Goal: Task Accomplishment & Management: Complete application form

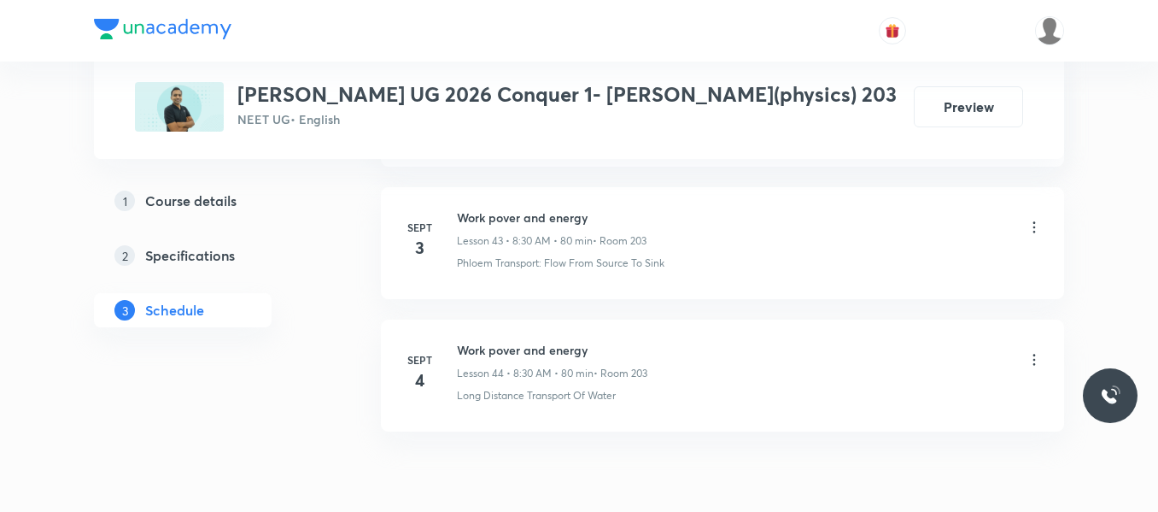
scroll to position [6683, 0]
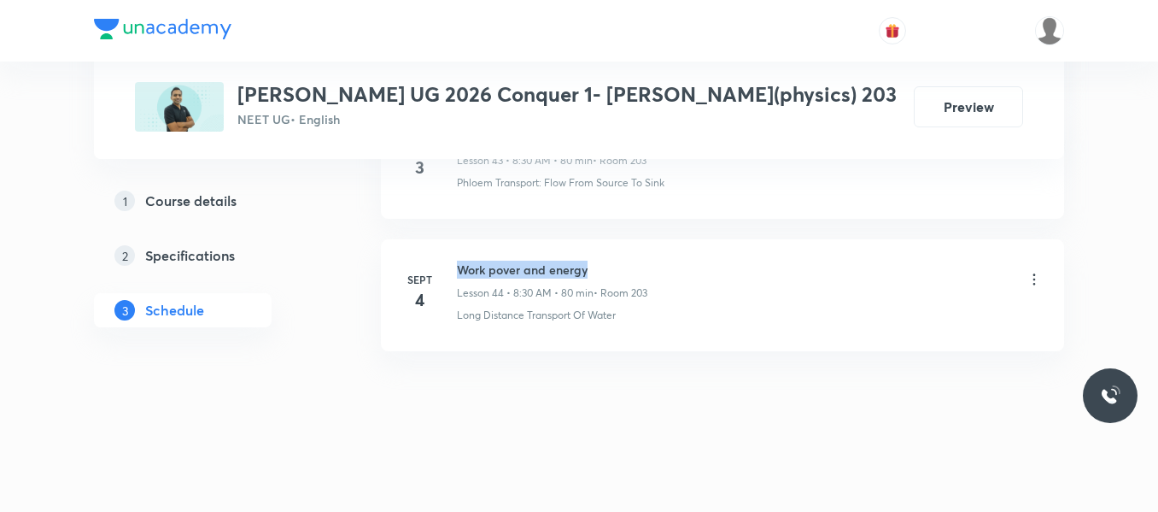
drag, startPoint x: 455, startPoint y: 263, endPoint x: 655, endPoint y: 239, distance: 201.3
click at [655, 239] on li "Sept 4 Work pover and energy Lesson 44 • 8:30 AM • 80 min • Room 203 Long Dista…" at bounding box center [722, 295] width 683 height 112
copy h6 "Work pover and energy"
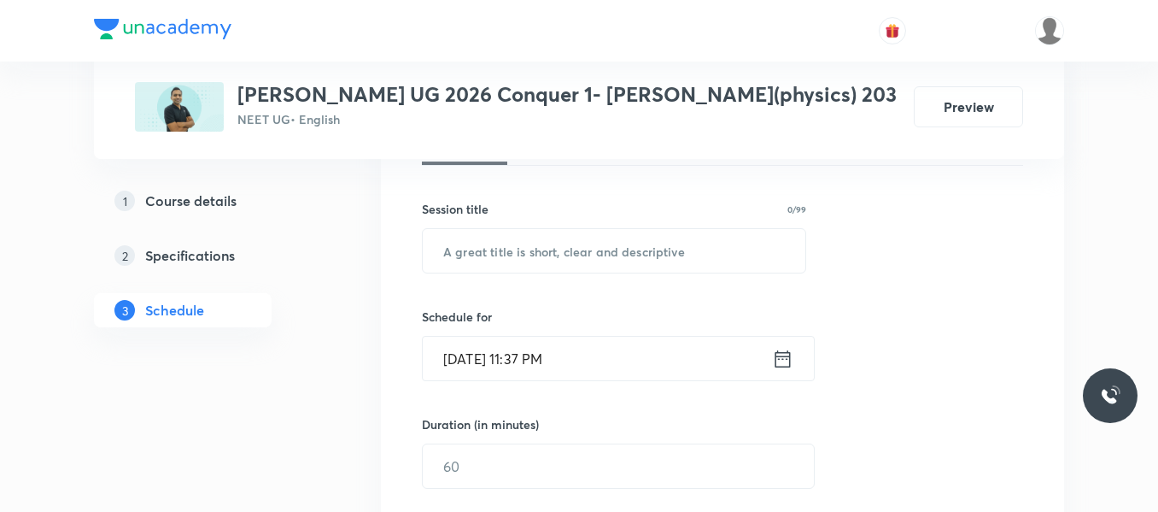
scroll to position [285, 0]
click at [593, 248] on input "text" at bounding box center [614, 250] width 383 height 44
paste input "Work pover and energy"
type input "Work pover and energy"
click at [791, 366] on icon at bounding box center [782, 358] width 21 height 24
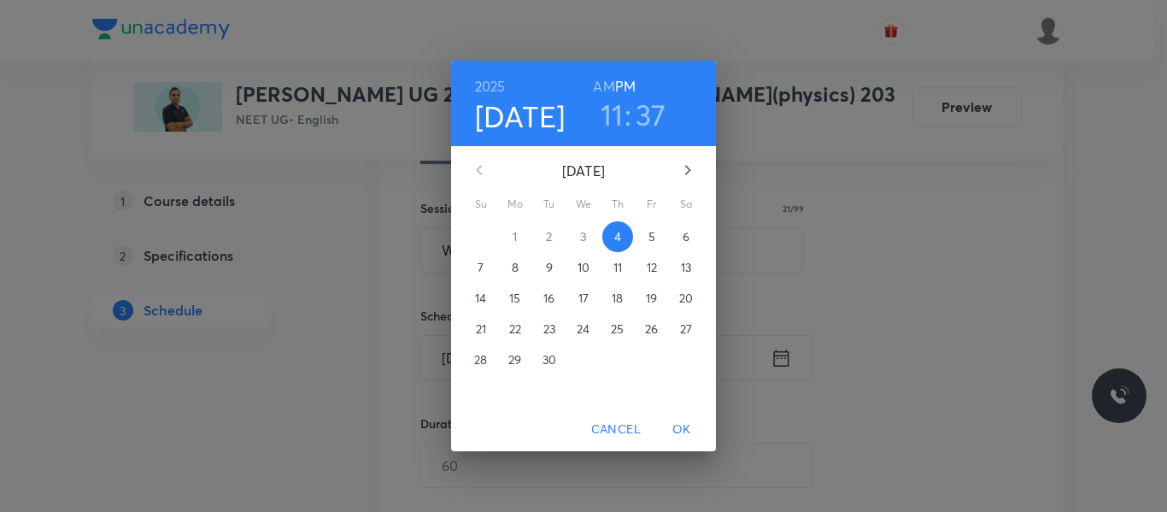
click at [646, 229] on span "5" at bounding box center [651, 236] width 31 height 17
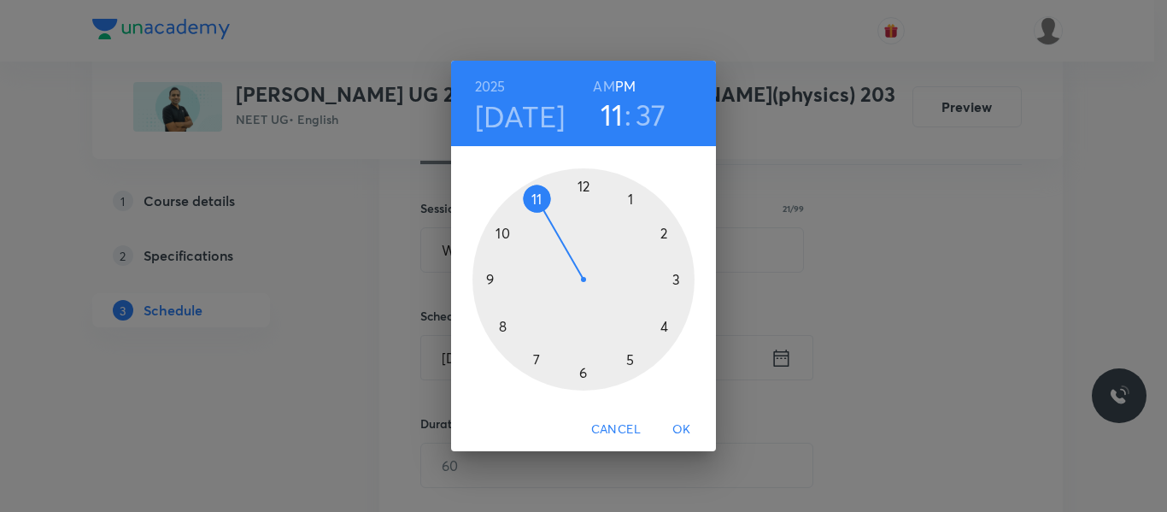
click at [504, 327] on div at bounding box center [583, 279] width 222 height 222
click at [606, 82] on h6 "AM" at bounding box center [603, 86] width 21 height 24
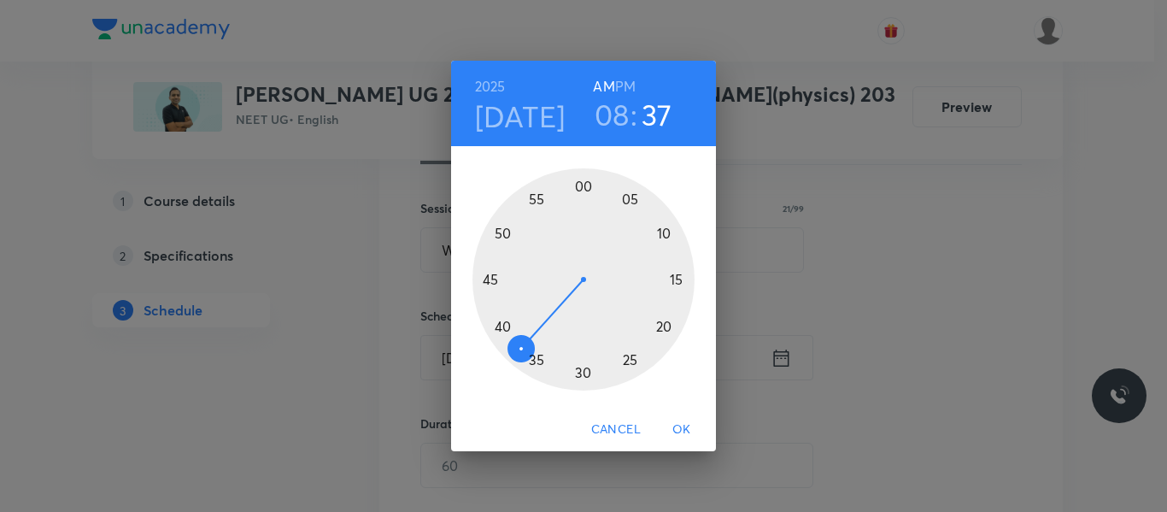
click at [583, 371] on div at bounding box center [583, 279] width 222 height 222
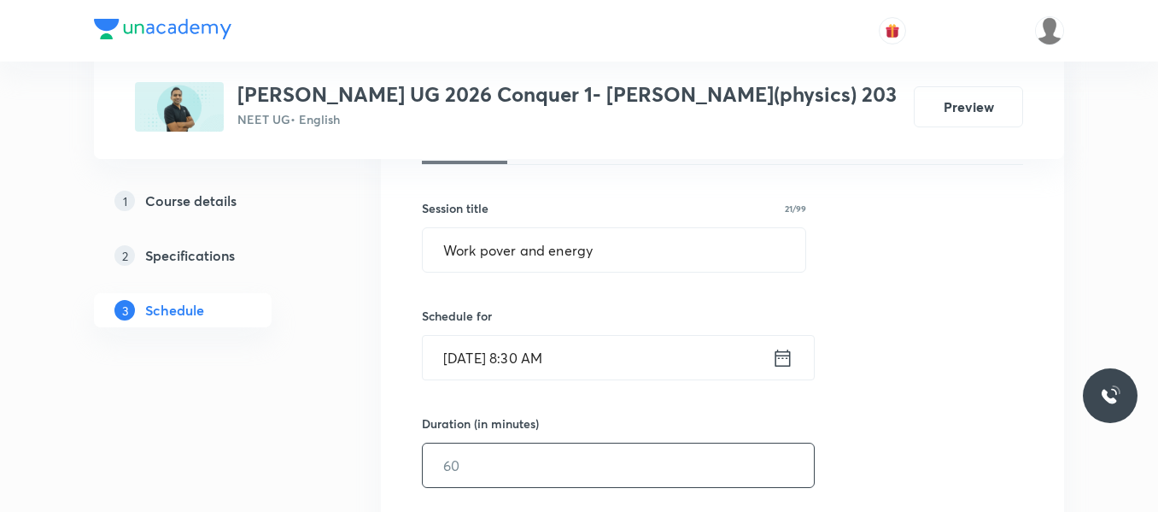
click at [465, 451] on input "text" at bounding box center [618, 465] width 391 height 44
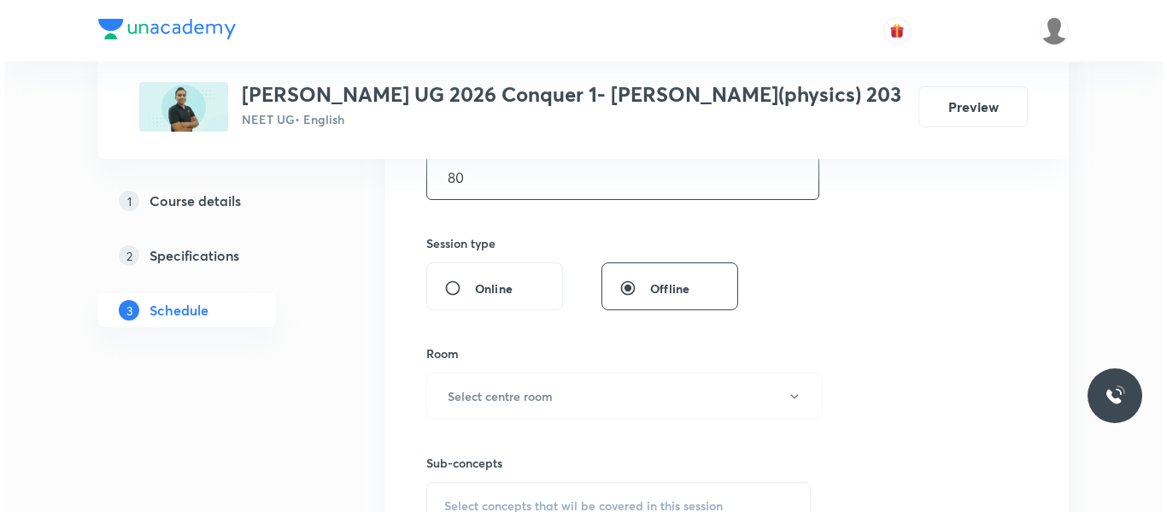
scroll to position [574, 0]
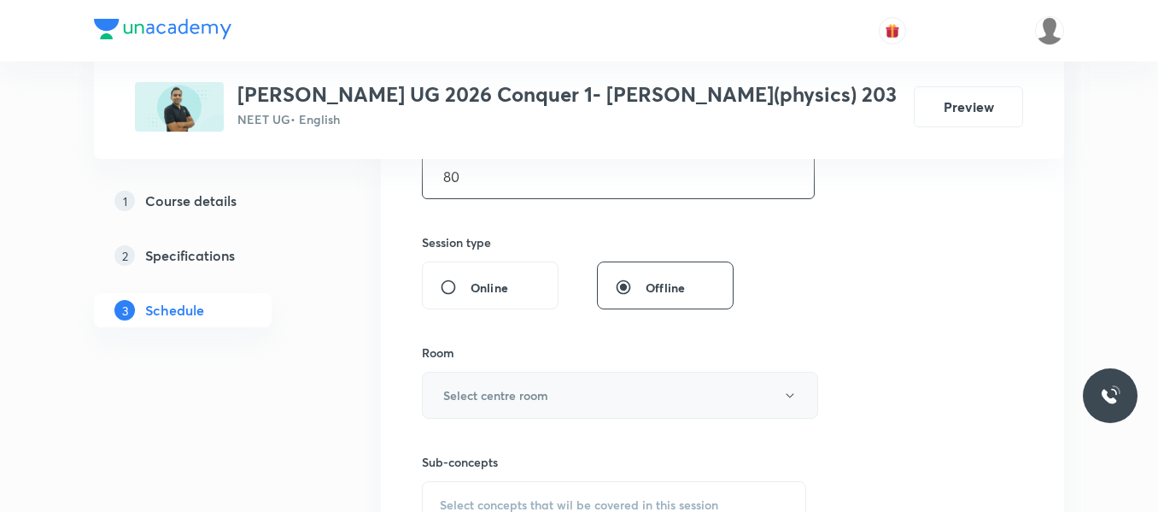
type input "80"
click at [497, 391] on h6 "Select centre room" at bounding box center [495, 395] width 105 height 18
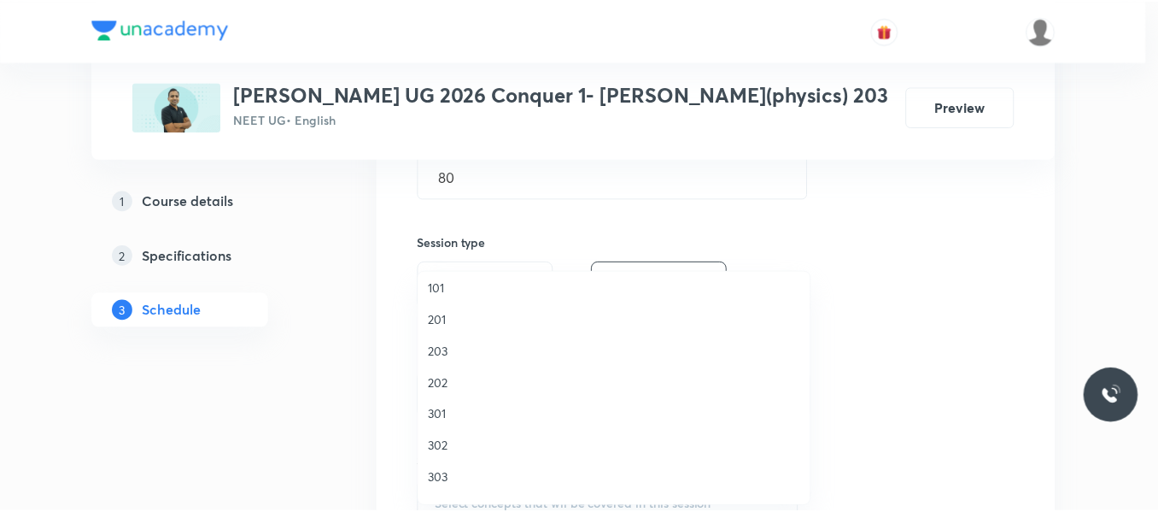
scroll to position [38, 0]
click at [435, 349] on span "203" at bounding box center [618, 351] width 374 height 18
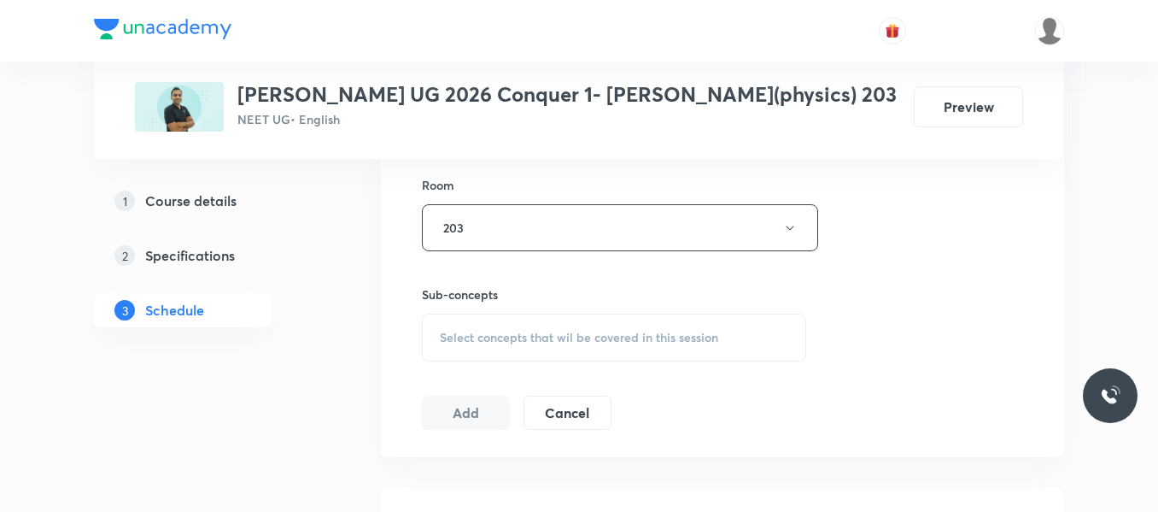
scroll to position [744, 0]
click at [490, 333] on span "Select concepts that wil be covered in this session" at bounding box center [579, 335] width 278 height 14
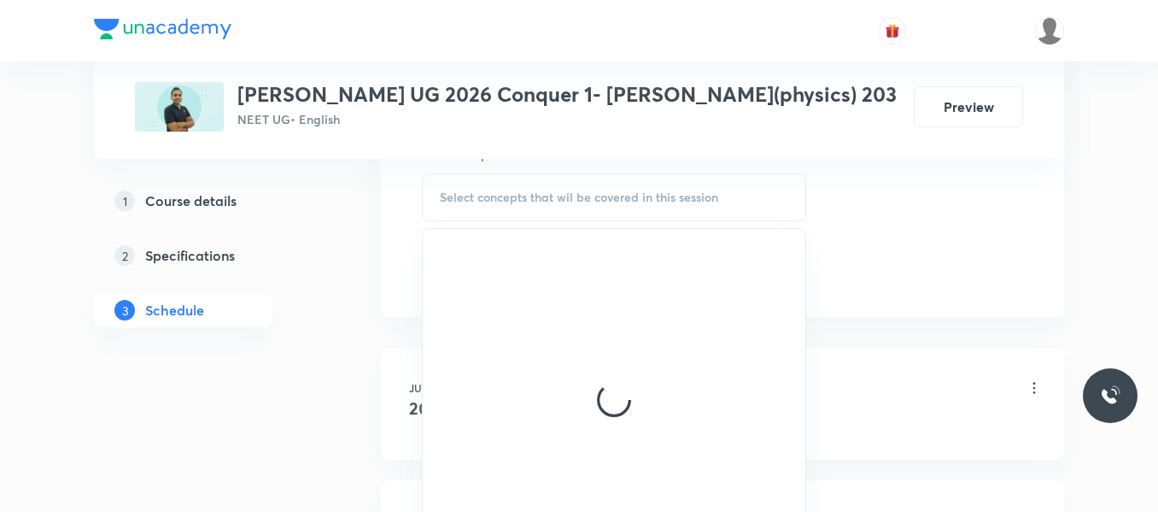
scroll to position [892, 0]
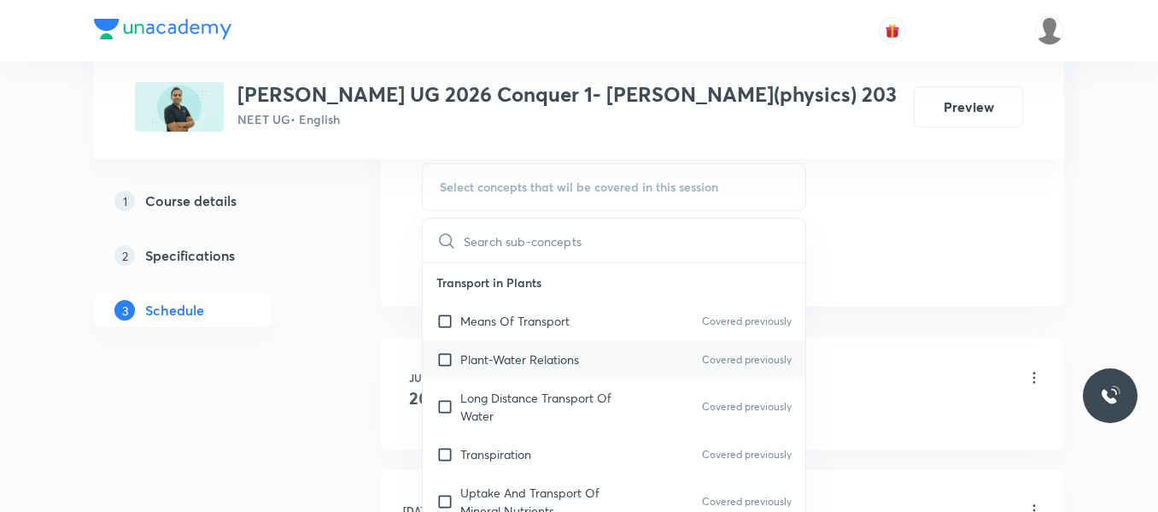
click at [489, 355] on p "Plant-Water Relations" at bounding box center [519, 359] width 119 height 18
checkbox input "true"
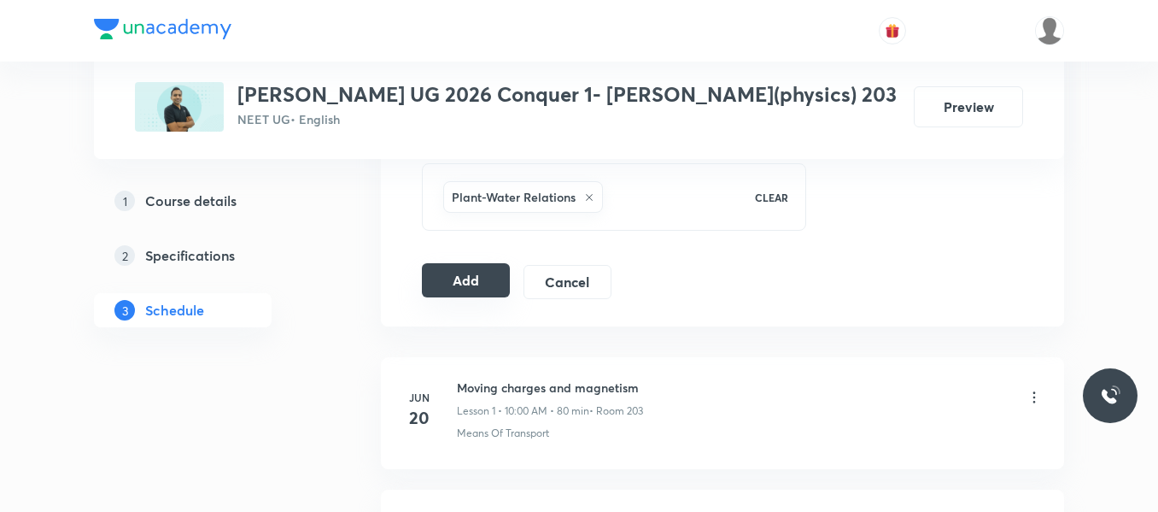
click at [496, 277] on button "Add" at bounding box center [466, 280] width 88 height 34
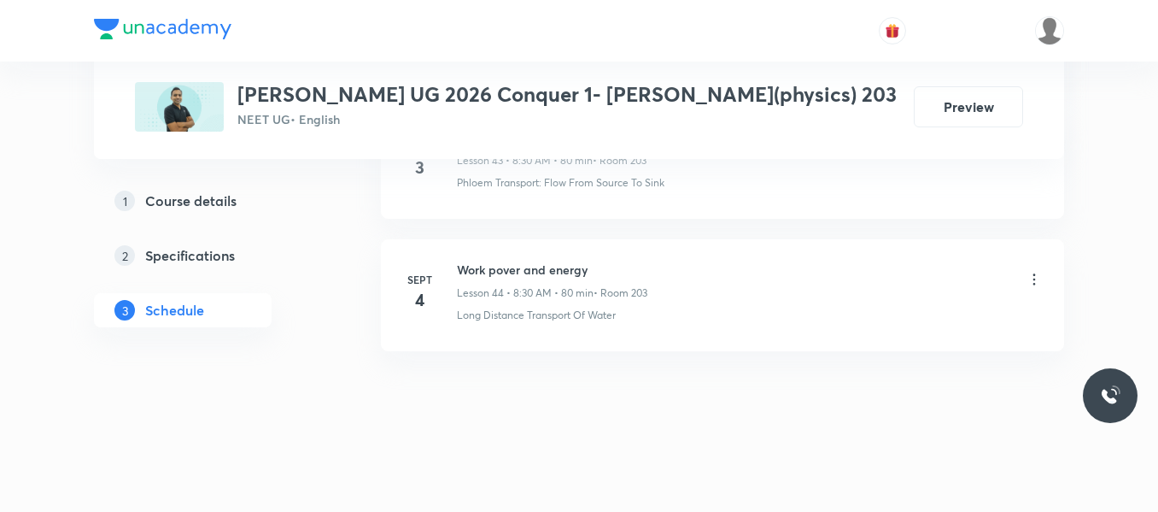
scroll to position [5919, 0]
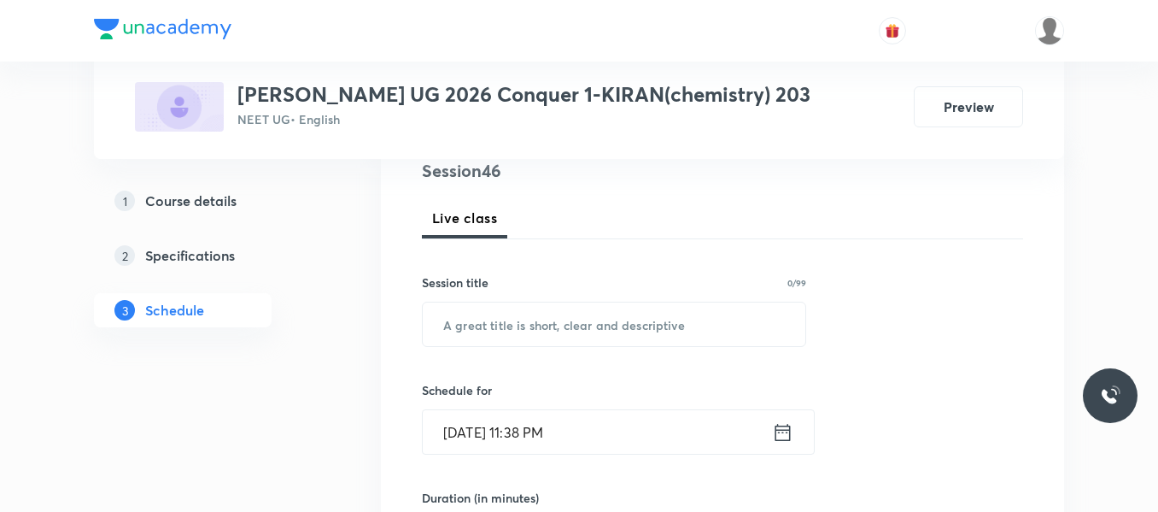
scroll to position [212, 0]
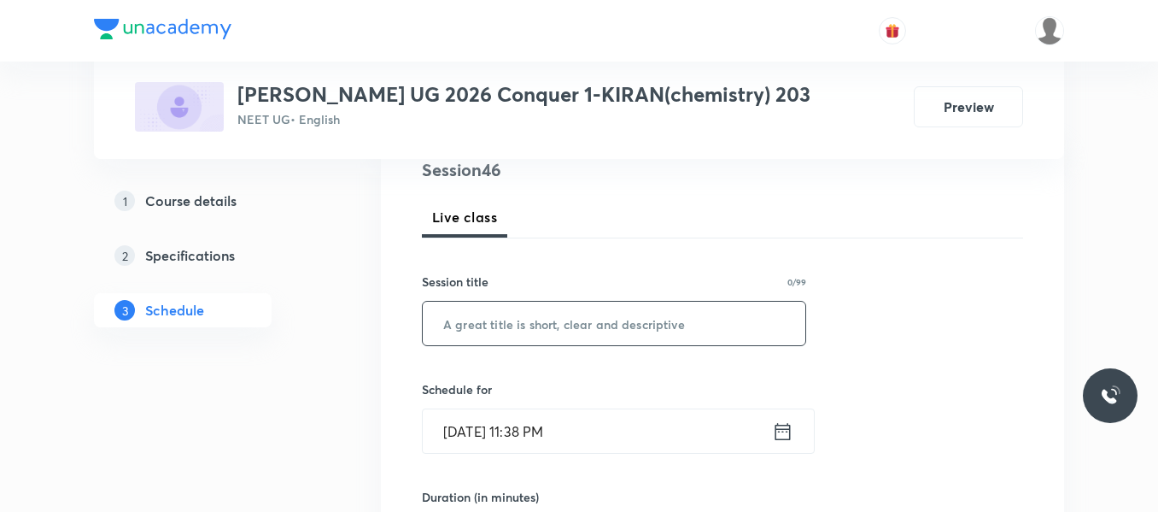
click at [511, 333] on input "text" at bounding box center [614, 324] width 383 height 44
paste input "Thermodynamics"
type input "Thermodynamics"
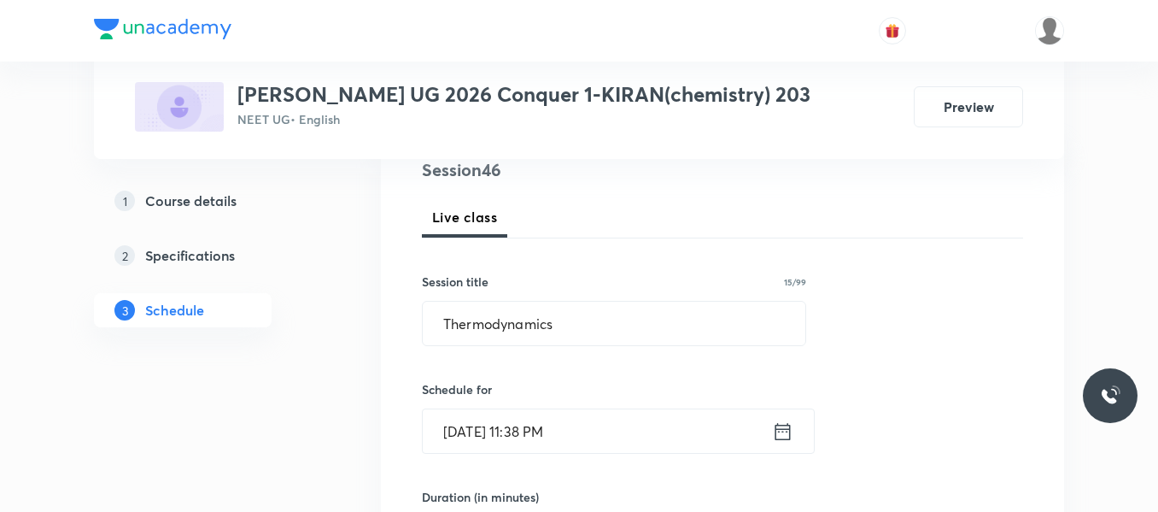
click at [788, 427] on icon at bounding box center [782, 431] width 21 height 24
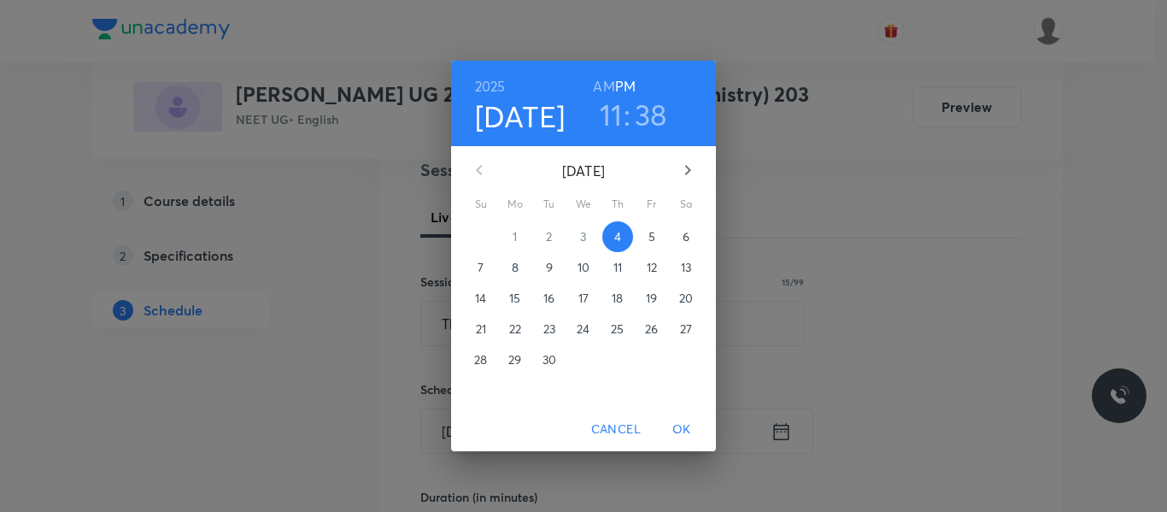
click at [650, 233] on p "5" at bounding box center [651, 236] width 7 height 17
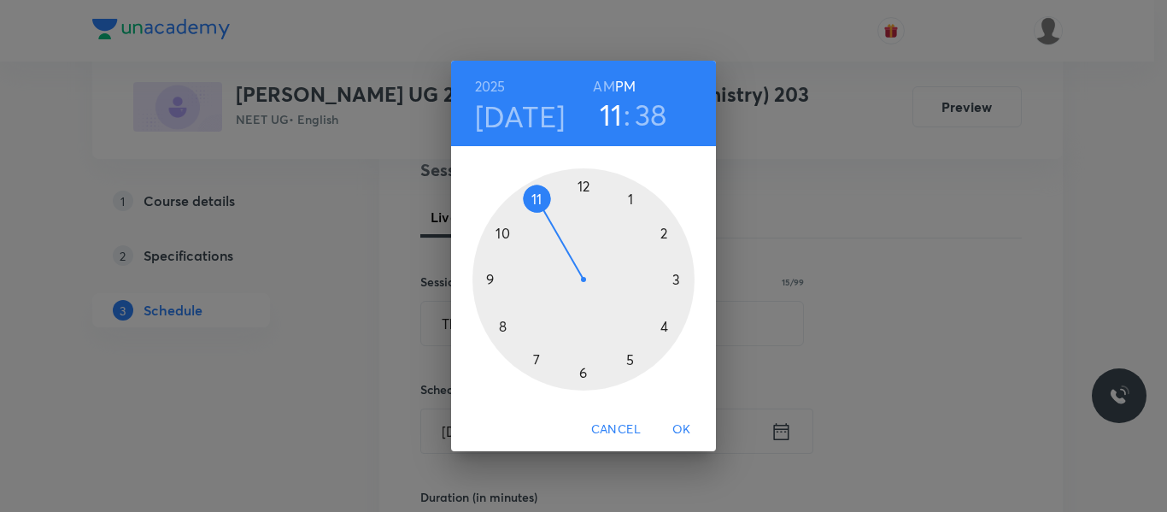
click at [504, 232] on div at bounding box center [583, 279] width 222 height 222
click at [598, 88] on h6 "AM" at bounding box center [603, 86] width 21 height 24
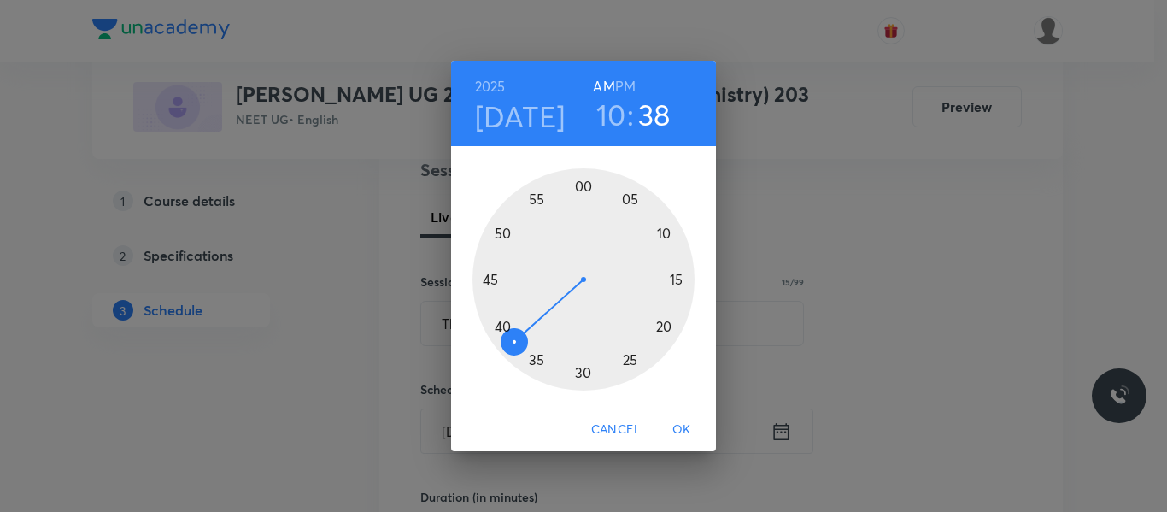
click at [580, 184] on div at bounding box center [583, 279] width 222 height 222
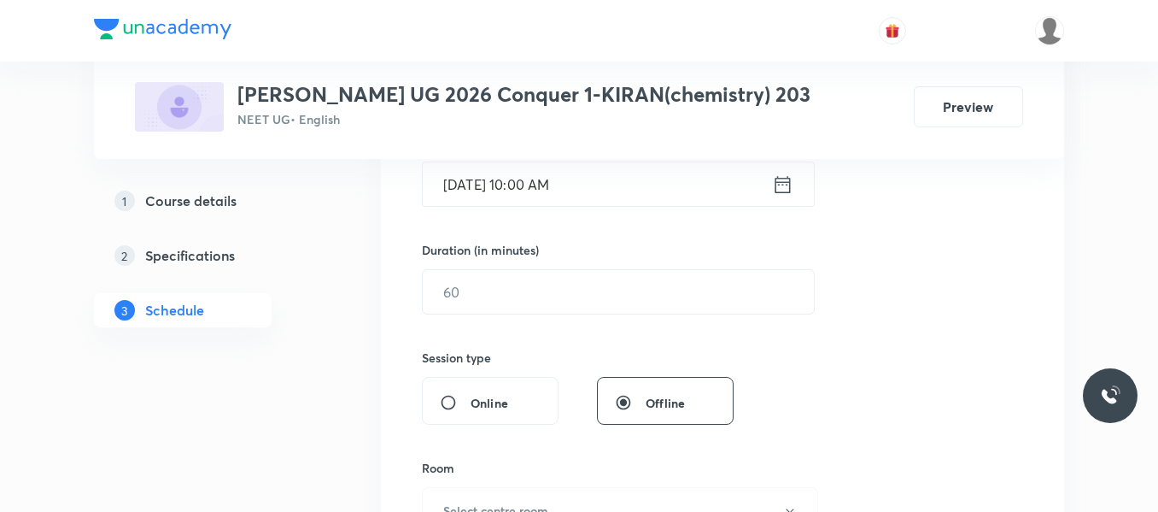
scroll to position [476, 0]
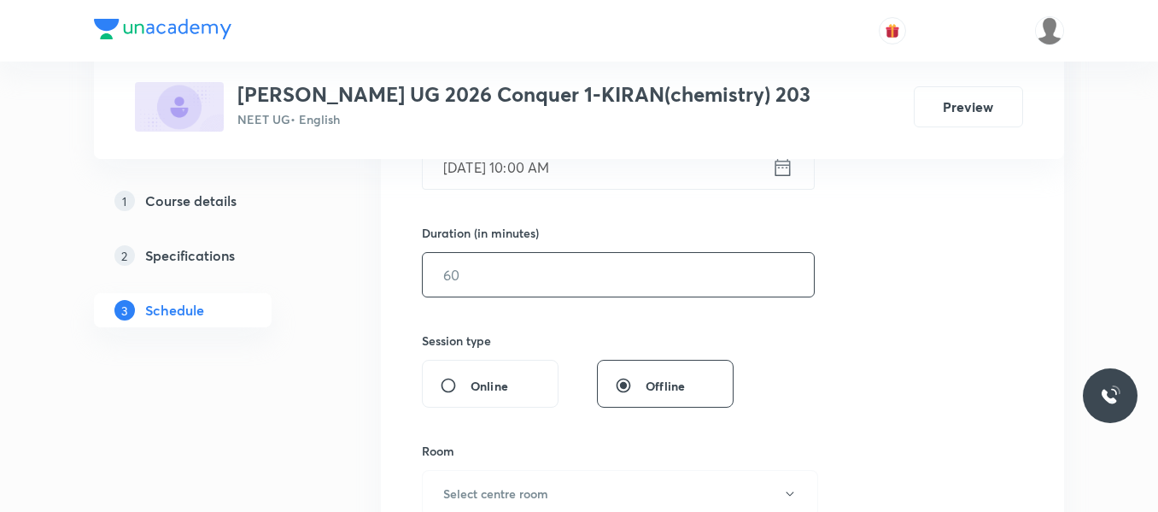
click at [476, 279] on input "text" at bounding box center [618, 275] width 391 height 44
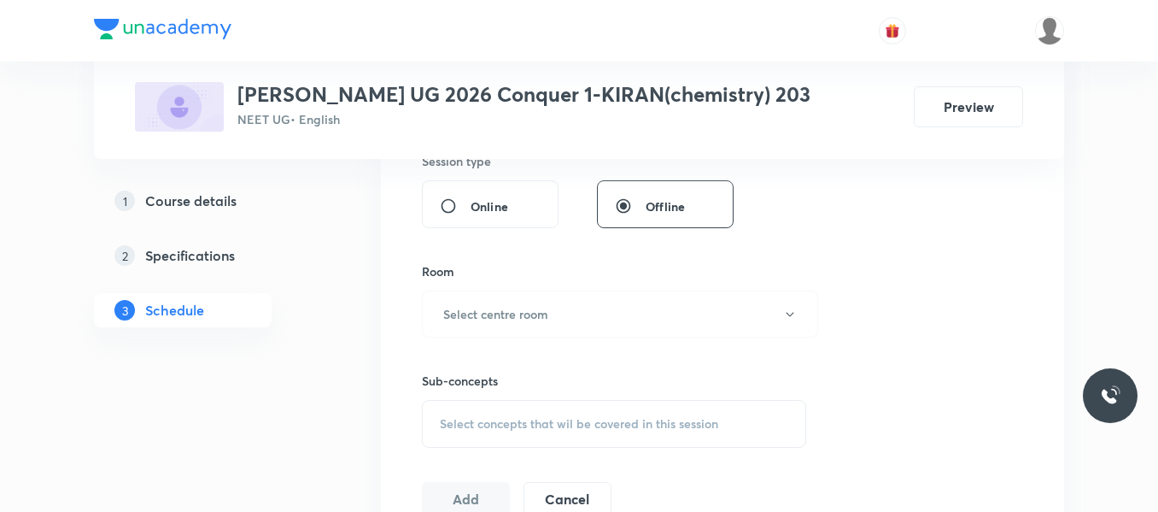
scroll to position [658, 0]
type input "80"
click at [477, 300] on button "Select centre room" at bounding box center [620, 311] width 396 height 47
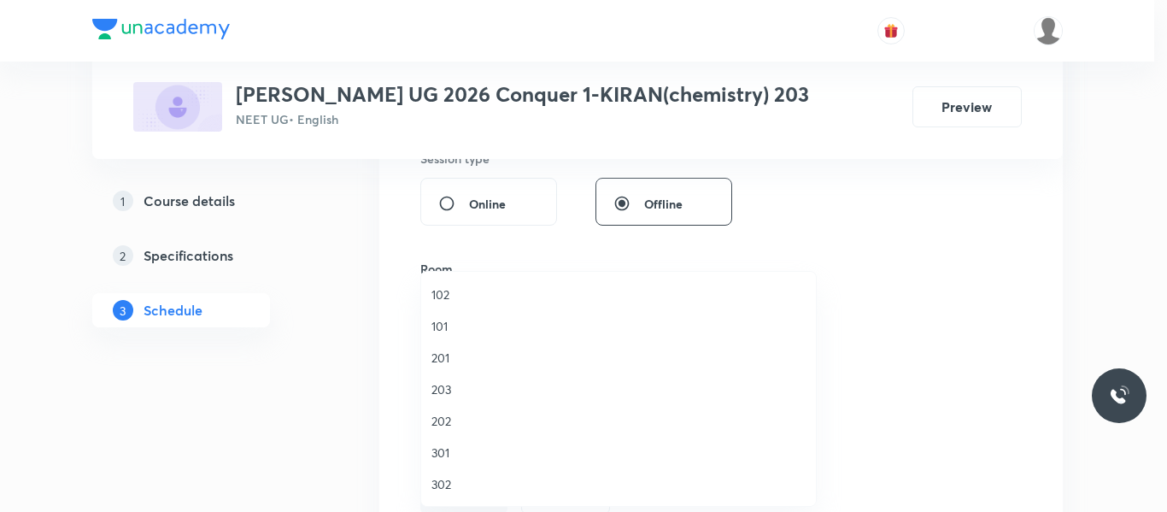
click at [436, 389] on span "203" at bounding box center [618, 389] width 374 height 18
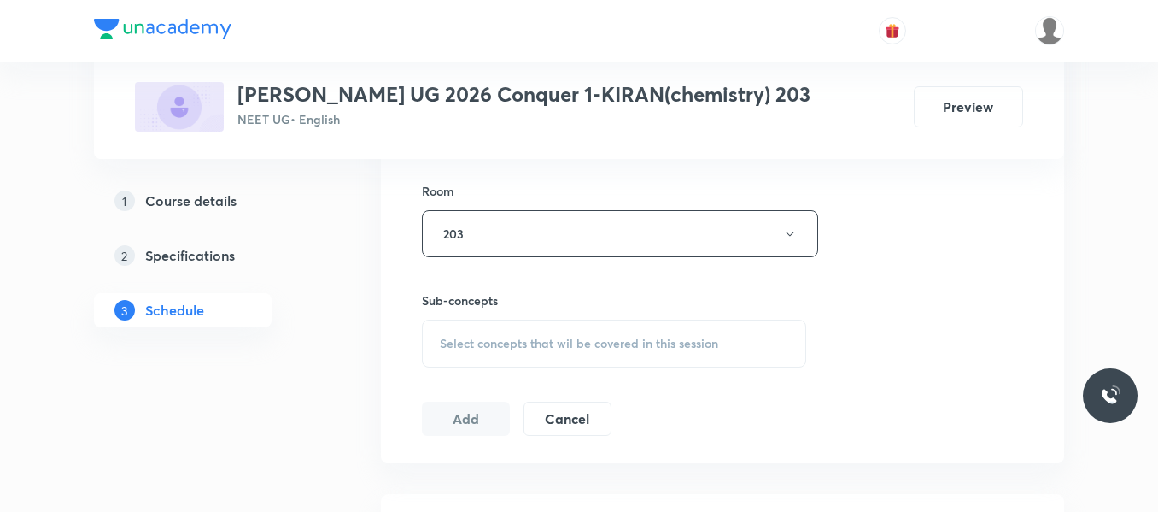
scroll to position [741, 0]
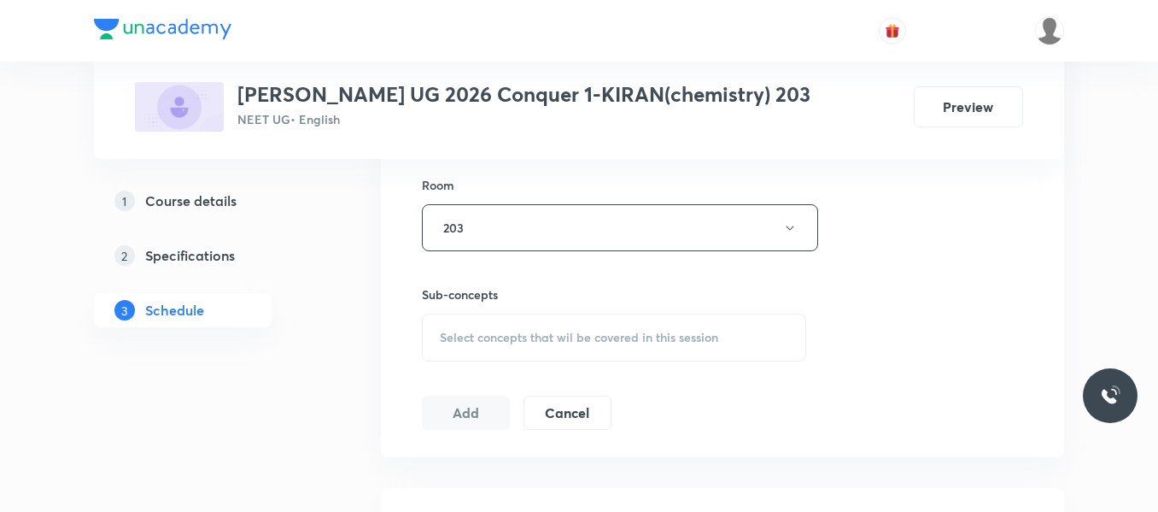
click at [498, 343] on span "Select concepts that wil be covered in this session" at bounding box center [579, 338] width 278 height 14
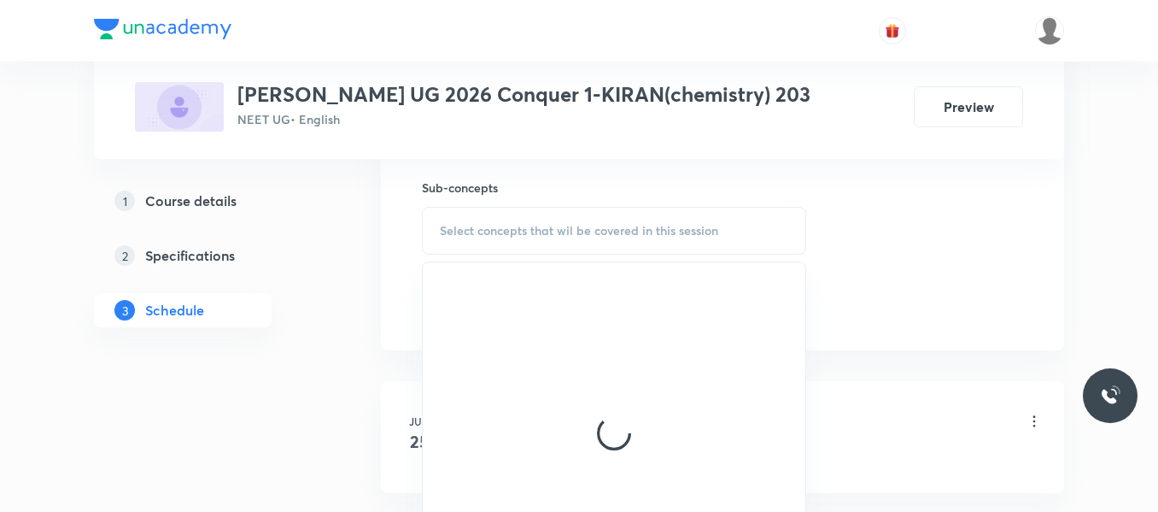
scroll to position [896, 0]
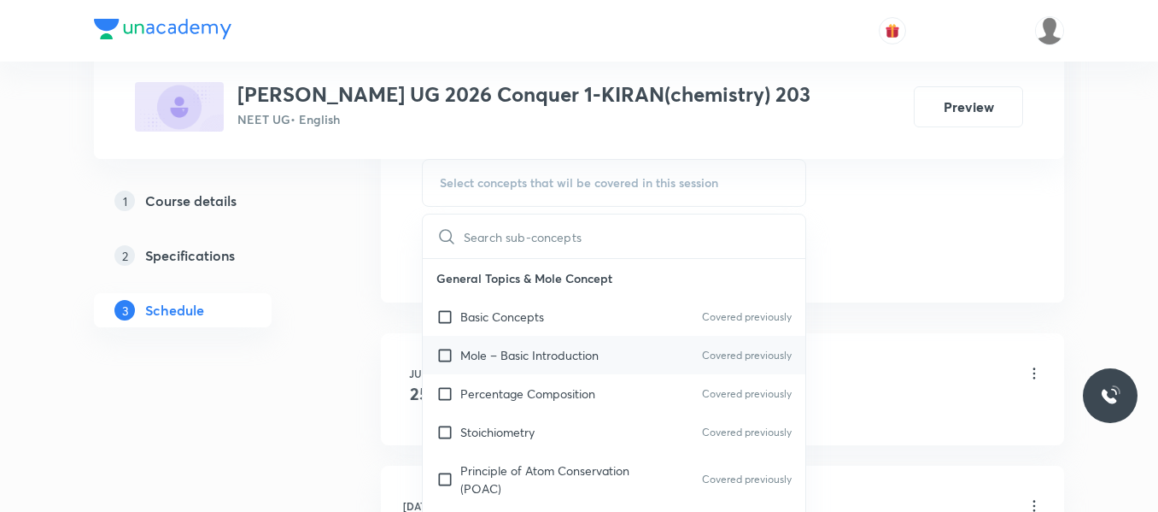
click at [508, 359] on p "Mole – Basic Introduction" at bounding box center [529, 355] width 138 height 18
checkbox input "true"
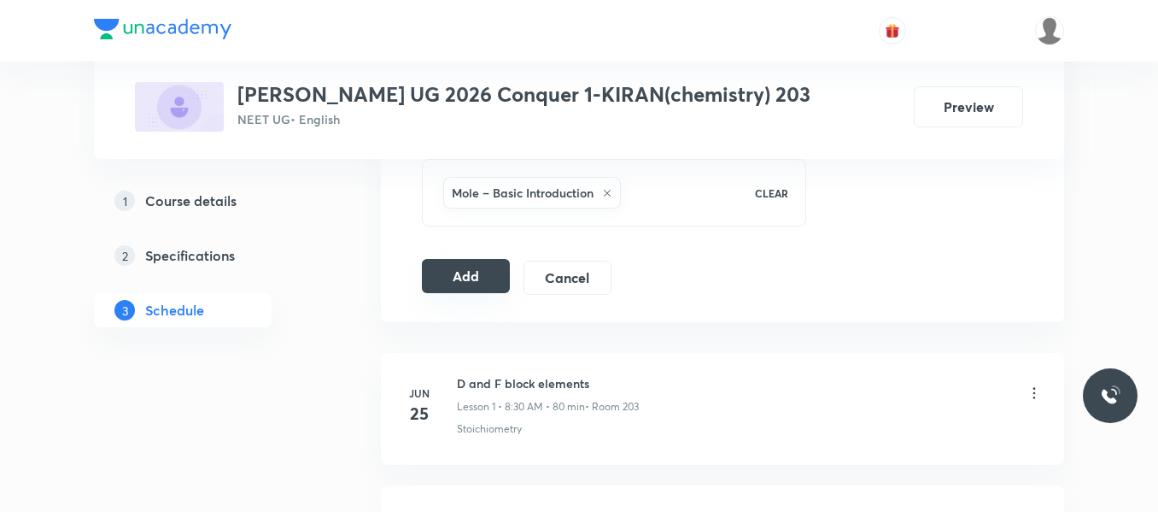
click at [450, 275] on button "Add" at bounding box center [466, 276] width 88 height 34
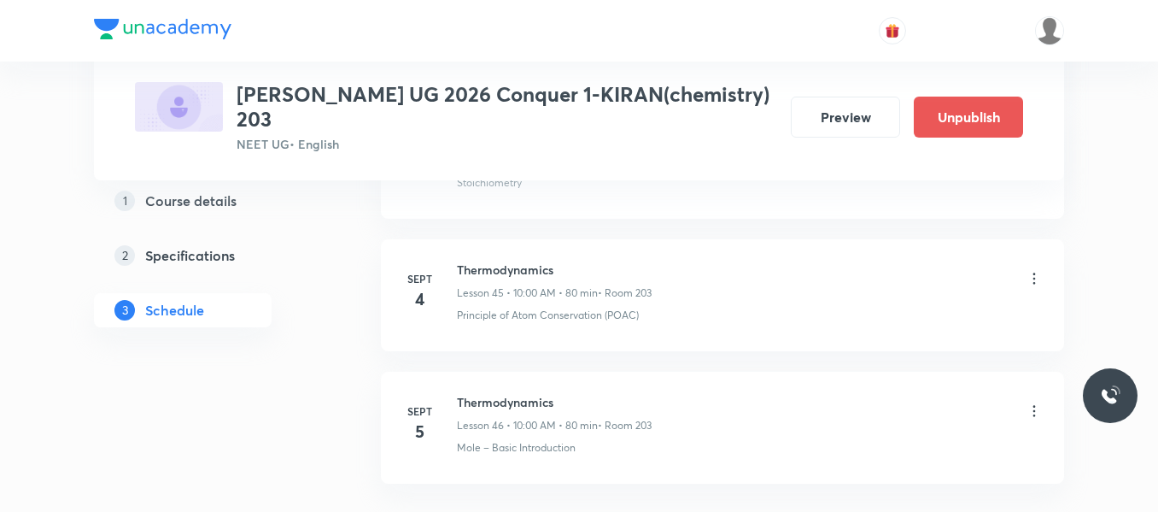
scroll to position [6184, 0]
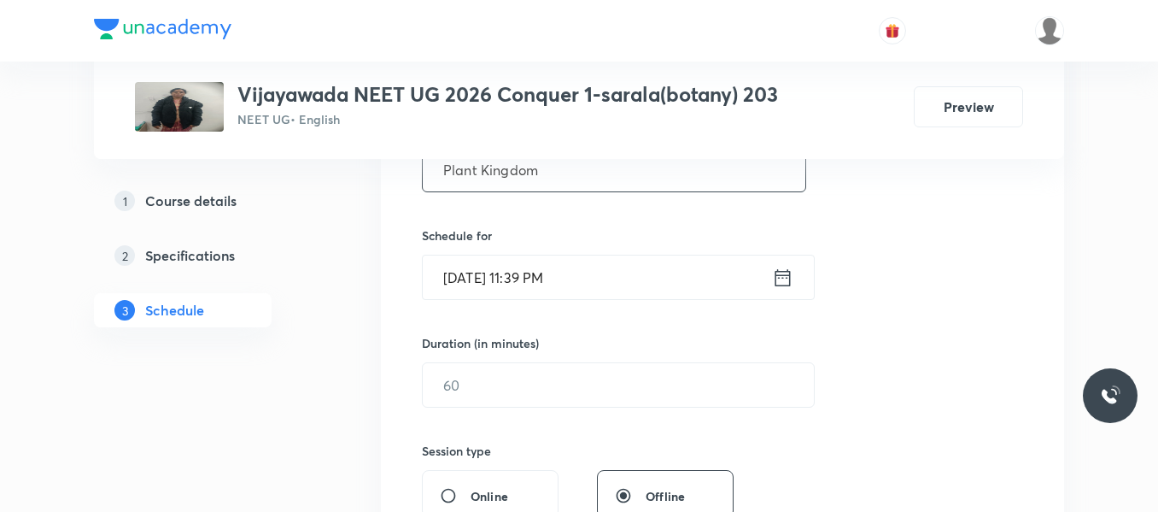
scroll to position [367, 0]
type input "Plant Kingdom"
click at [783, 267] on icon at bounding box center [782, 276] width 21 height 24
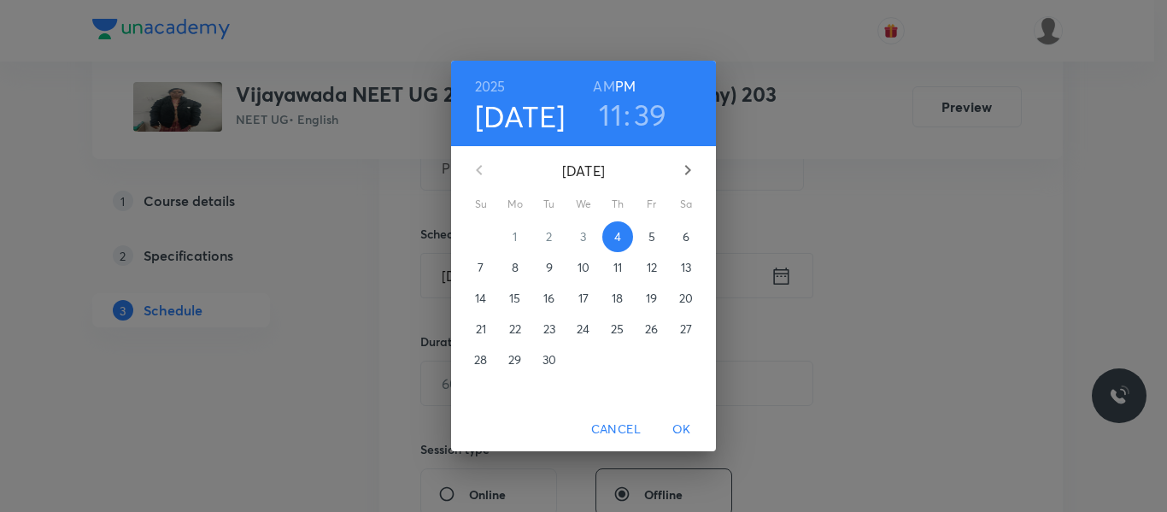
click at [658, 236] on span "5" at bounding box center [651, 236] width 31 height 17
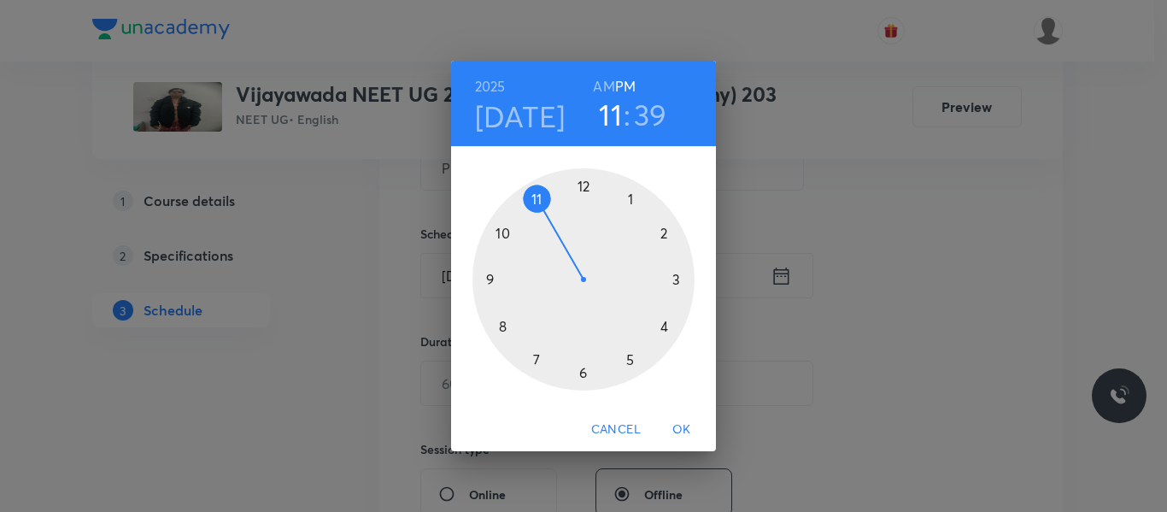
click at [611, 84] on h6 "AM" at bounding box center [603, 86] width 21 height 24
click at [645, 116] on h3 "39" at bounding box center [650, 115] width 33 height 36
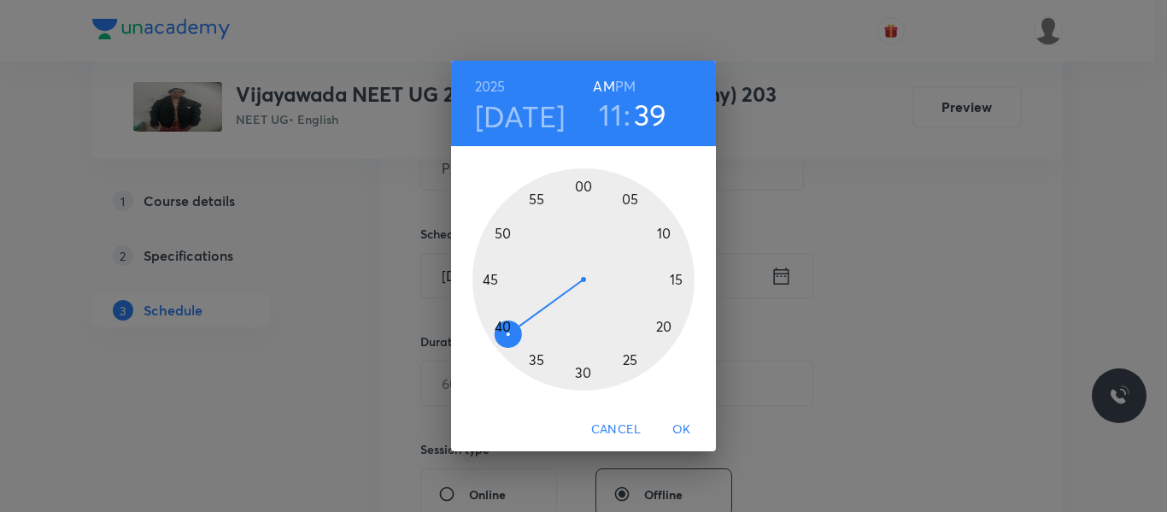
click at [582, 373] on div at bounding box center [583, 279] width 222 height 222
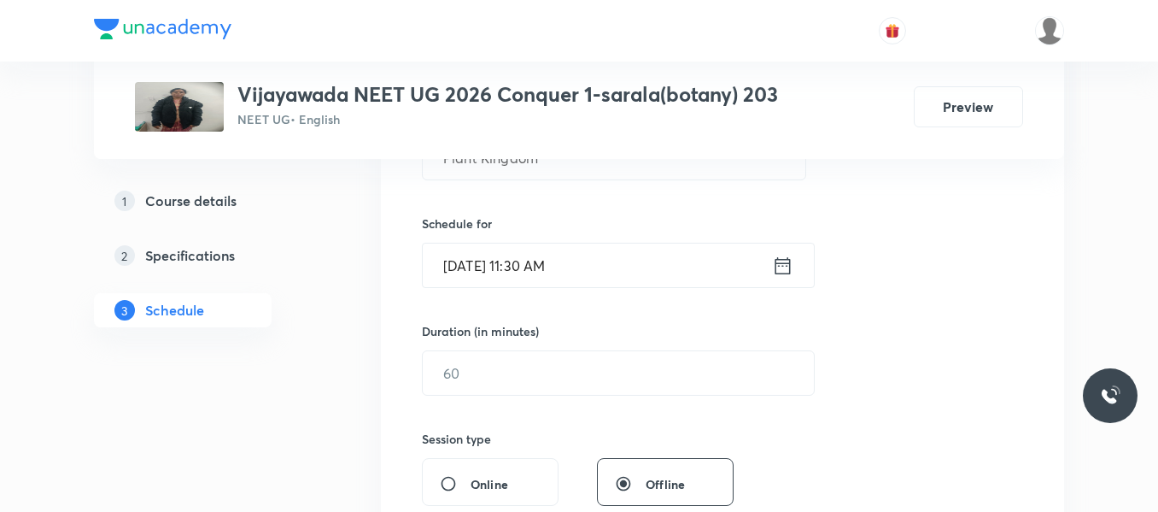
scroll to position [378, 0]
click at [571, 374] on input "text" at bounding box center [618, 372] width 391 height 44
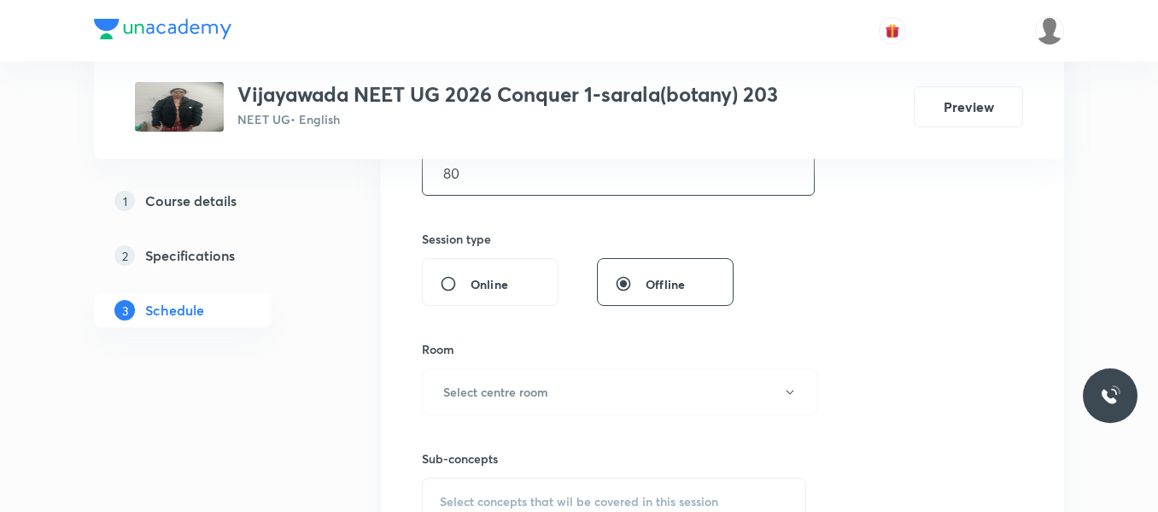
scroll to position [578, 0]
type input "80"
click at [516, 391] on h6 "Select centre room" at bounding box center [495, 391] width 105 height 18
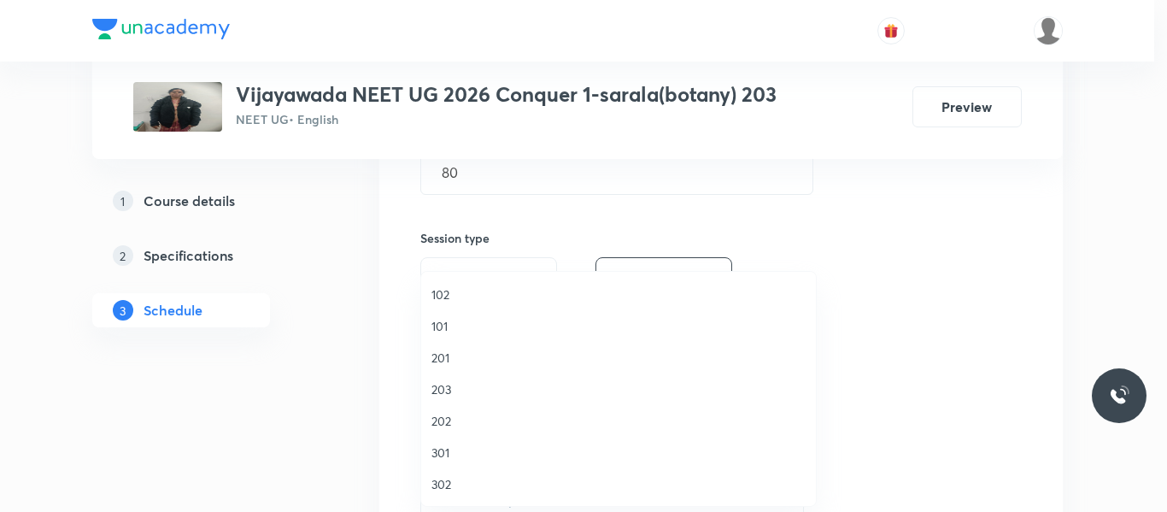
click at [448, 394] on span "203" at bounding box center [618, 389] width 374 height 18
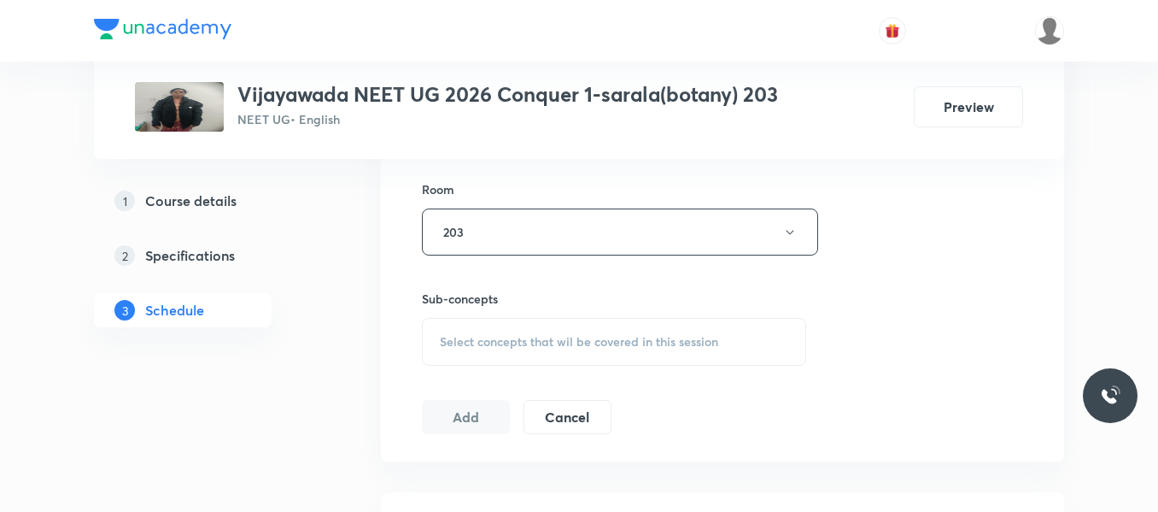
scroll to position [738, 0]
click at [464, 336] on span "Select concepts that wil be covered in this session" at bounding box center [579, 341] width 278 height 14
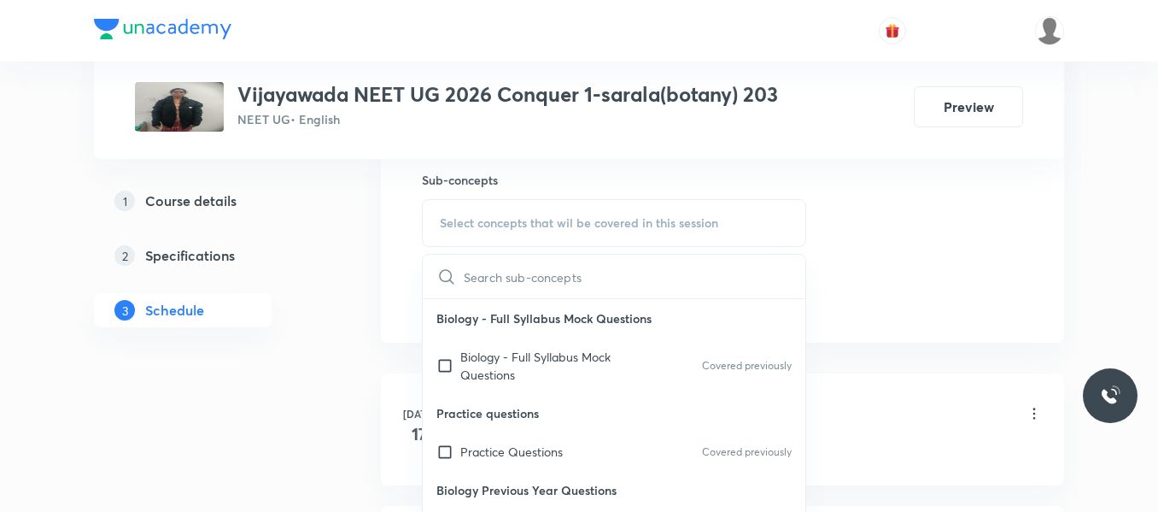
scroll to position [858, 0]
click at [495, 443] on p "Practice Questions" at bounding box center [511, 450] width 102 height 18
checkbox input "true"
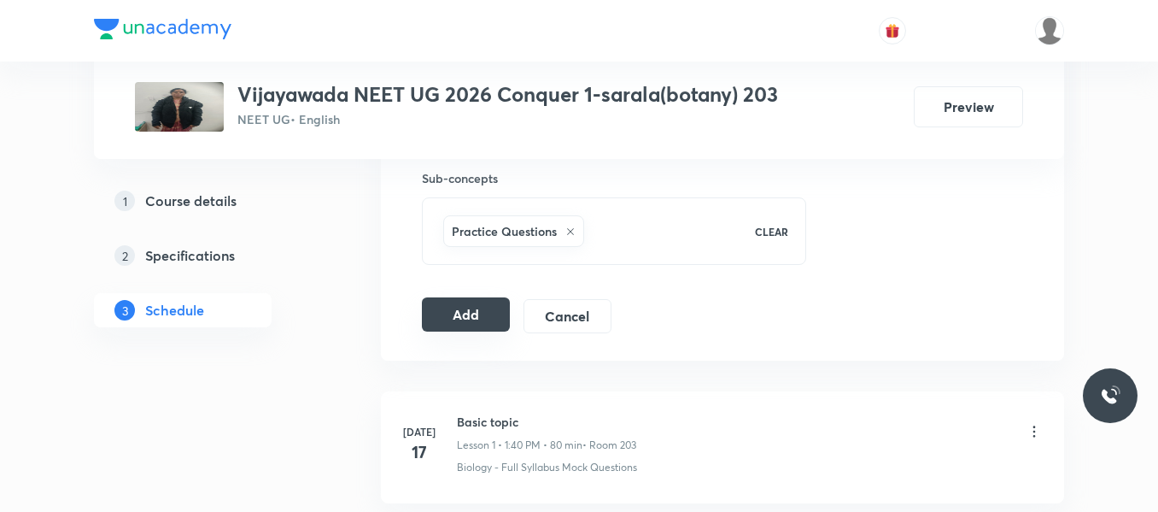
click at [473, 320] on button "Add" at bounding box center [466, 314] width 88 height 34
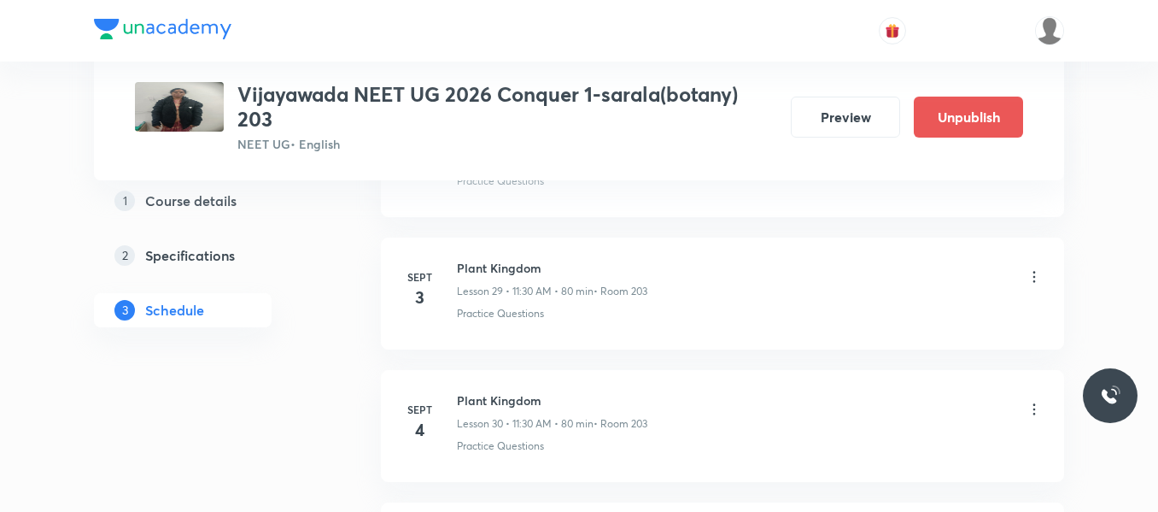
scroll to position [4198, 0]
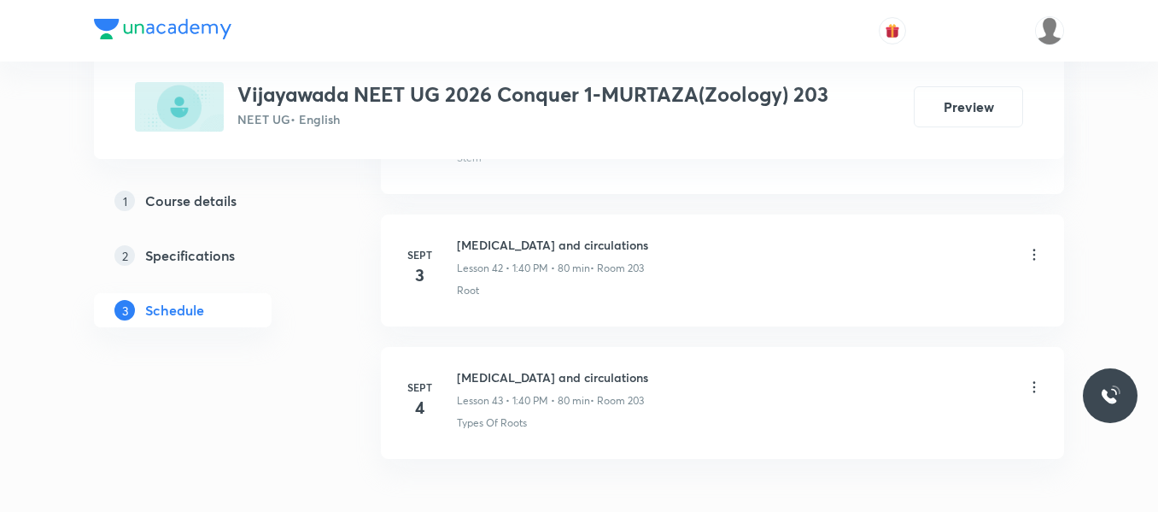
scroll to position [6551, 0]
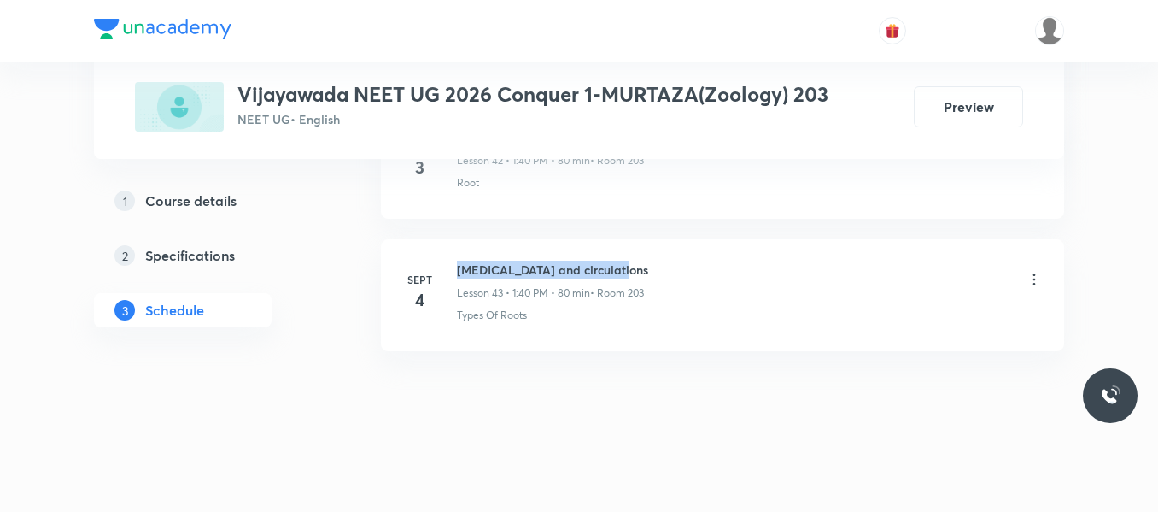
drag, startPoint x: 458, startPoint y: 269, endPoint x: 646, endPoint y: 243, distance: 189.8
click at [646, 243] on li "Sept 4 Body fluids and circulations Lesson 43 • 1:40 PM • 80 min • Room 203 Typ…" at bounding box center [722, 295] width 683 height 112
copy h6 "Body fluids and circulations"
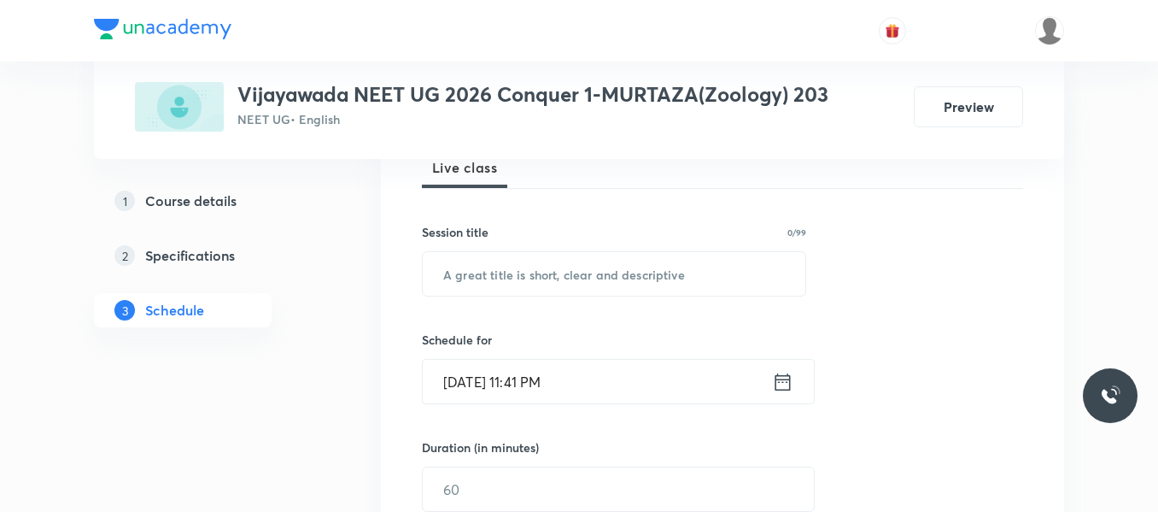
scroll to position [285, 0]
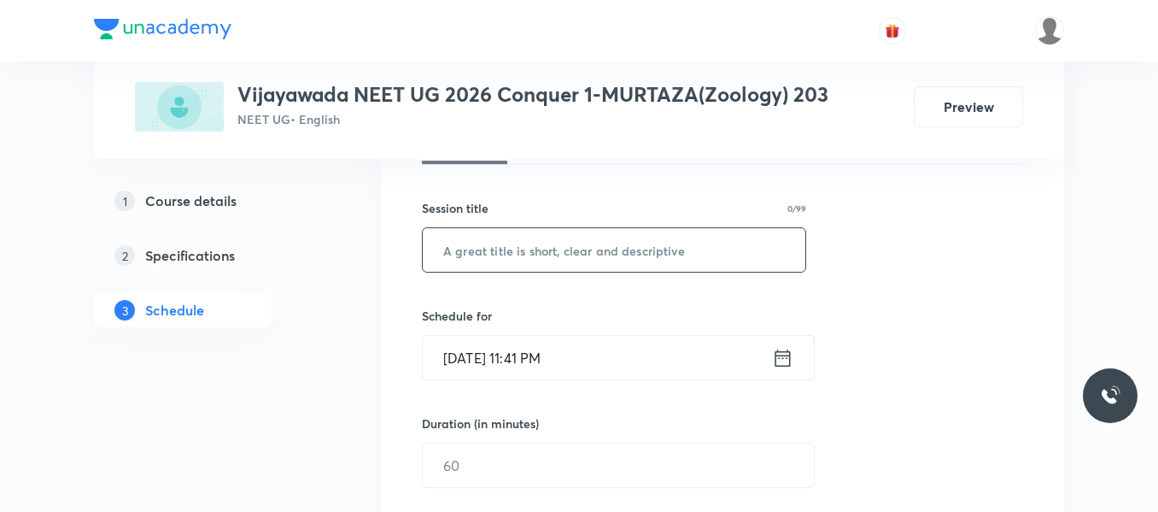
click at [558, 248] on input "text" at bounding box center [614, 250] width 383 height 44
paste input "Body fluids and circulations"
type input "Body fluids and circulations"
click at [778, 355] on icon at bounding box center [783, 356] width 15 height 17
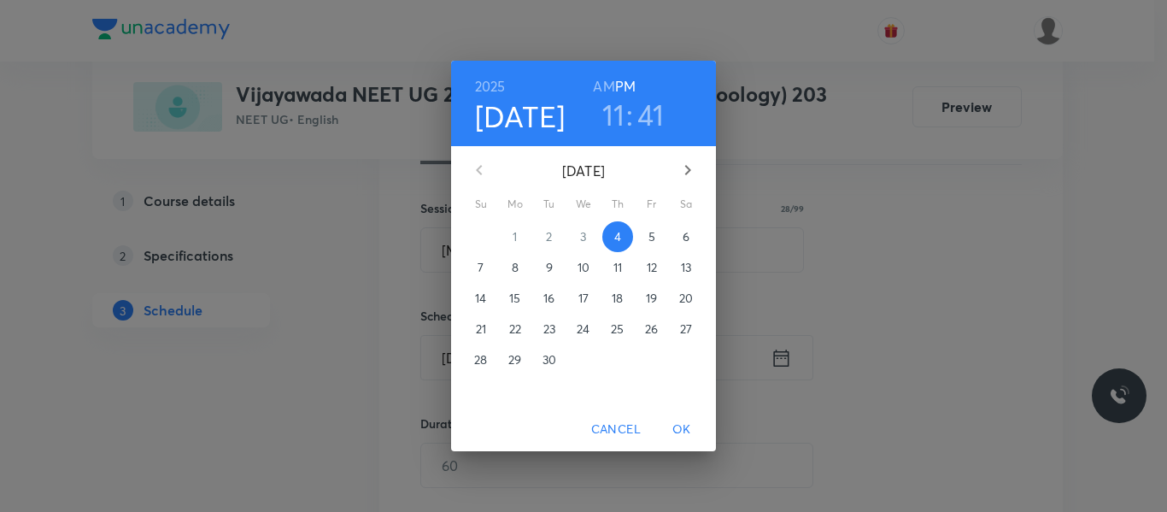
click at [664, 236] on span "5" at bounding box center [651, 236] width 31 height 17
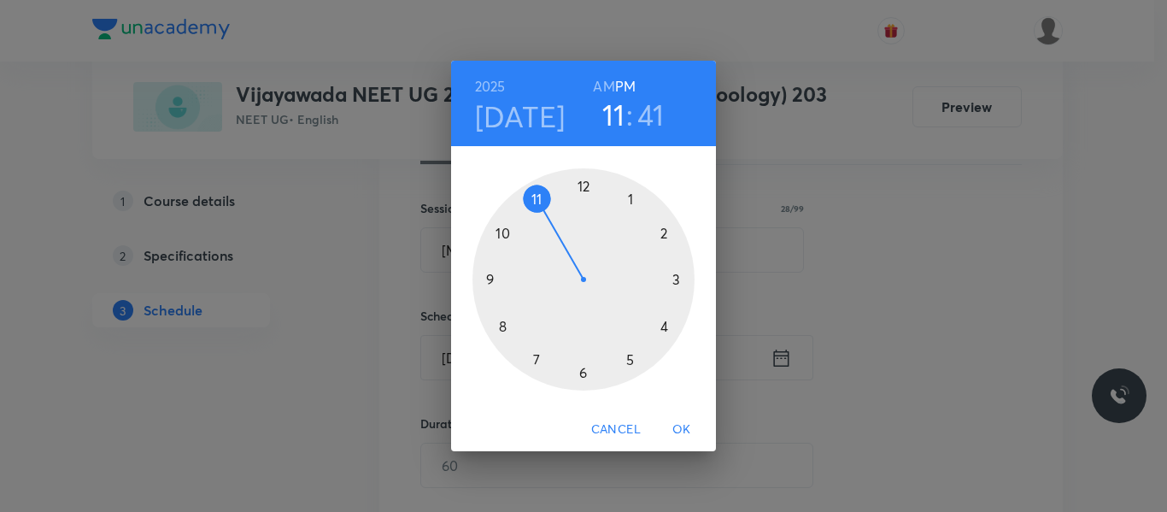
click at [633, 197] on div at bounding box center [583, 279] width 222 height 222
click at [501, 328] on div at bounding box center [583, 279] width 222 height 222
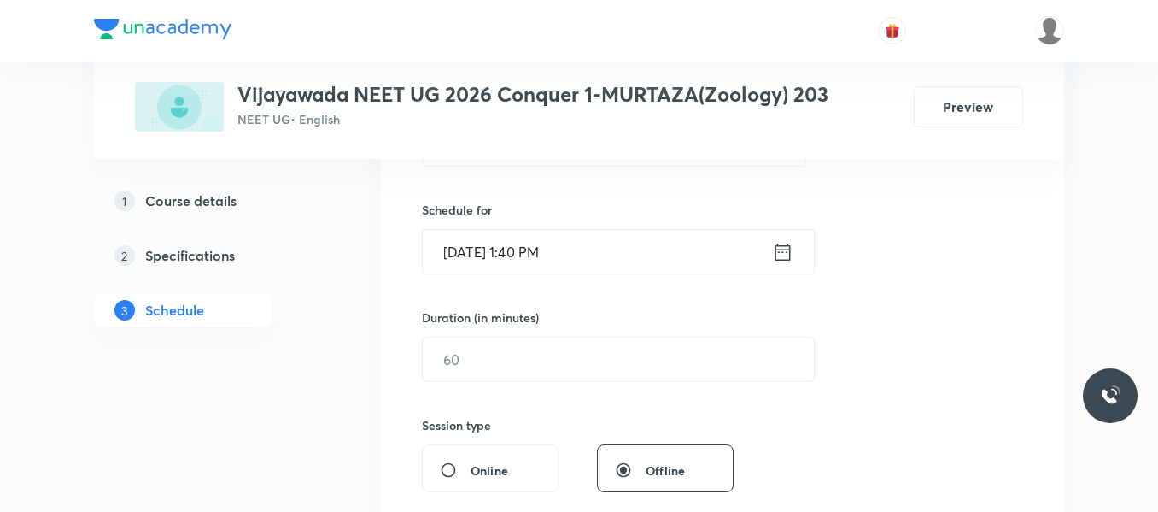
scroll to position [419, 0]
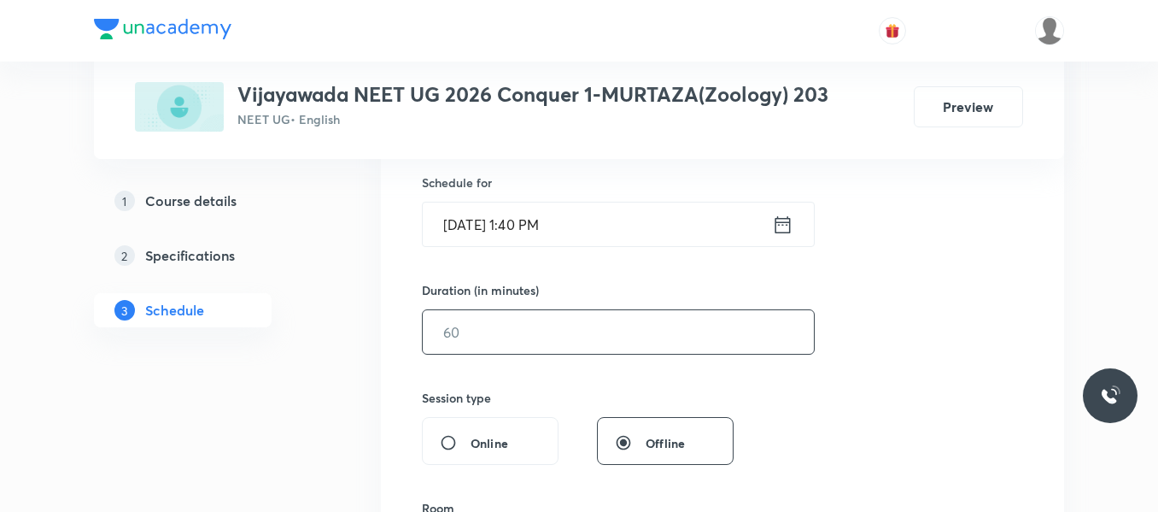
click at [493, 328] on input "text" at bounding box center [618, 332] width 391 height 44
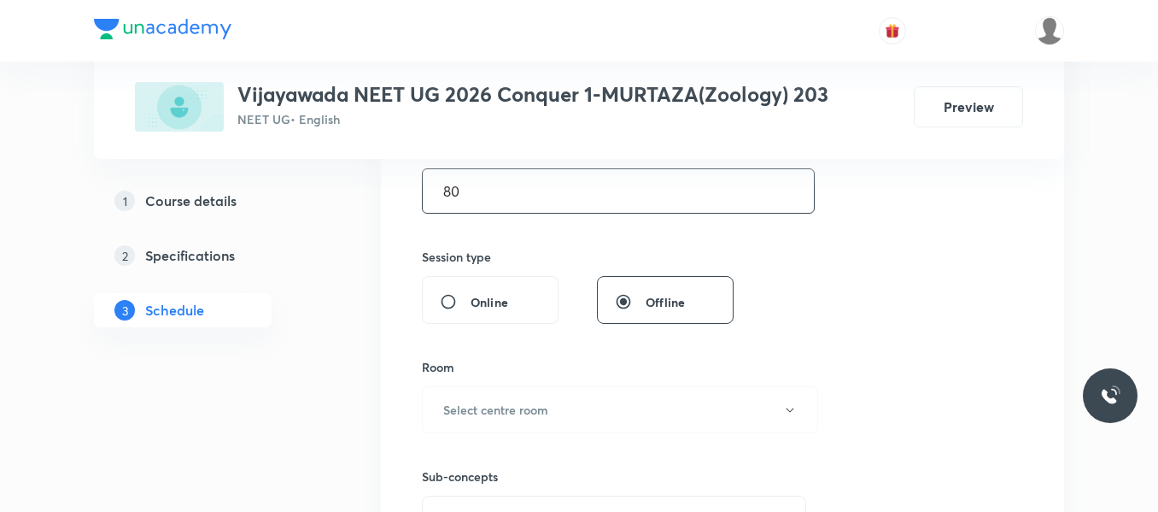
scroll to position [611, 0]
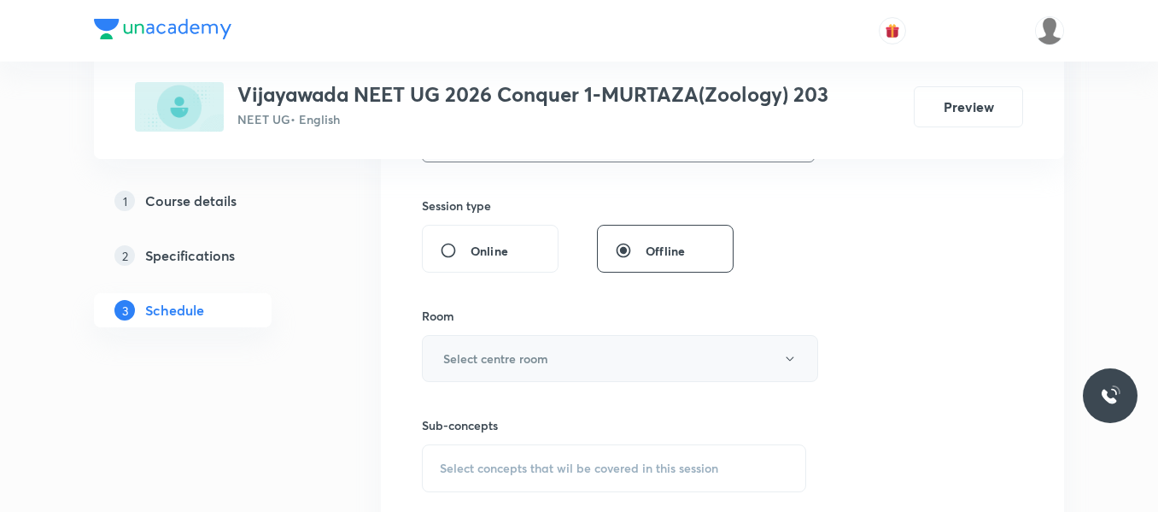
type input "80"
click at [462, 356] on h6 "Select centre room" at bounding box center [495, 358] width 105 height 18
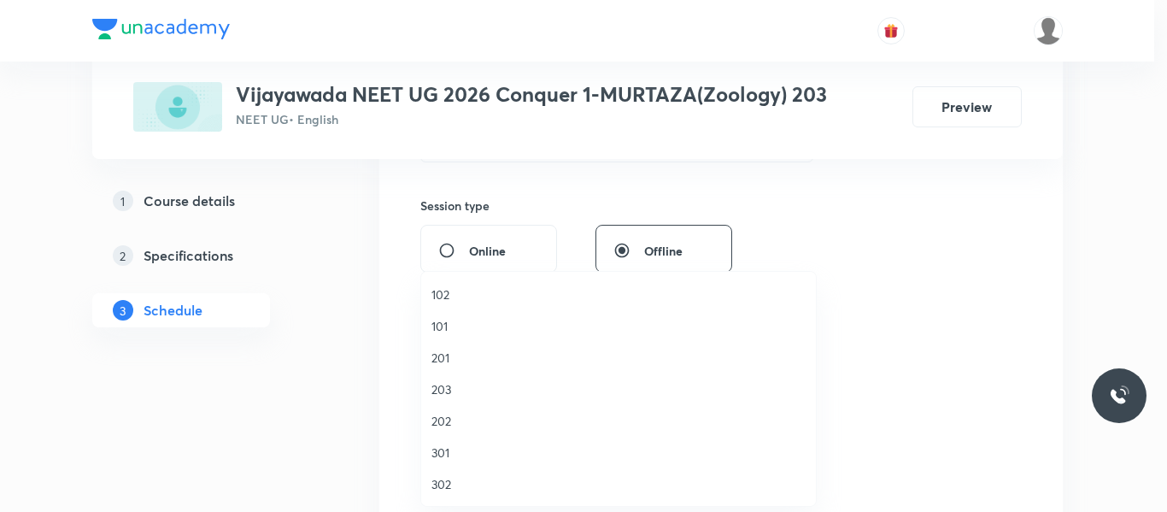
click at [442, 392] on span "203" at bounding box center [618, 389] width 374 height 18
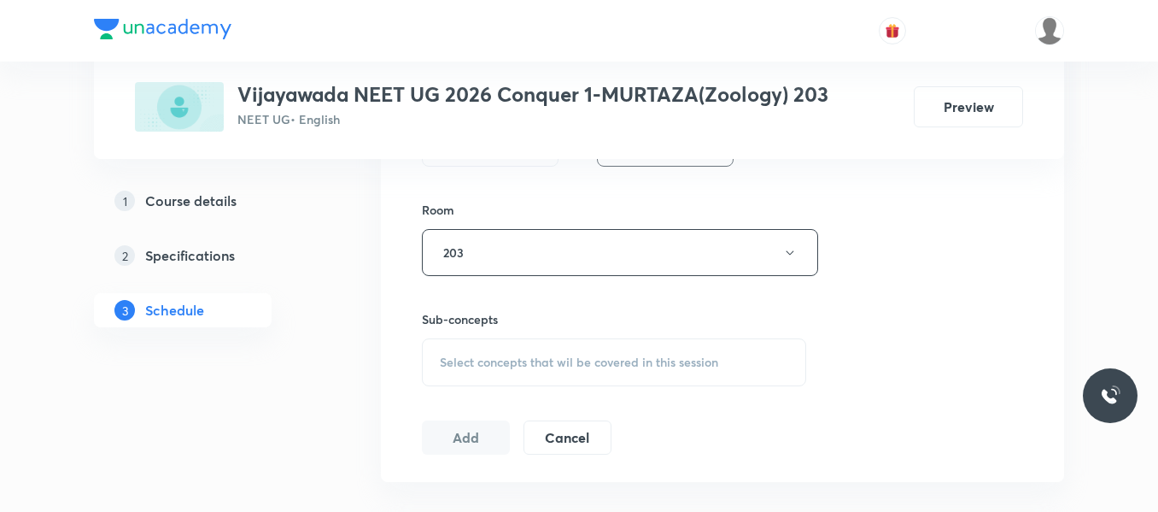
scroll to position [717, 0]
click at [489, 363] on span "Select concepts that wil be covered in this session" at bounding box center [579, 361] width 278 height 14
click at [495, 471] on div "Stem Covered previously" at bounding box center [614, 467] width 383 height 38
checkbox input "true"
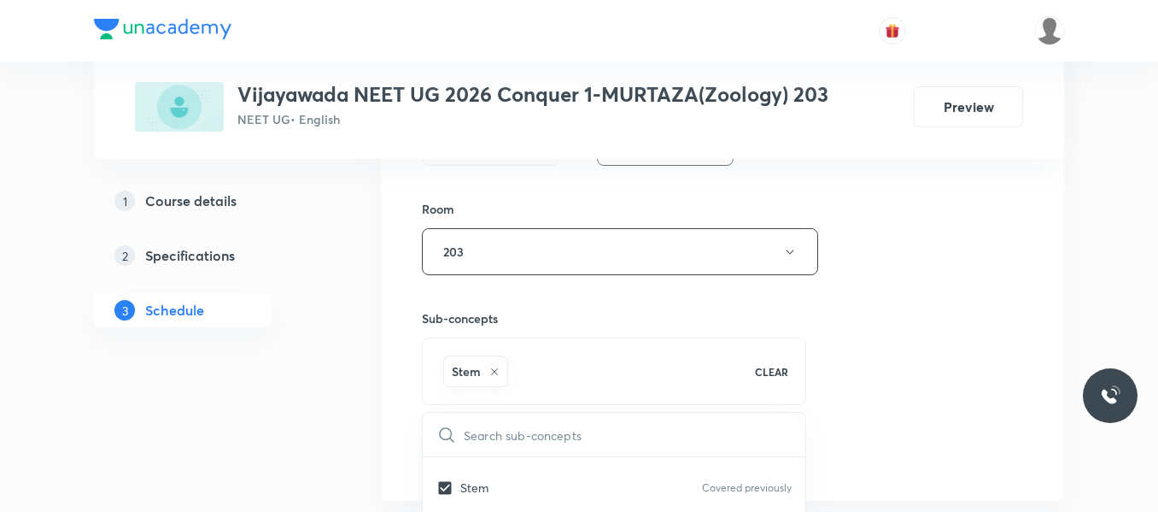
click at [952, 360] on div "Session 44 Live class Session title 28/99 Body fluids and circulations ​ Schedu…" at bounding box center [722, 63] width 601 height 822
click at [449, 454] on button "Add" at bounding box center [466, 454] width 88 height 34
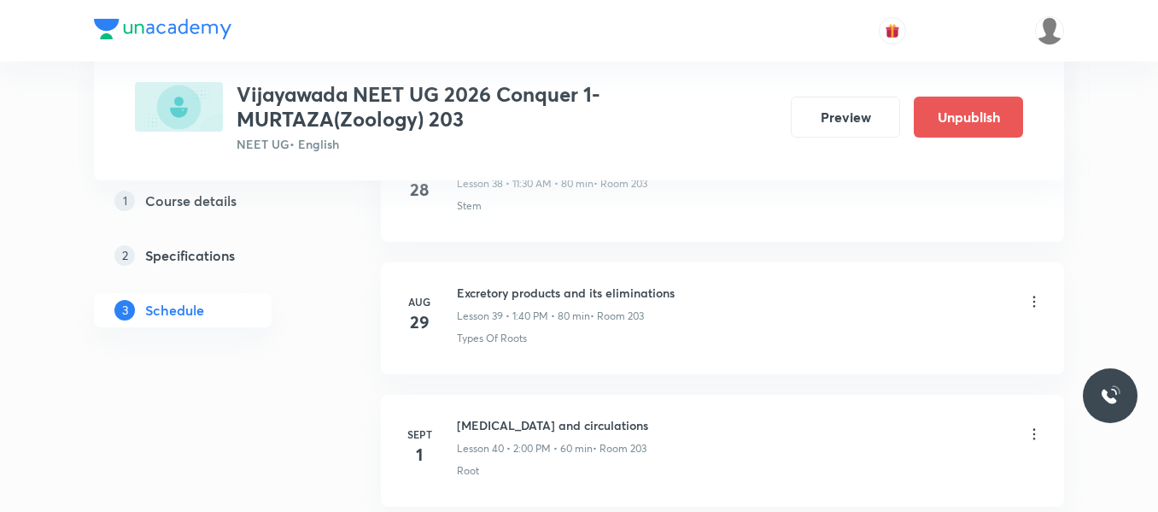
scroll to position [5919, 0]
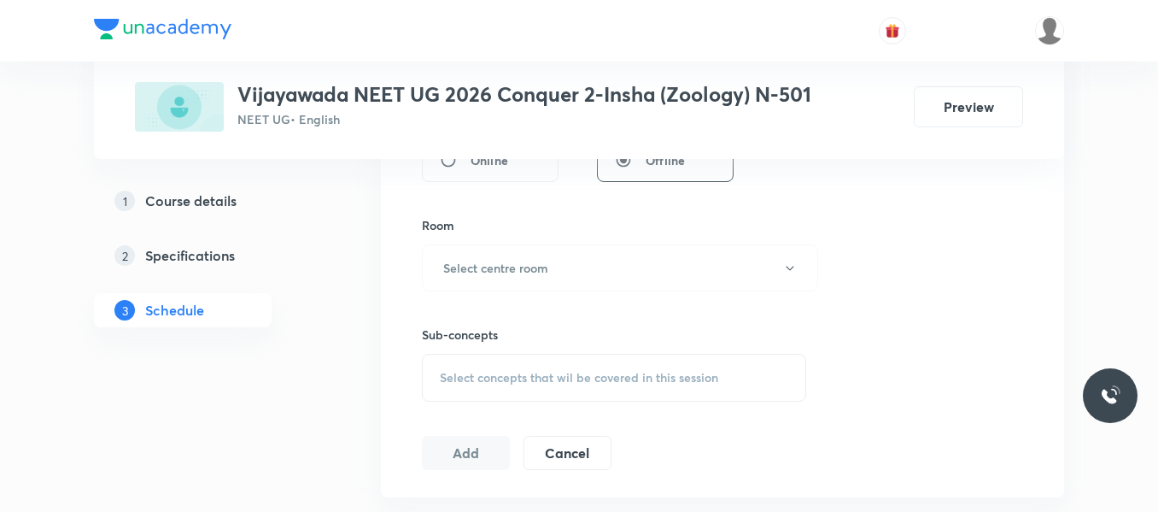
scroll to position [990, 0]
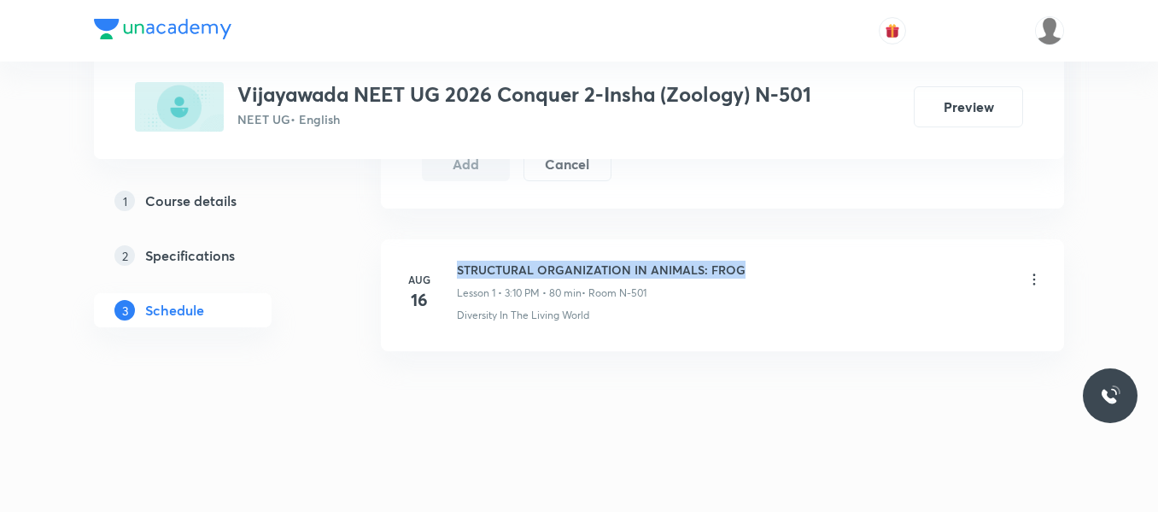
drag, startPoint x: 459, startPoint y: 267, endPoint x: 801, endPoint y: 267, distance: 342.5
click at [801, 267] on div "STRUCTURAL ORGANIZATION IN ANIMALS: FROG Lesson 1 • 3:10 PM • 80 min • Room N-5…" at bounding box center [750, 281] width 586 height 40
copy h6 "STRUCTURAL ORGANIZATION IN ANIMALS: FROG"
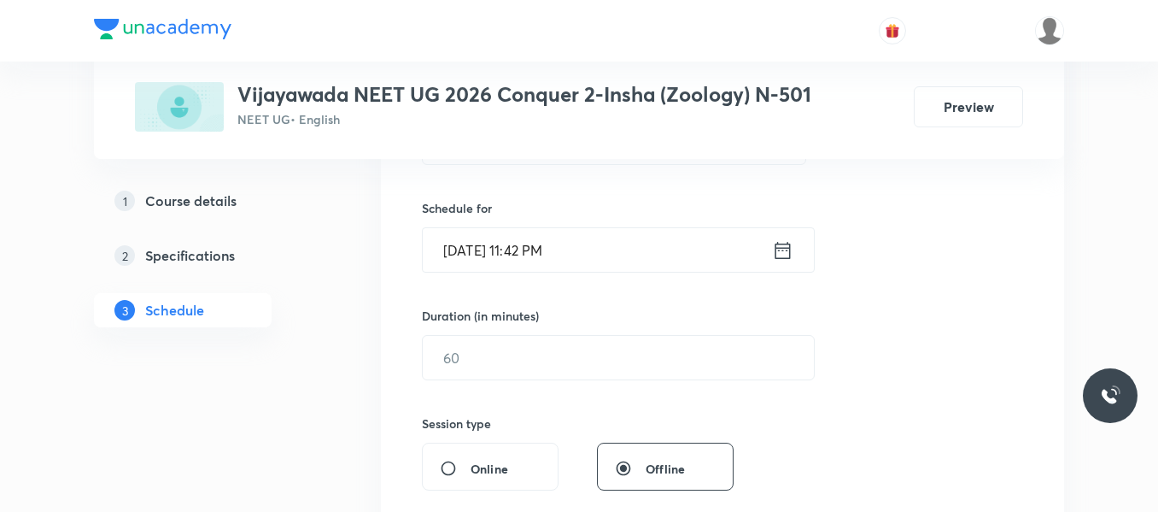
scroll to position [284, 0]
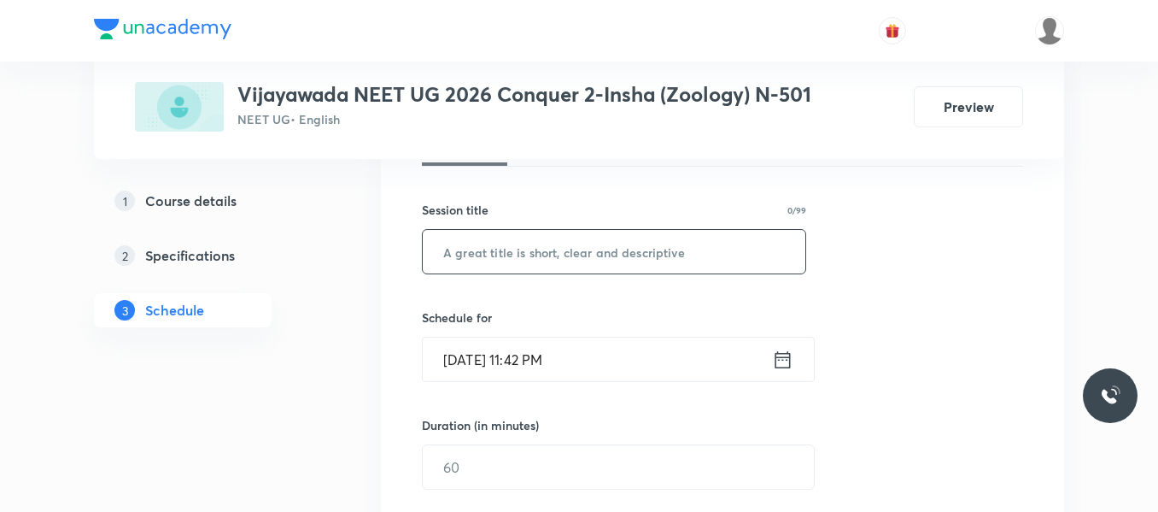
click at [494, 260] on input "text" at bounding box center [614, 252] width 383 height 44
paste input "Excretory products and there eliminations"
type input "Excretory products and there eliminations"
click at [787, 353] on icon at bounding box center [783, 358] width 15 height 17
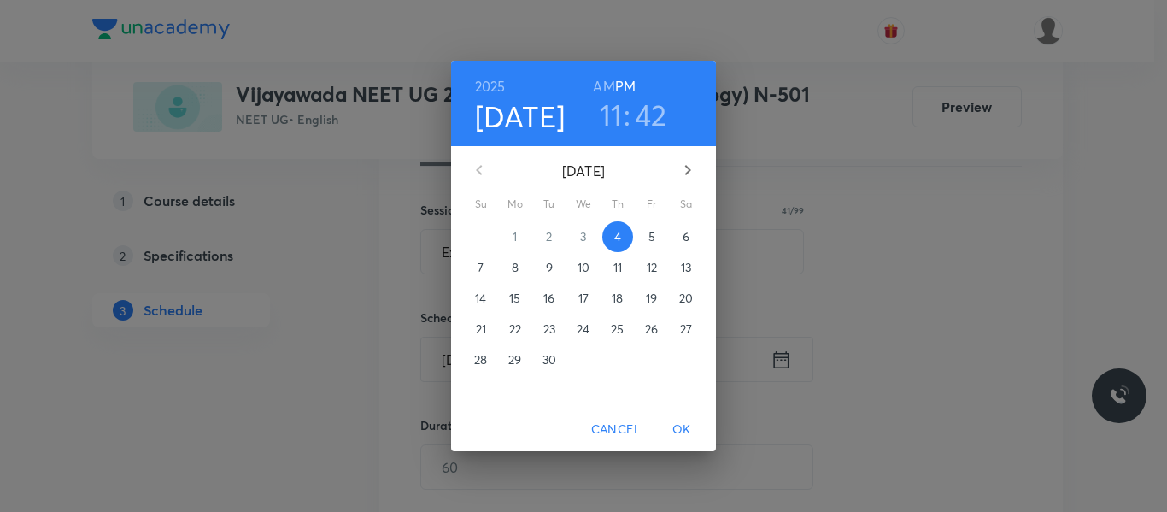
click at [641, 233] on span "5" at bounding box center [651, 236] width 31 height 17
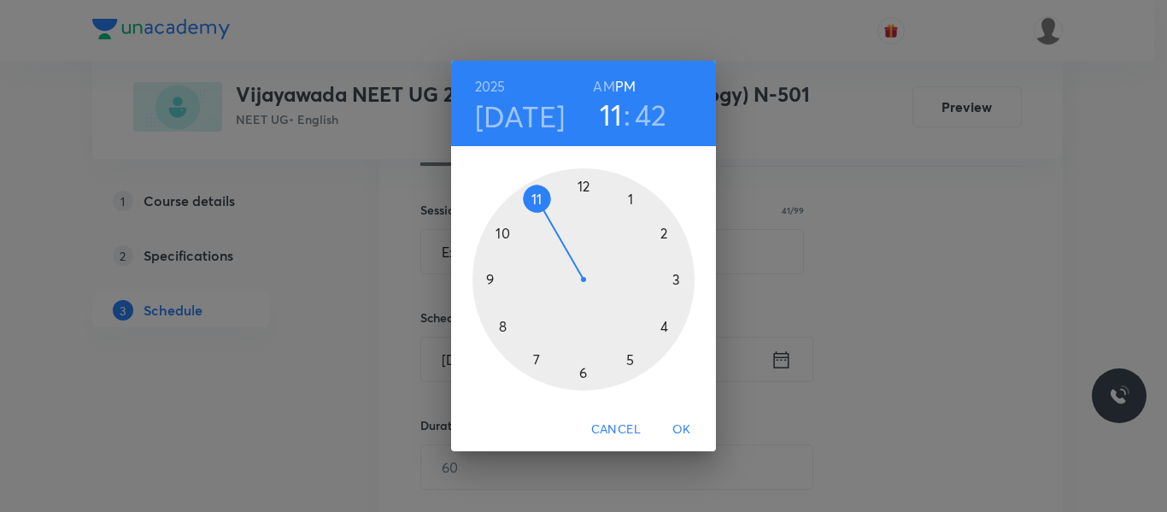
click at [627, 198] on div at bounding box center [583, 279] width 222 height 222
click at [502, 326] on div at bounding box center [583, 279] width 222 height 222
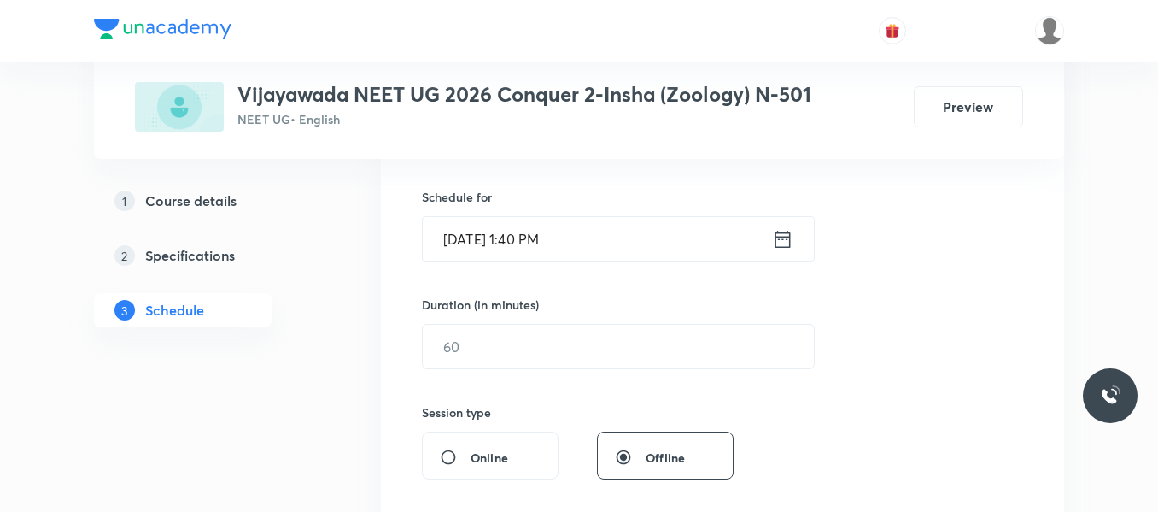
scroll to position [405, 0]
click at [479, 337] on input "text" at bounding box center [618, 346] width 391 height 44
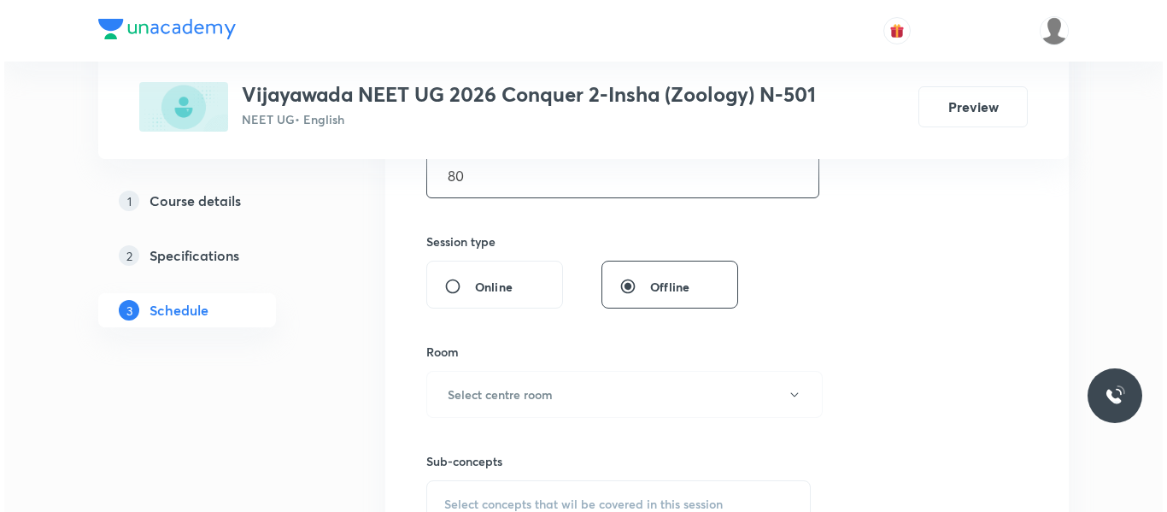
scroll to position [576, 0]
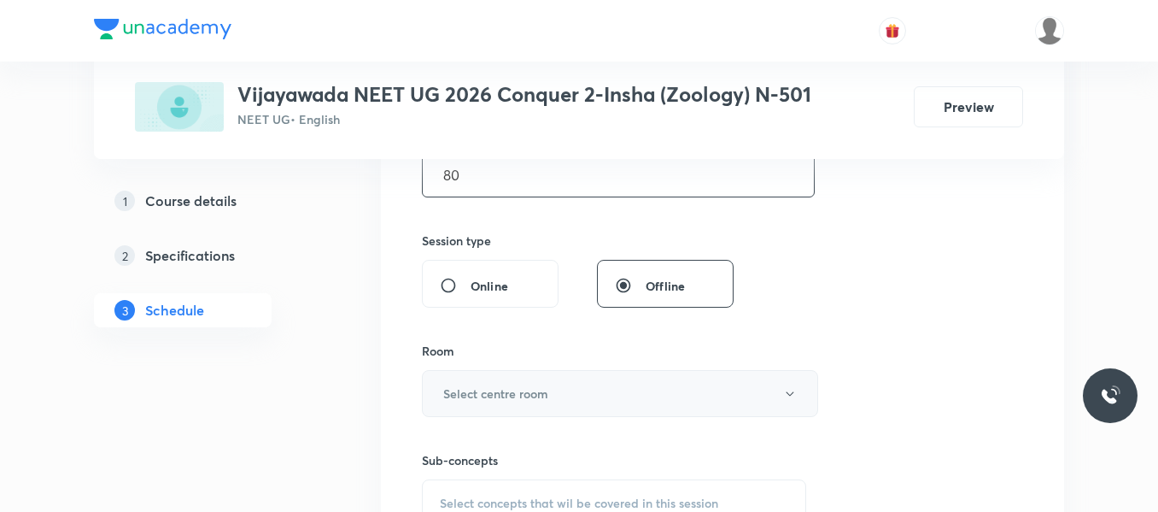
type input "80"
click at [489, 399] on h6 "Select centre room" at bounding box center [495, 393] width 105 height 18
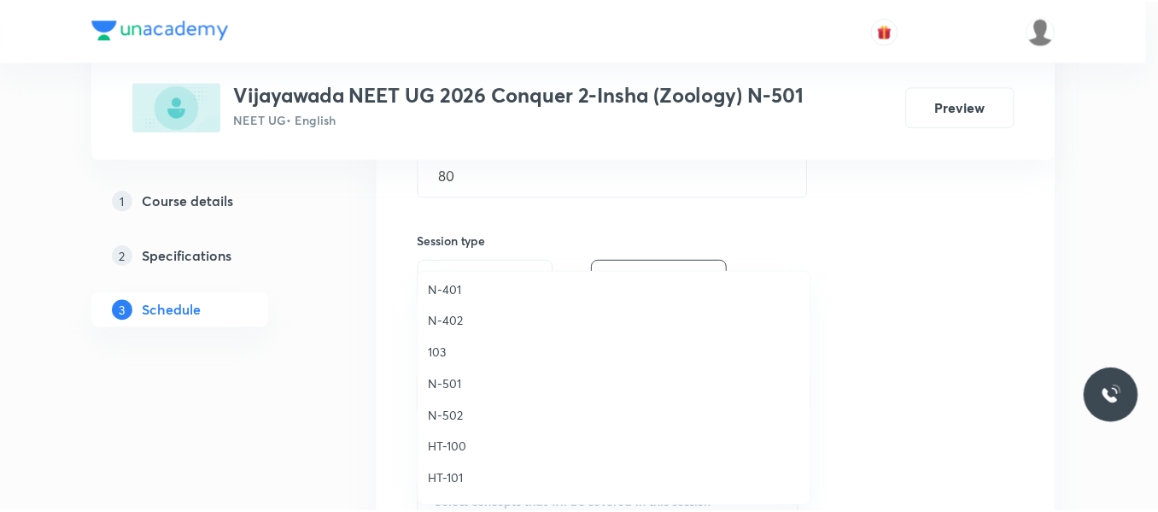
scroll to position [480, 0]
click at [450, 383] on span "N-501" at bounding box center [618, 383] width 374 height 18
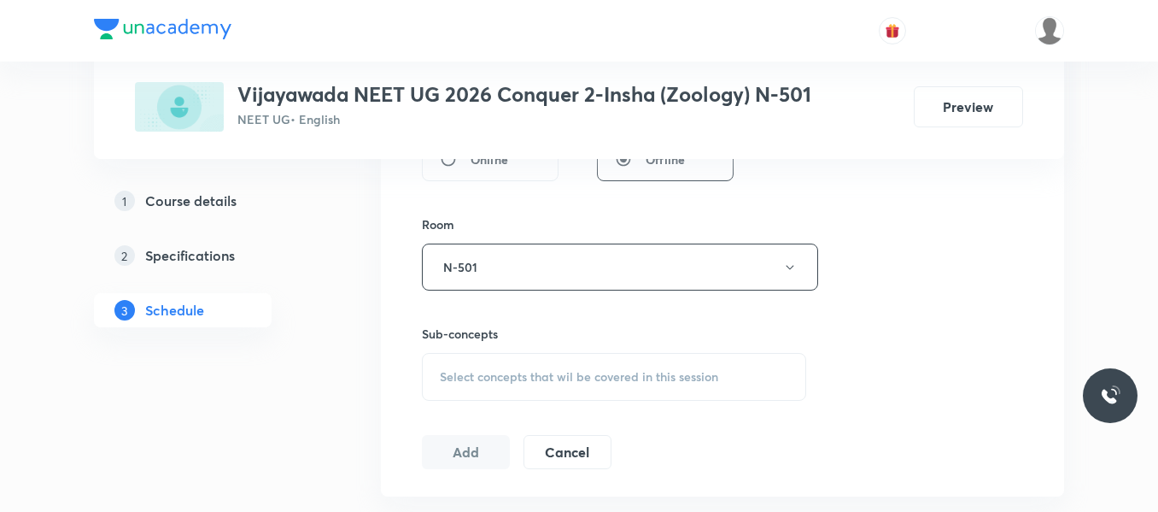
scroll to position [706, 0]
click at [475, 366] on span "Select concepts that wil be covered in this session" at bounding box center [579, 373] width 278 height 14
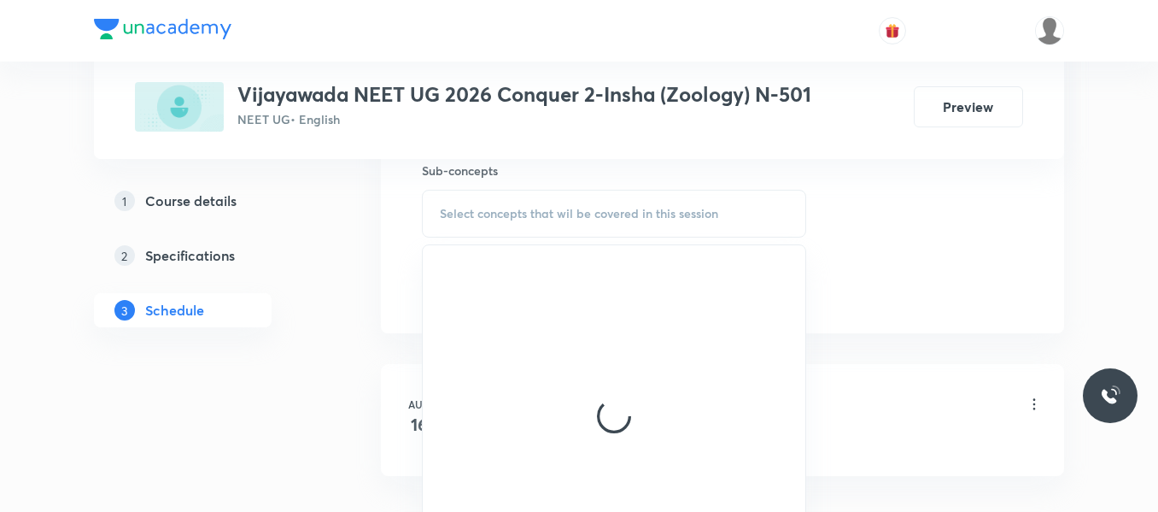
scroll to position [867, 0]
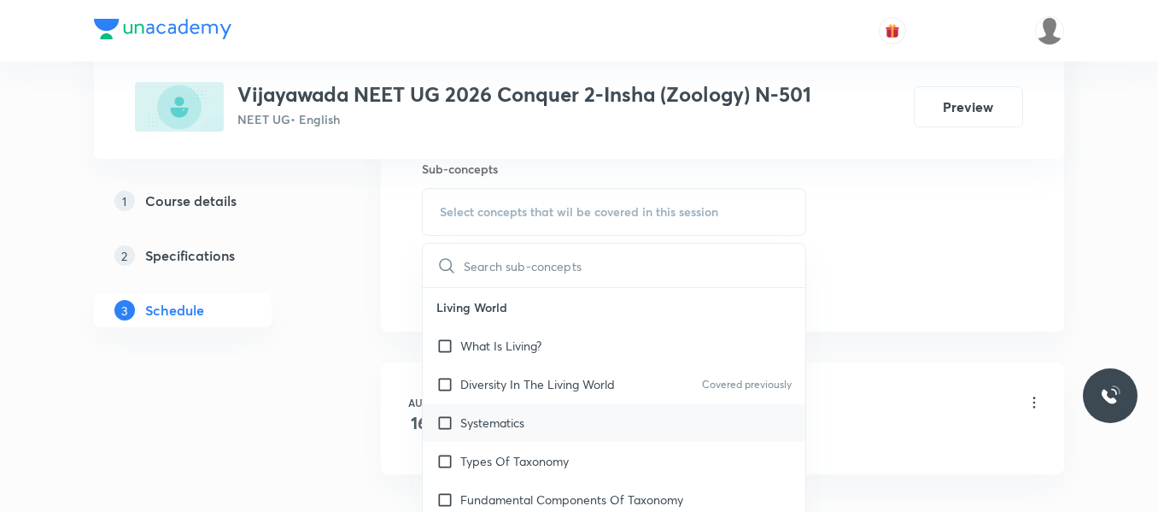
click at [508, 407] on div "Systematics" at bounding box center [614, 422] width 383 height 38
checkbox input "true"
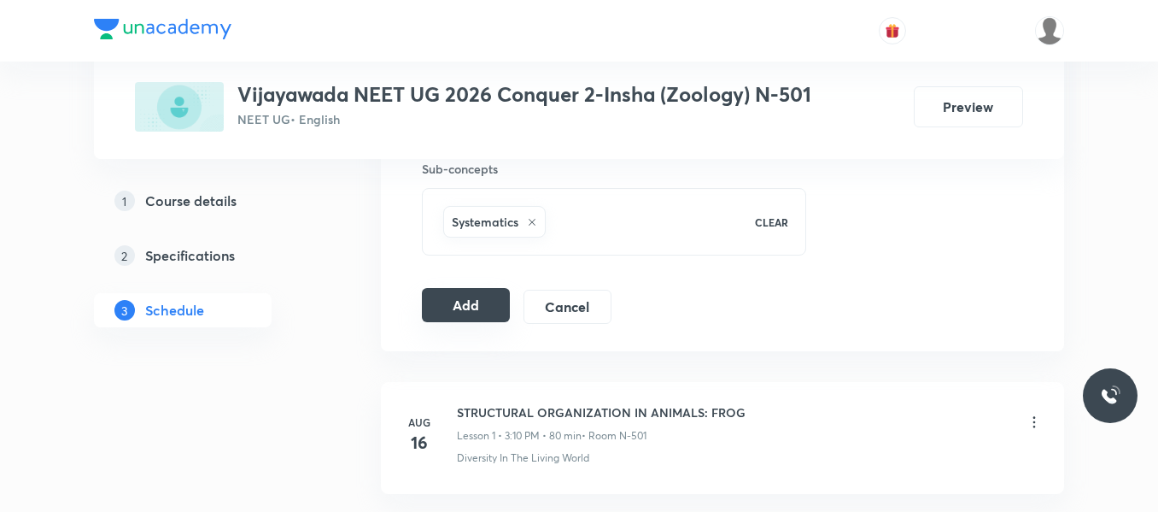
click at [470, 314] on button "Add" at bounding box center [466, 305] width 88 height 34
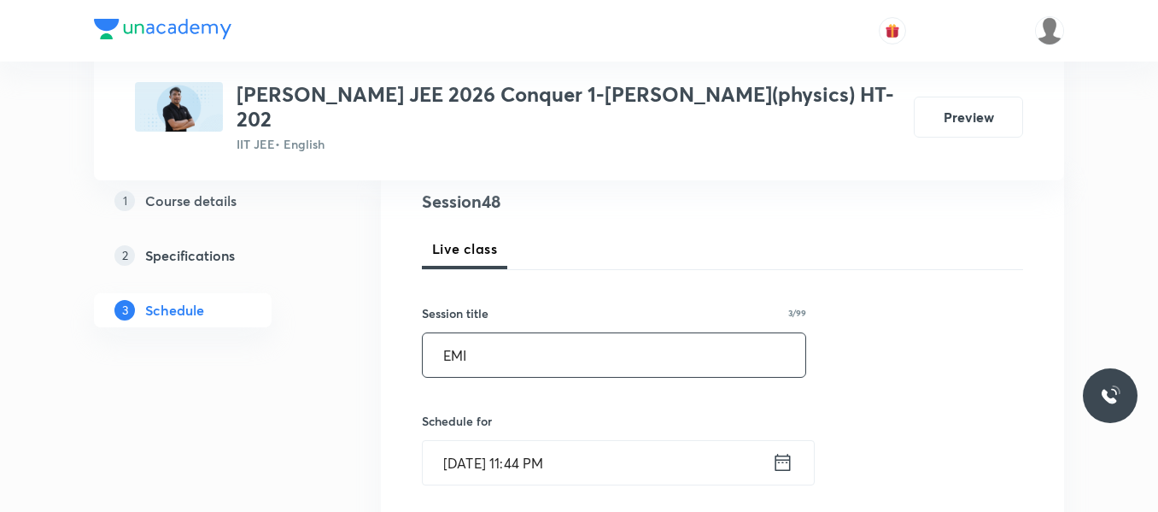
type input "EMI"
click at [778, 450] on icon at bounding box center [782, 462] width 21 height 24
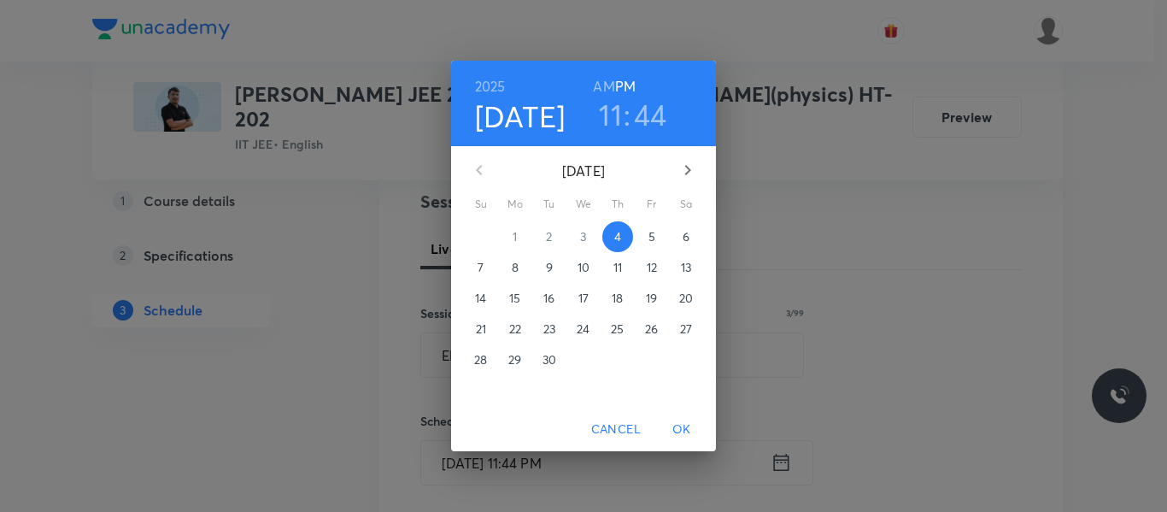
click at [650, 227] on button "5" at bounding box center [651, 236] width 31 height 31
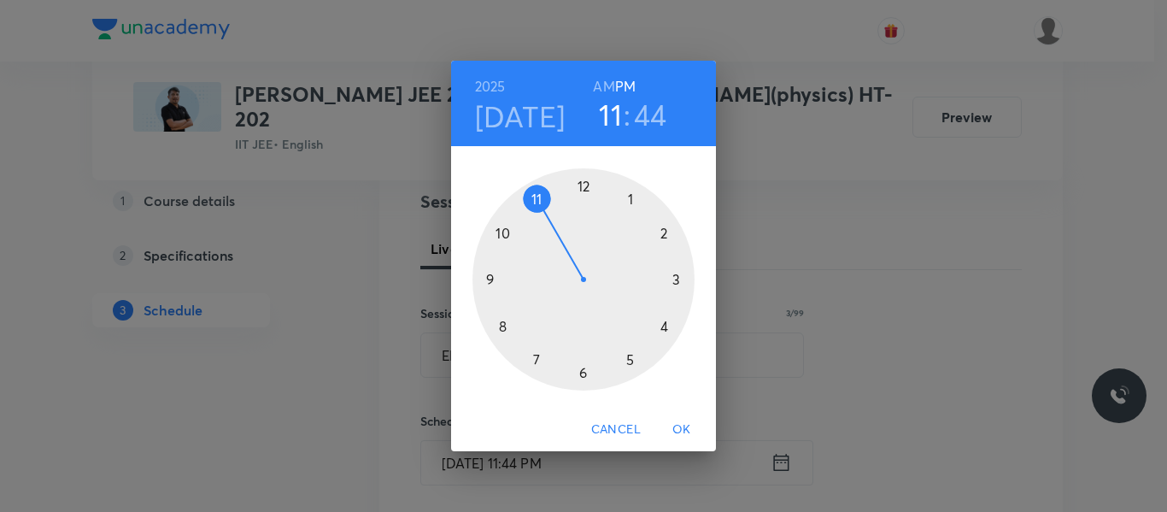
click at [507, 325] on div at bounding box center [583, 279] width 222 height 222
click at [605, 91] on h6 "AM" at bounding box center [603, 86] width 21 height 24
click at [581, 371] on div at bounding box center [583, 279] width 222 height 222
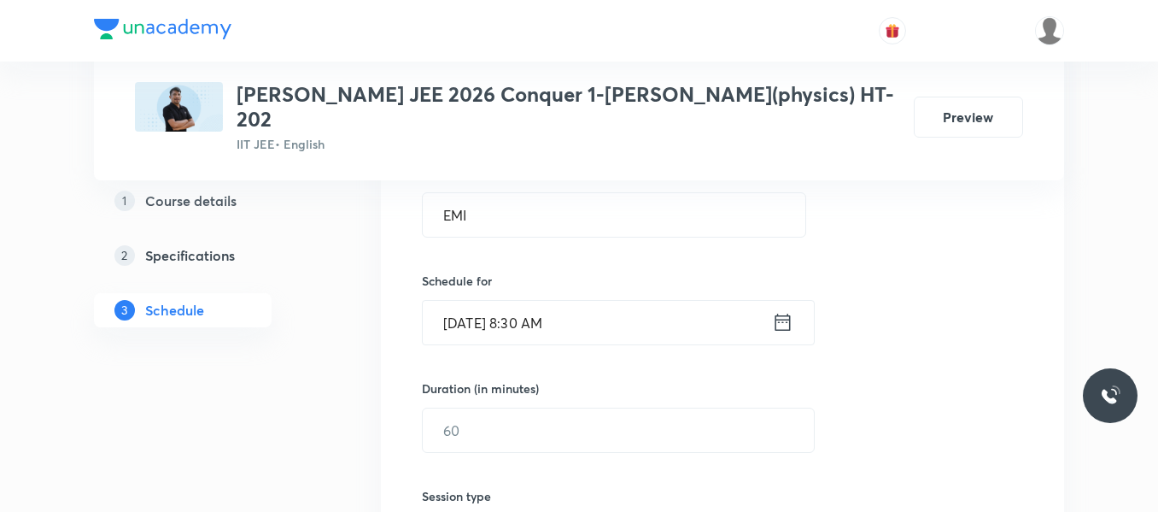
scroll to position [366, 0]
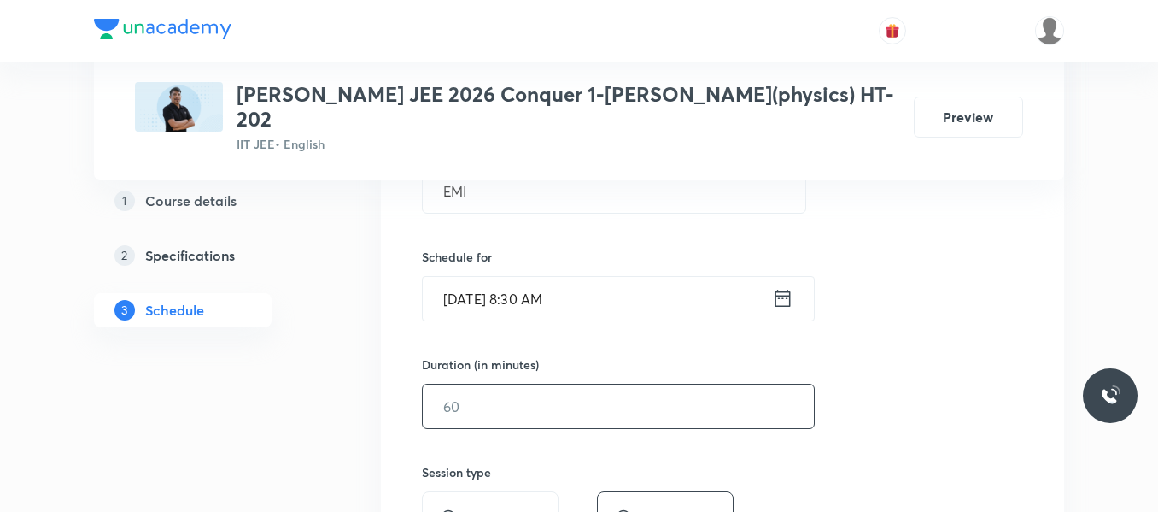
click at [522, 384] on input "text" at bounding box center [618, 406] width 391 height 44
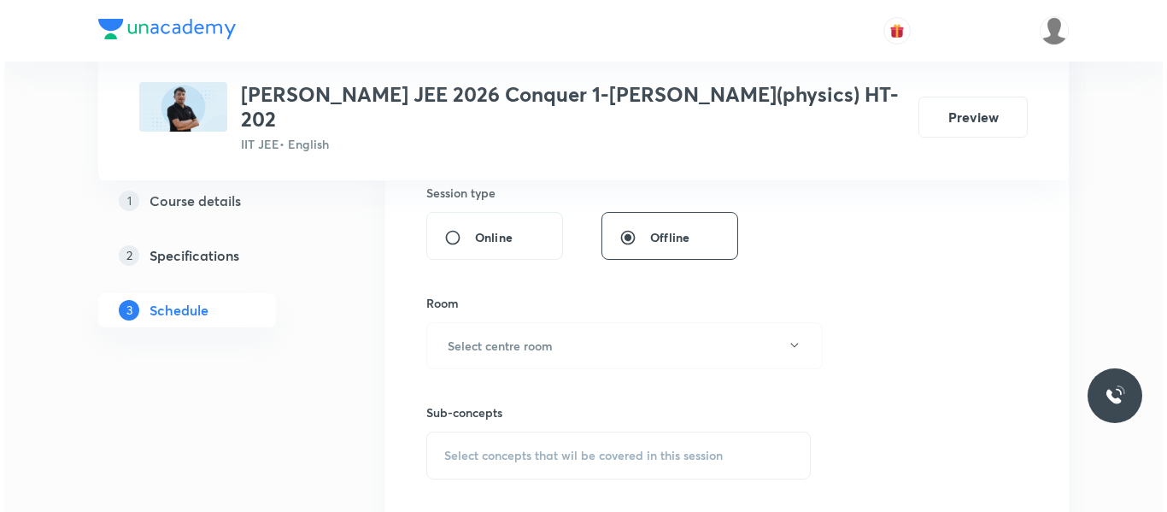
scroll to position [646, 0]
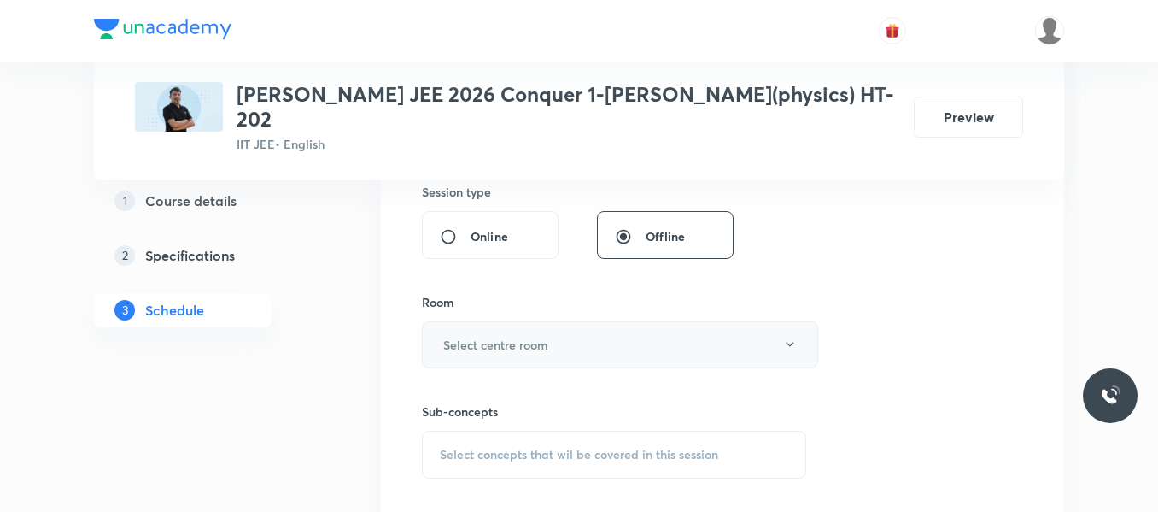
type input "120"
click at [495, 336] on h6 "Select centre room" at bounding box center [495, 345] width 105 height 18
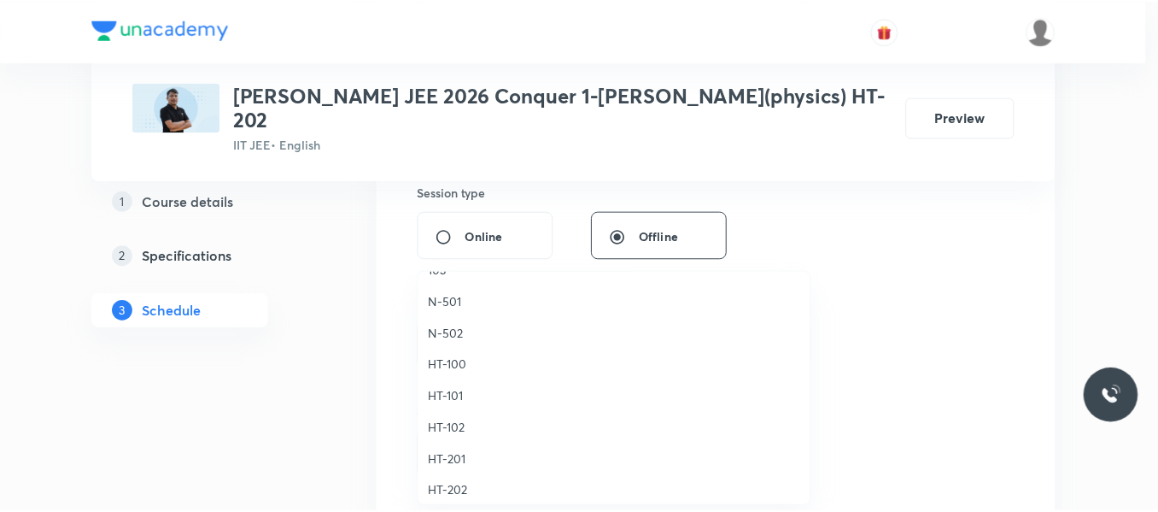
scroll to position [567, 0]
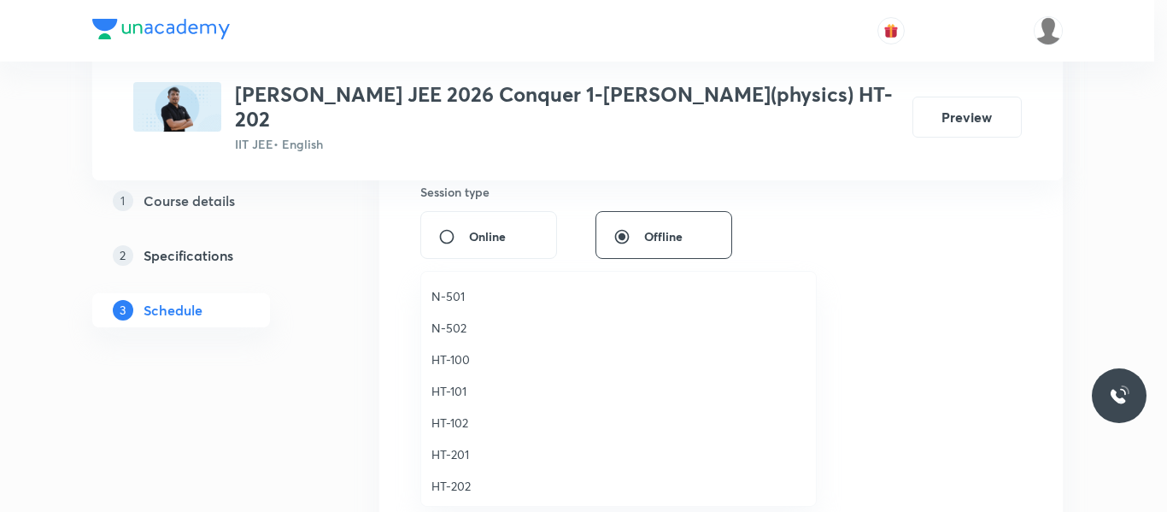
click at [452, 483] on span "HT-202" at bounding box center [618, 486] width 374 height 18
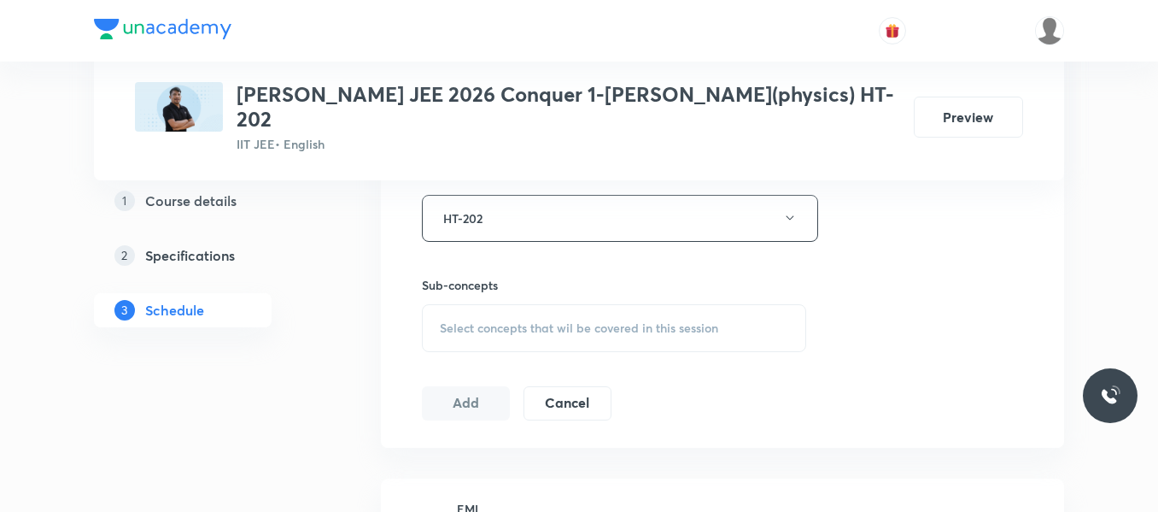
scroll to position [776, 0]
click at [536, 317] on span "Select concepts that wil be covered in this session" at bounding box center [579, 324] width 278 height 14
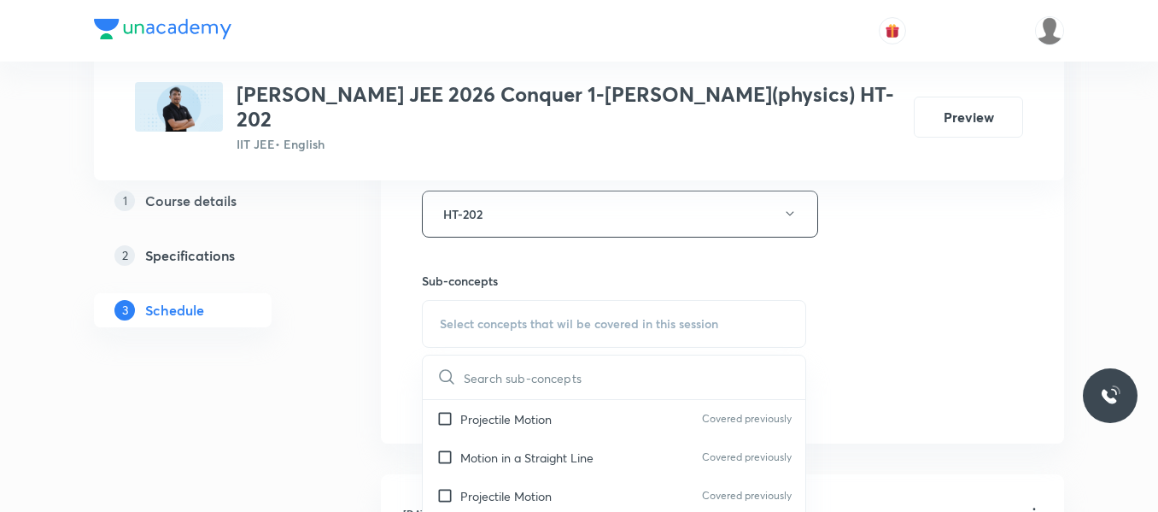
scroll to position [78, 0]
click at [488, 448] on p "Motion in a Straight Line" at bounding box center [526, 457] width 133 height 18
checkbox input "true"
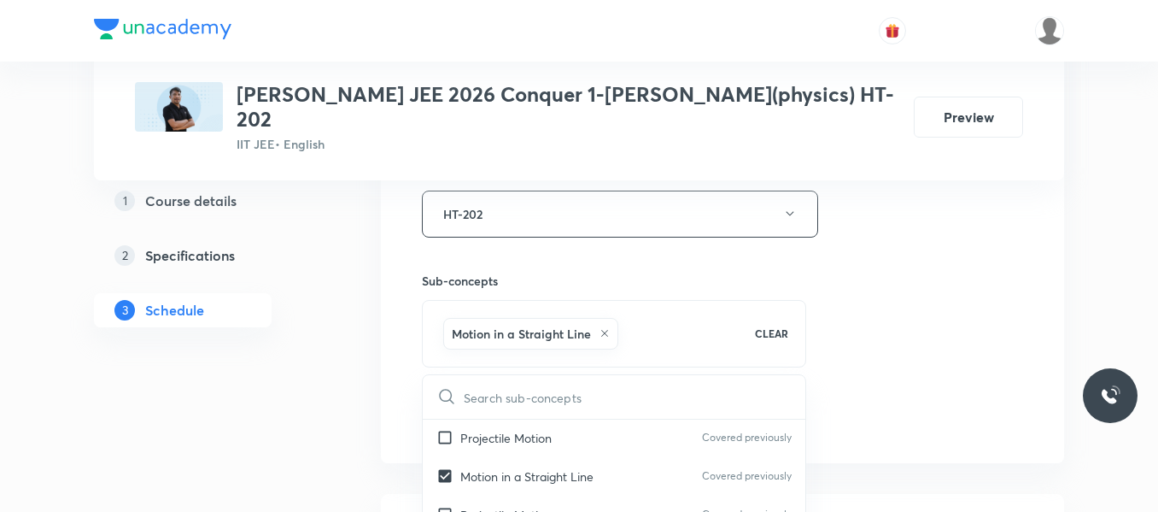
click at [900, 292] on div "Session 48 Live class Session title 3/99 EMI ​ Schedule for Sept 5, 2025, 8:30 …" at bounding box center [722, 25] width 601 height 822
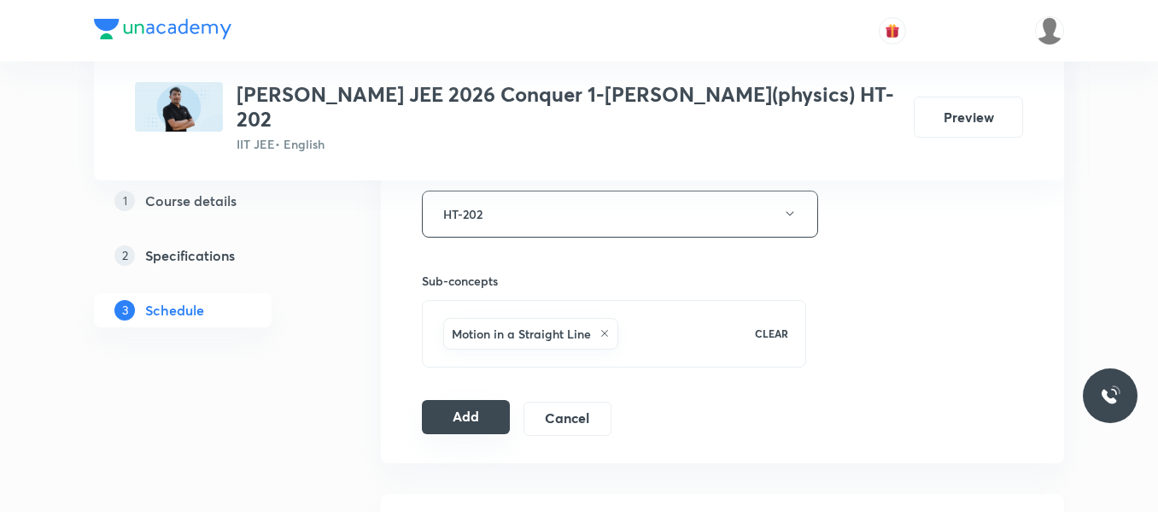
click at [424, 400] on button "Add" at bounding box center [466, 417] width 88 height 34
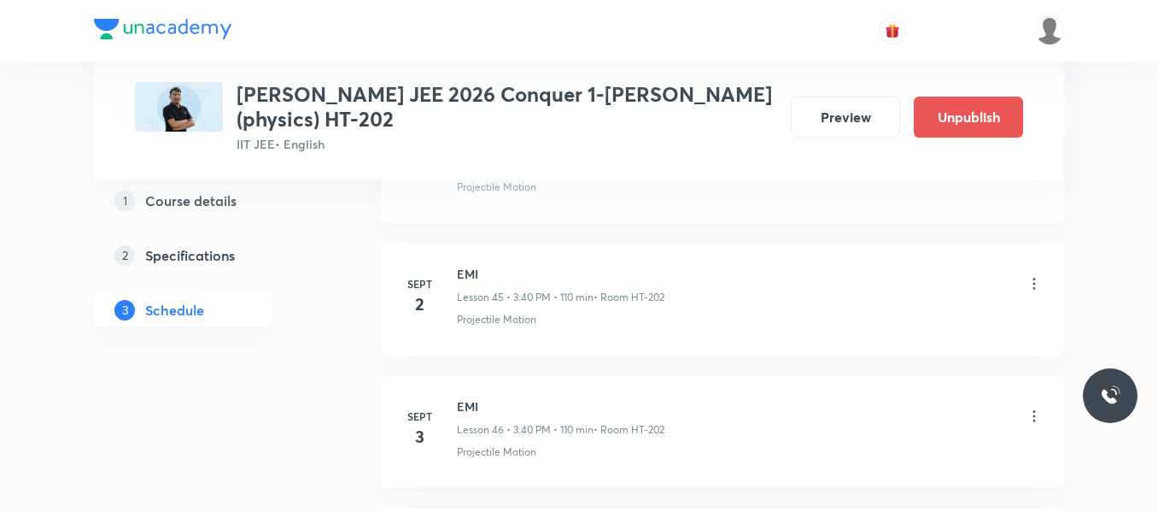
scroll to position [6449, 0]
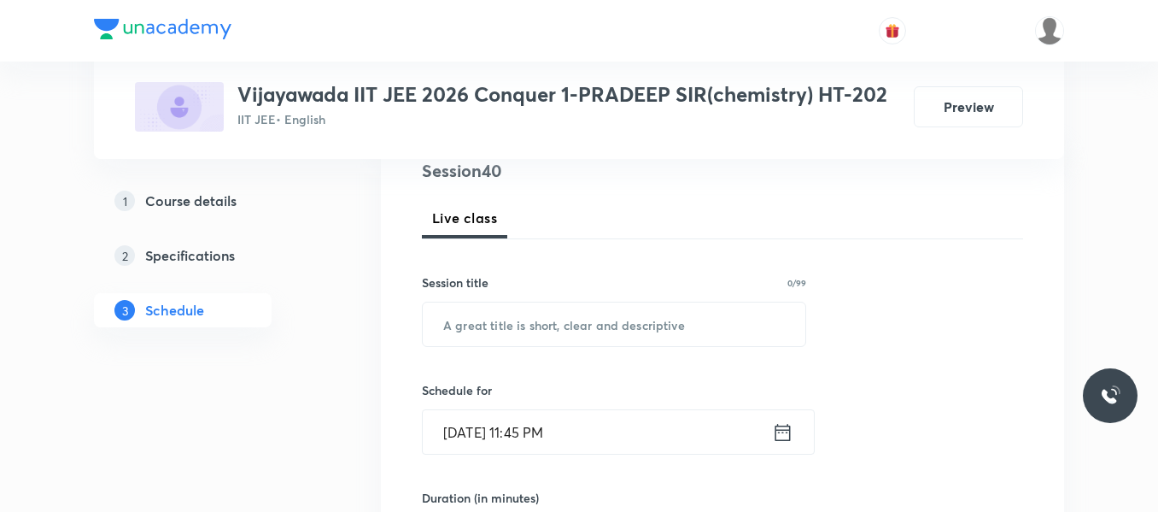
scroll to position [212, 0]
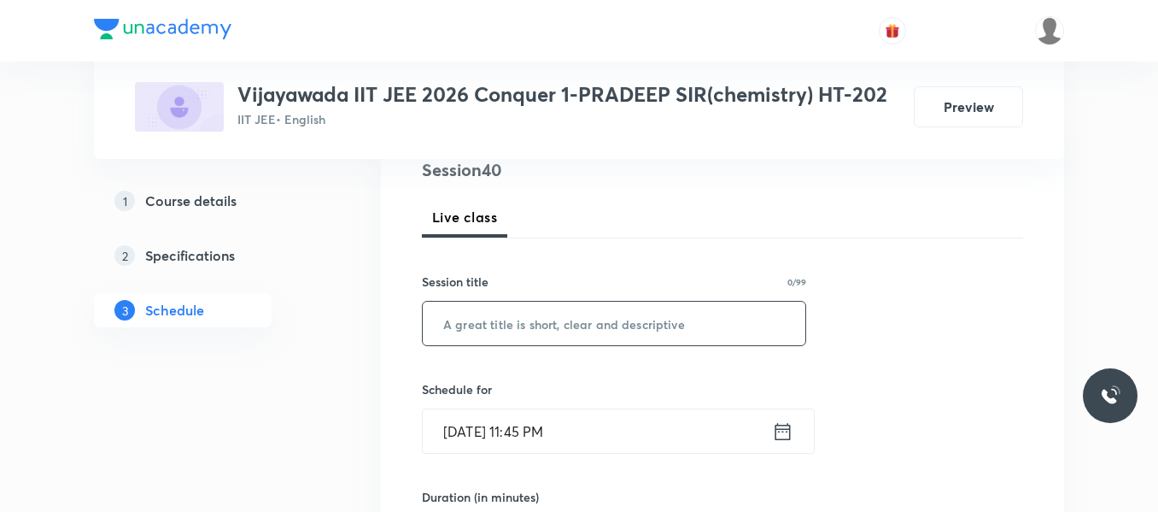
click at [510, 326] on input "text" at bounding box center [614, 324] width 383 height 44
paste input "IUPAC NOMENCLATURE"
type input "IUPAC NOMENCLATURE"
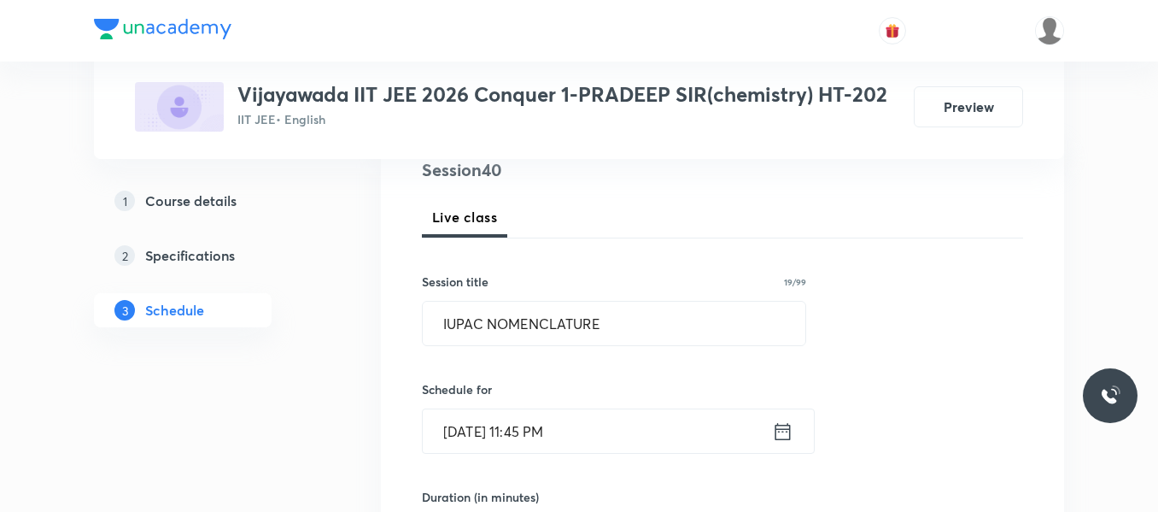
click at [795, 430] on div "[DATE] 11:45 PM ​" at bounding box center [618, 430] width 393 height 45
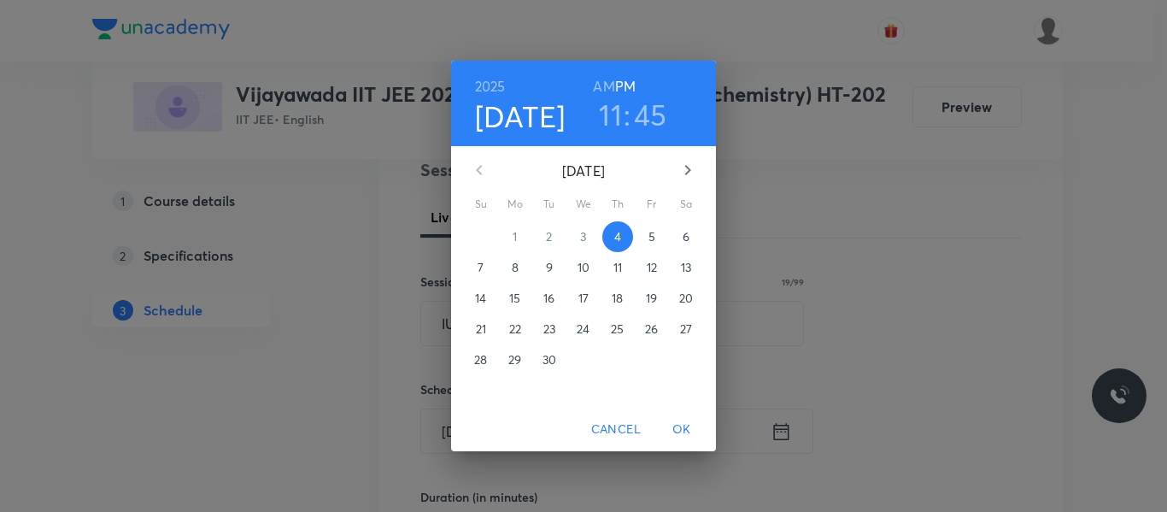
click at [655, 230] on span "5" at bounding box center [651, 236] width 31 height 17
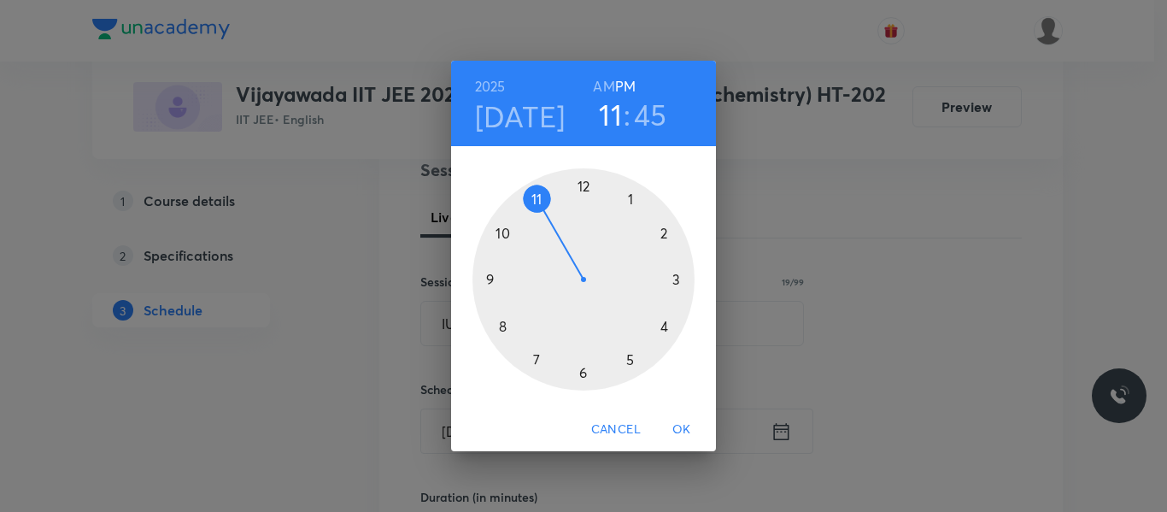
click at [501, 234] on div at bounding box center [583, 279] width 222 height 222
click at [606, 82] on h6 "AM" at bounding box center [603, 86] width 21 height 24
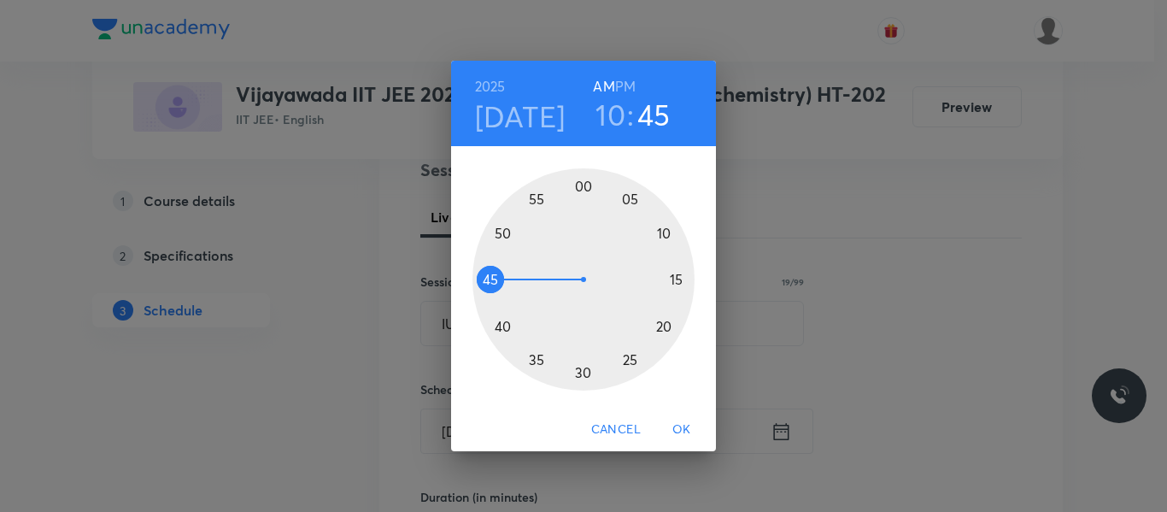
click at [500, 323] on div at bounding box center [583, 279] width 222 height 222
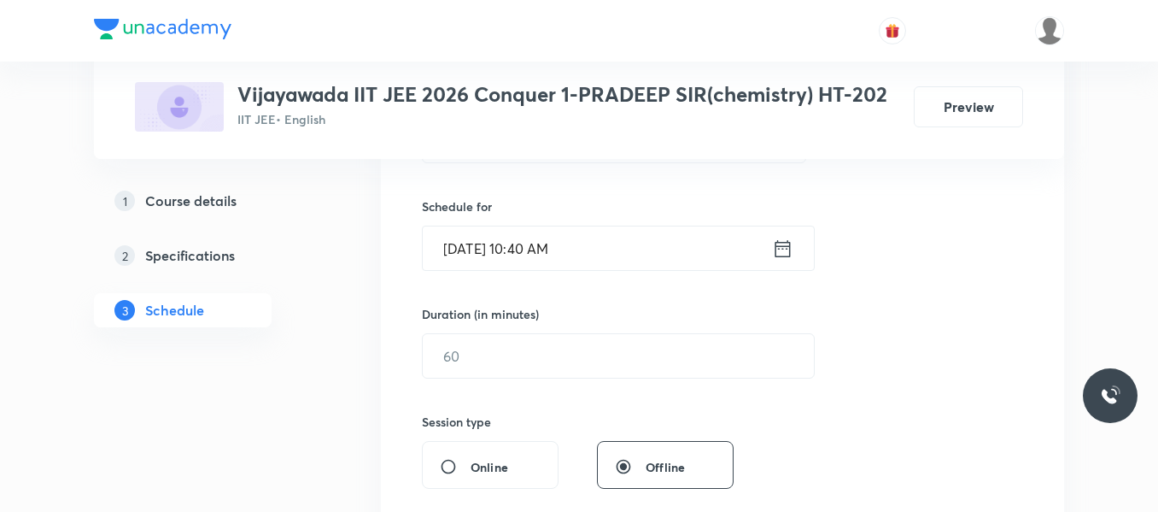
scroll to position [395, 0]
click at [447, 366] on input "text" at bounding box center [618, 355] width 391 height 44
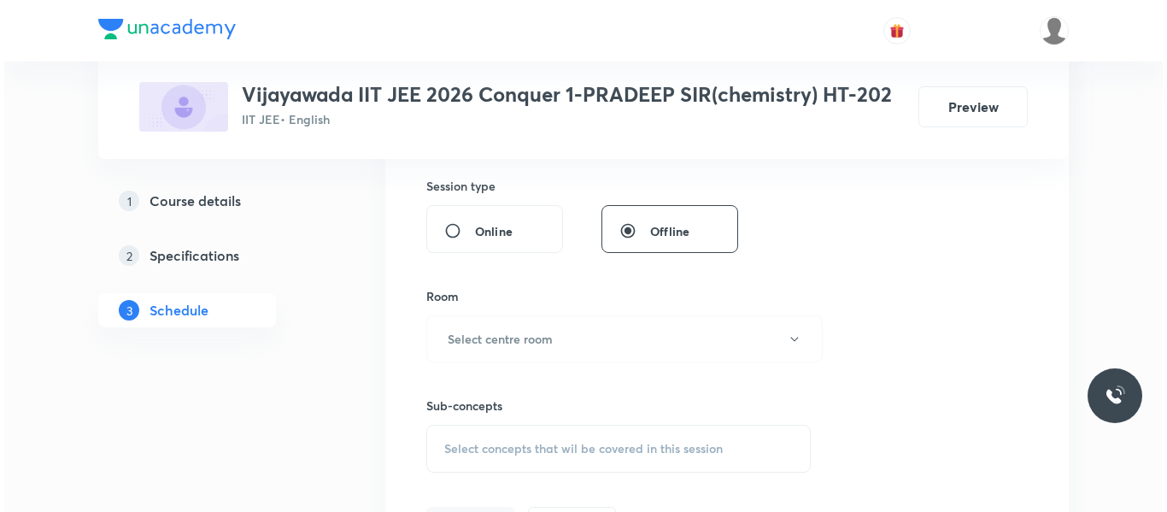
scroll to position [631, 0]
type input "95"
click at [491, 340] on h6 "Select centre room" at bounding box center [495, 338] width 105 height 18
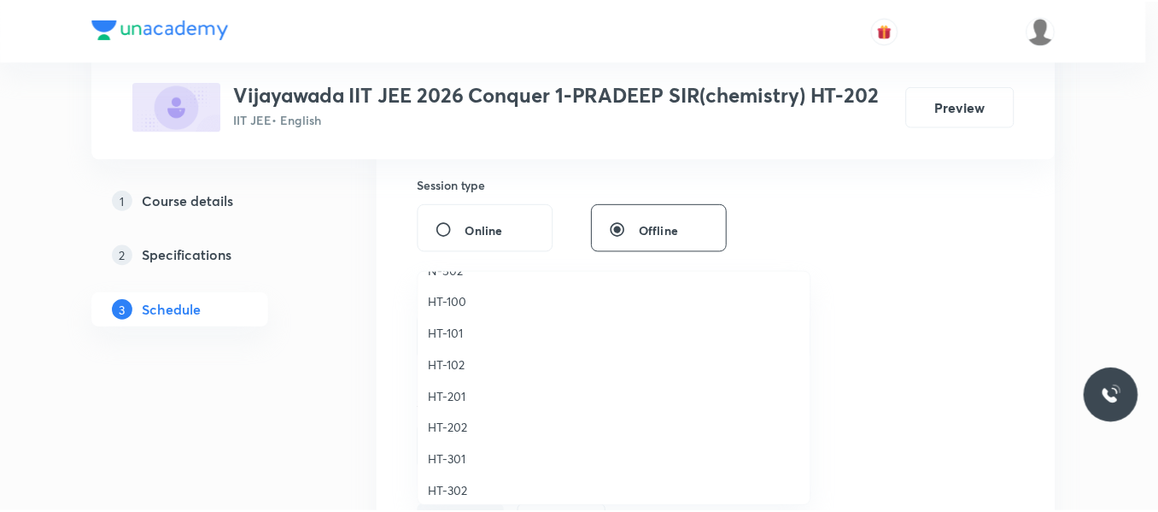
scroll to position [625, 0]
click at [442, 423] on span "HT-202" at bounding box center [618, 428] width 374 height 18
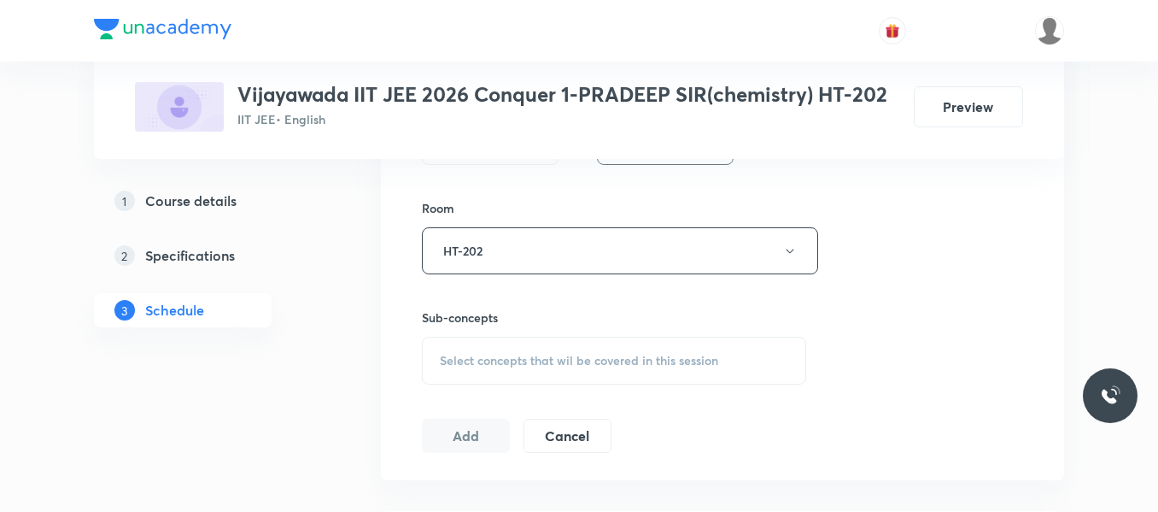
scroll to position [720, 0]
click at [480, 363] on span "Select concepts that wil be covered in this session" at bounding box center [579, 359] width 278 height 14
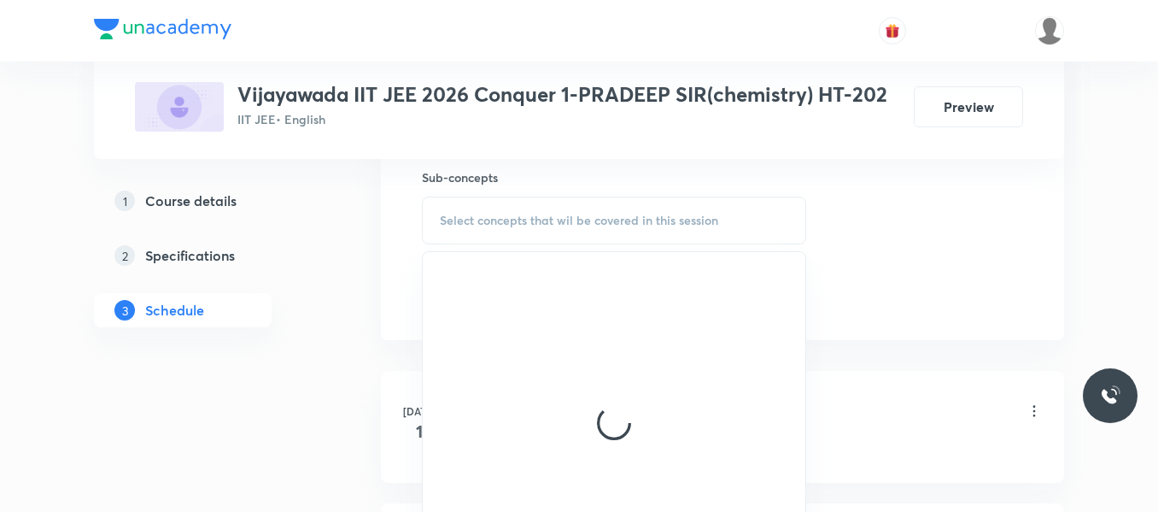
scroll to position [876, 0]
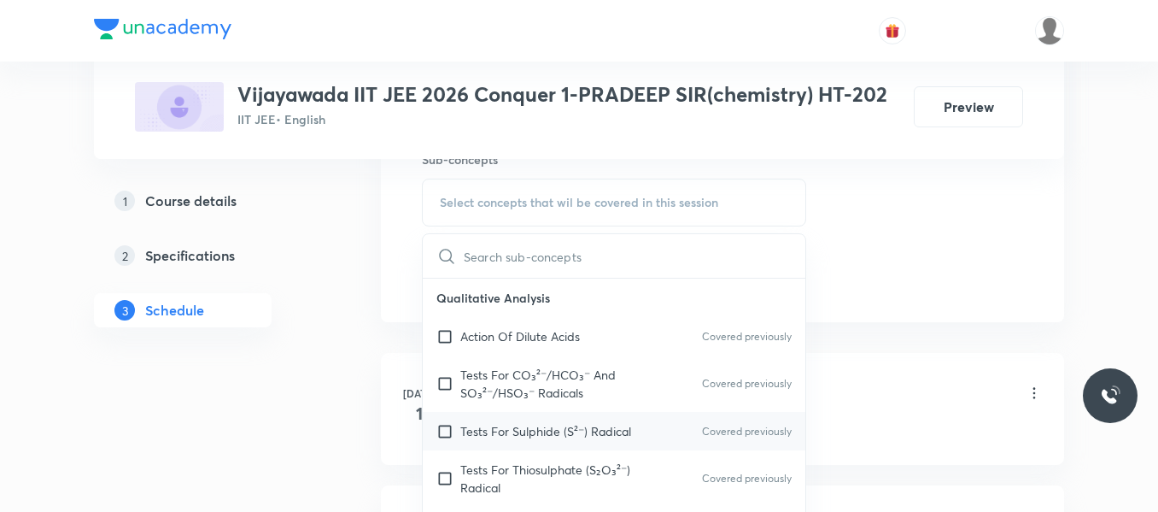
click at [495, 419] on div "Tests For Sulphide (S²⁻) Radical Covered previously" at bounding box center [614, 431] width 383 height 38
checkbox input "true"
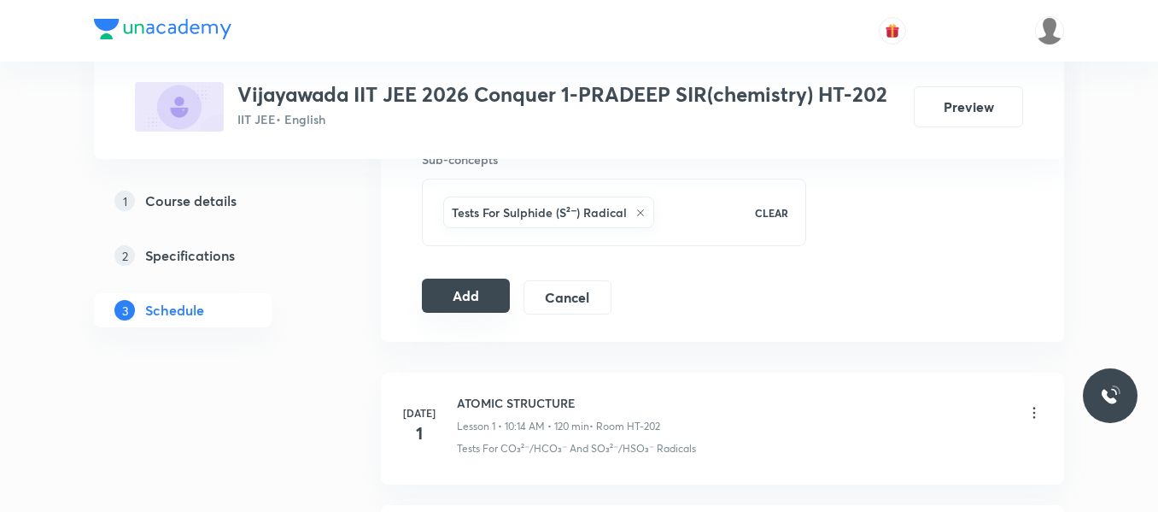
click at [448, 296] on button "Add" at bounding box center [466, 295] width 88 height 34
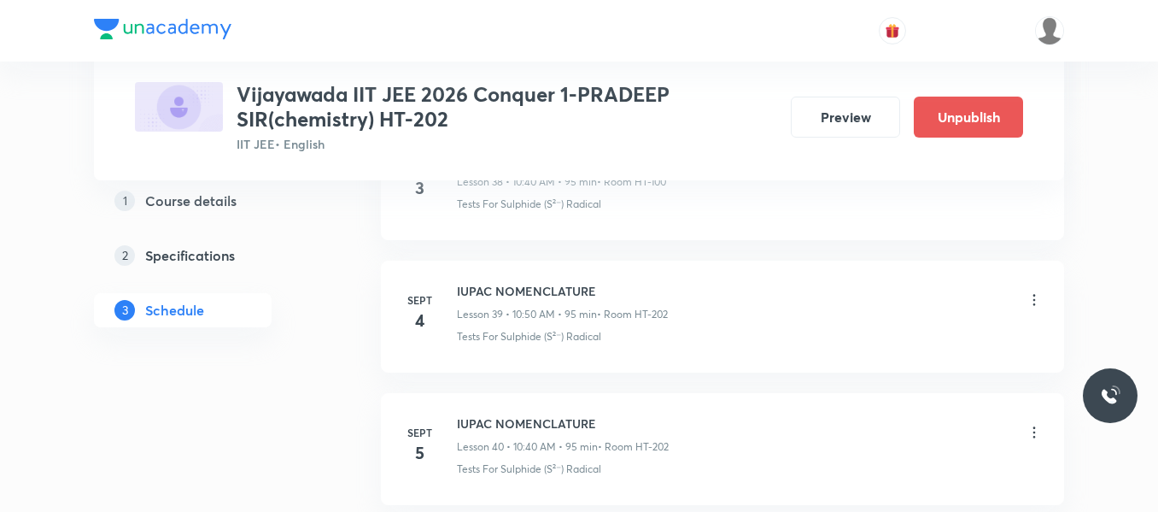
scroll to position [5390, 0]
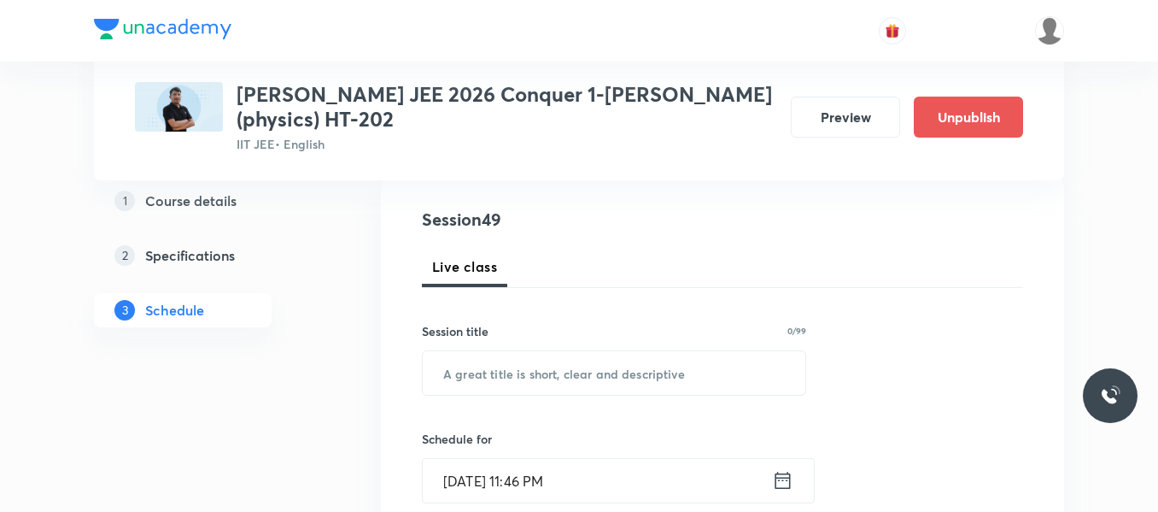
scroll to position [189, 0]
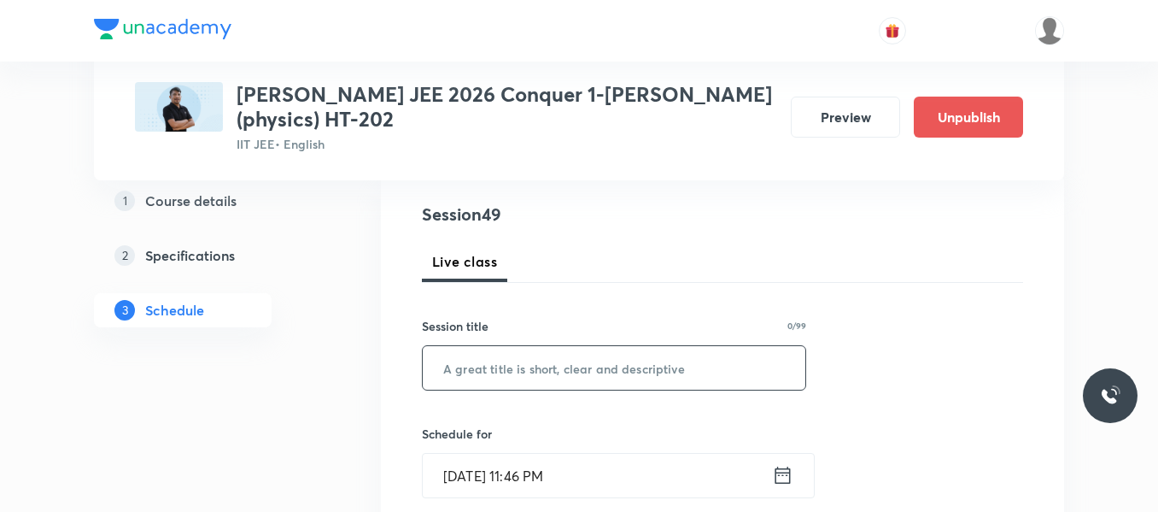
click at [466, 371] on input "text" at bounding box center [614, 368] width 383 height 44
type input "EMI"
click at [776, 474] on icon at bounding box center [783, 474] width 15 height 17
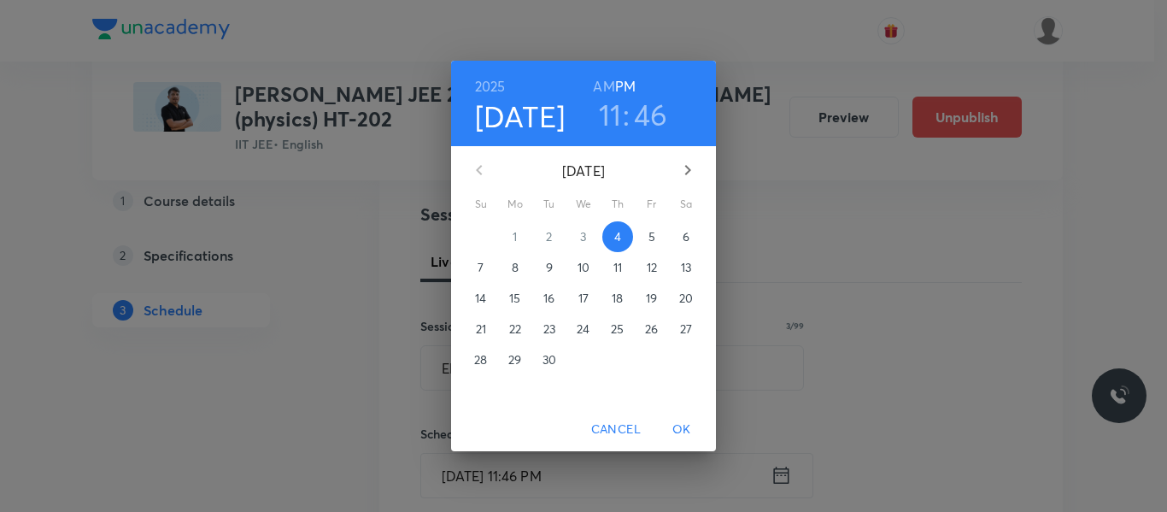
click at [657, 244] on span "5" at bounding box center [651, 236] width 31 height 17
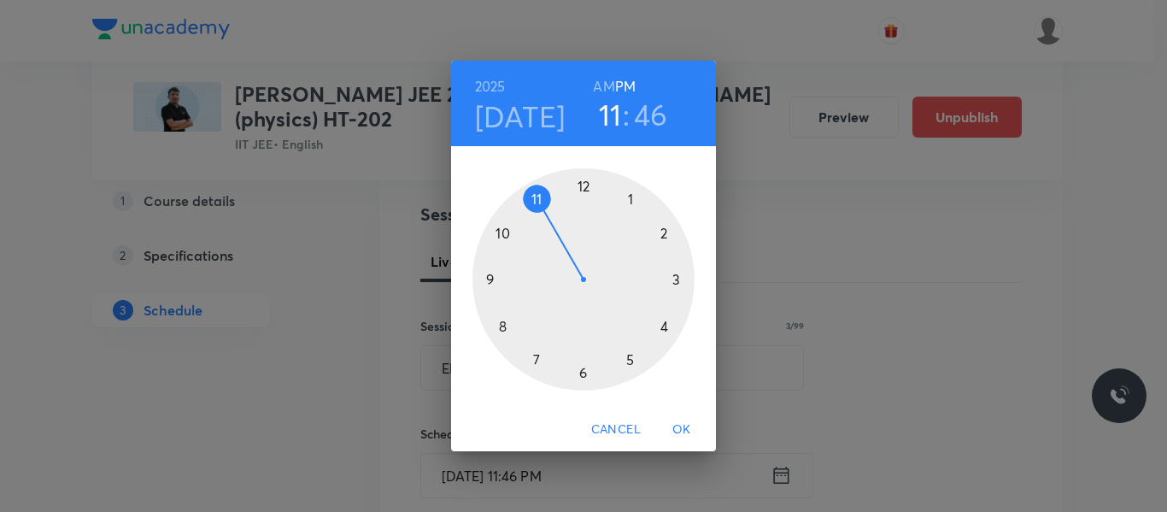
click at [663, 232] on div at bounding box center [583, 279] width 222 height 222
click at [583, 187] on div at bounding box center [583, 279] width 222 height 222
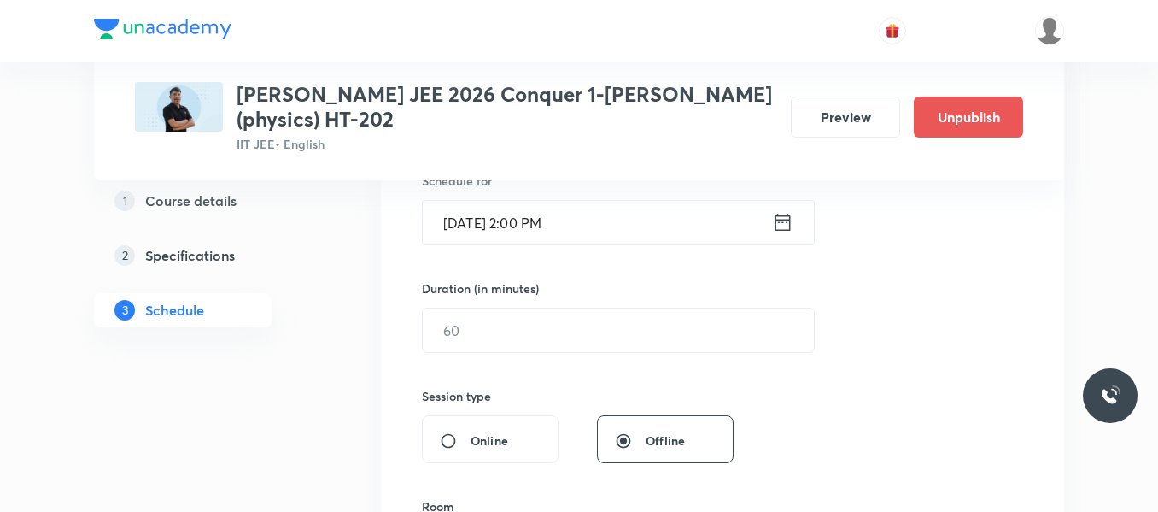
scroll to position [442, 0]
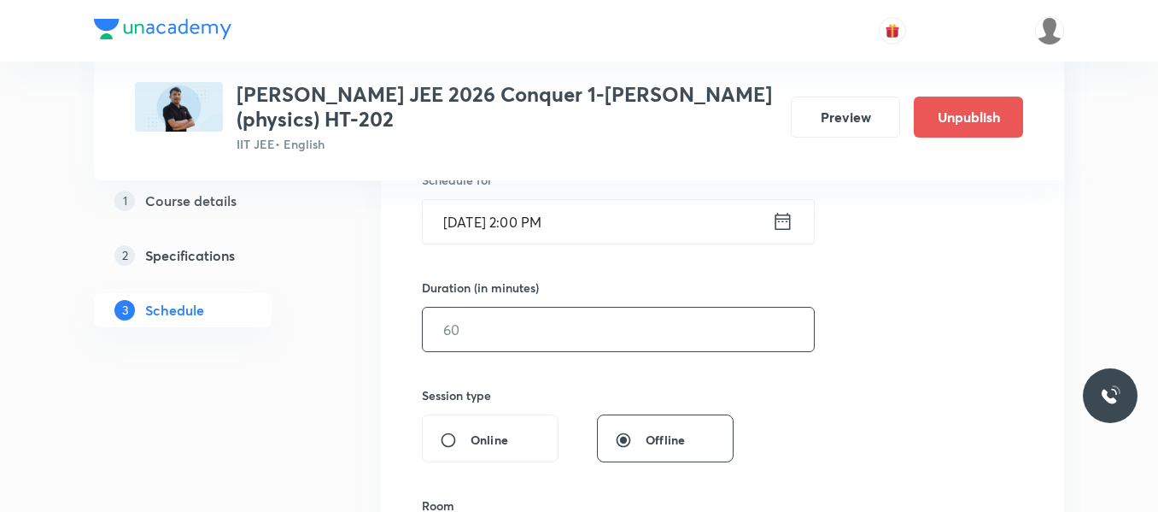
click at [489, 341] on input "text" at bounding box center [618, 329] width 391 height 44
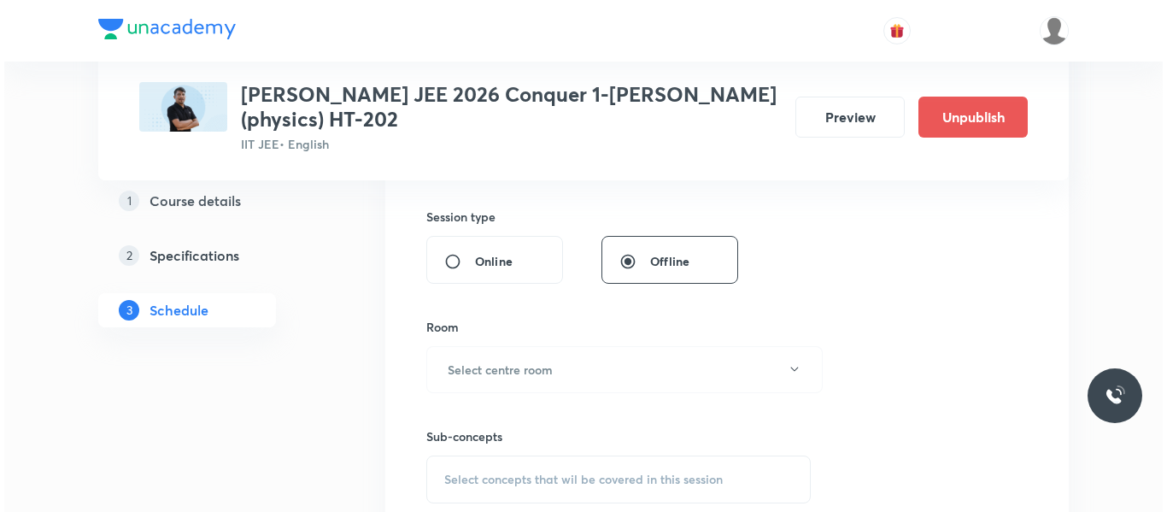
scroll to position [622, 0]
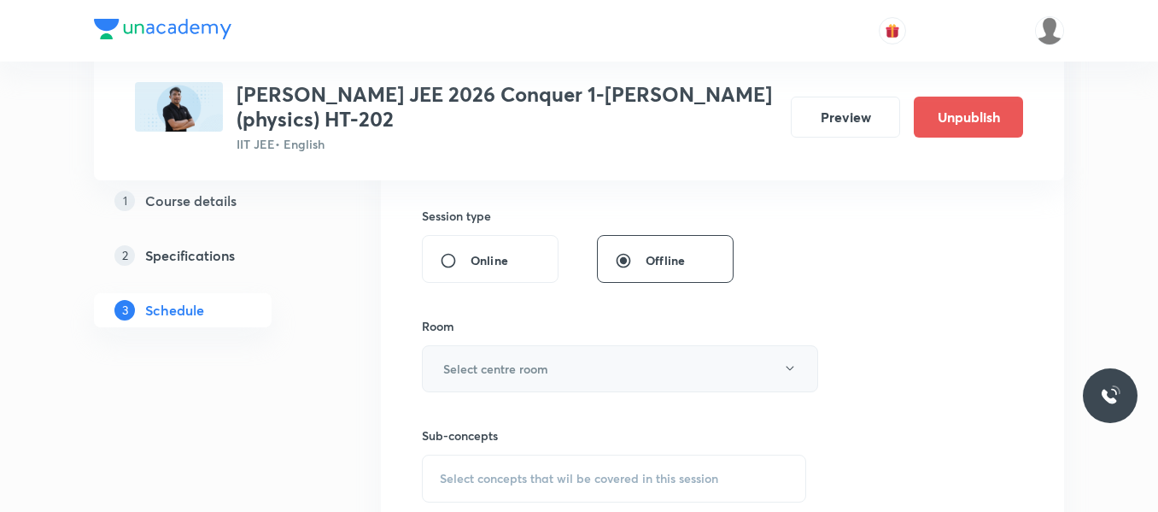
type input "120"
click at [482, 356] on button "Select centre room" at bounding box center [620, 368] width 396 height 47
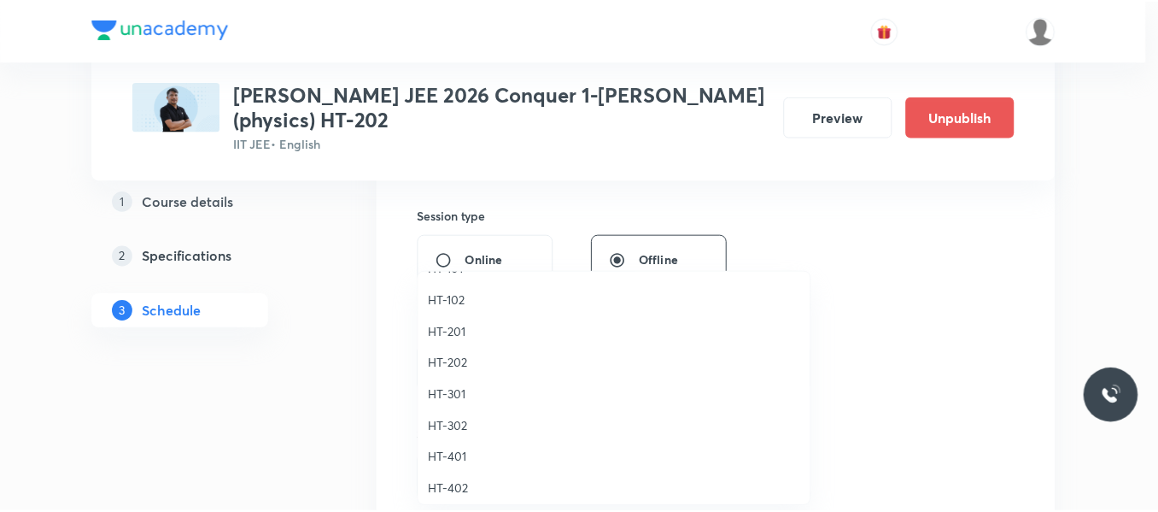
scroll to position [691, 0]
click at [451, 363] on span "HT-202" at bounding box center [618, 362] width 374 height 18
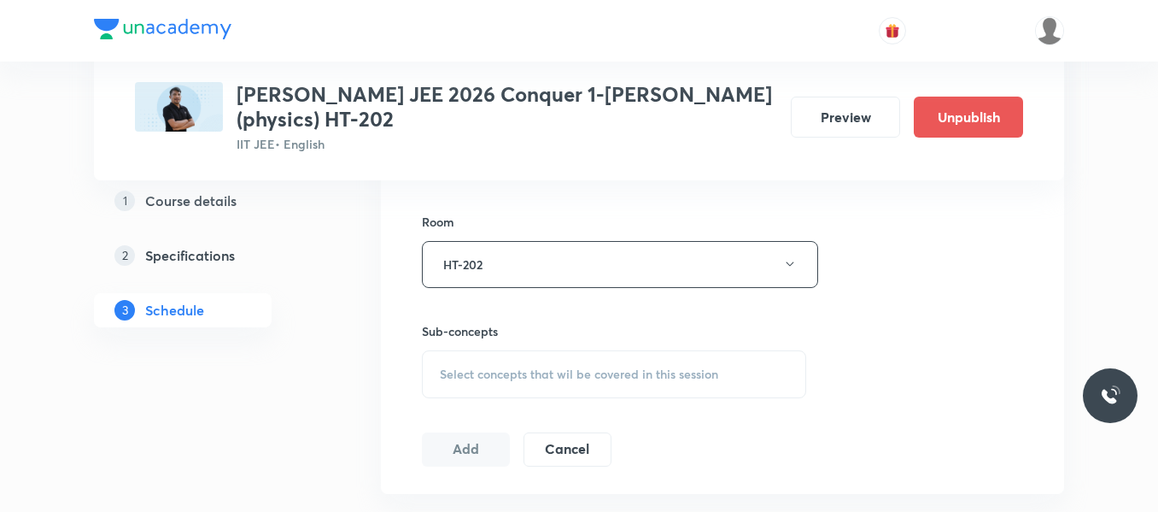
click at [451, 363] on div "Select concepts that wil be covered in this session" at bounding box center [614, 374] width 384 height 48
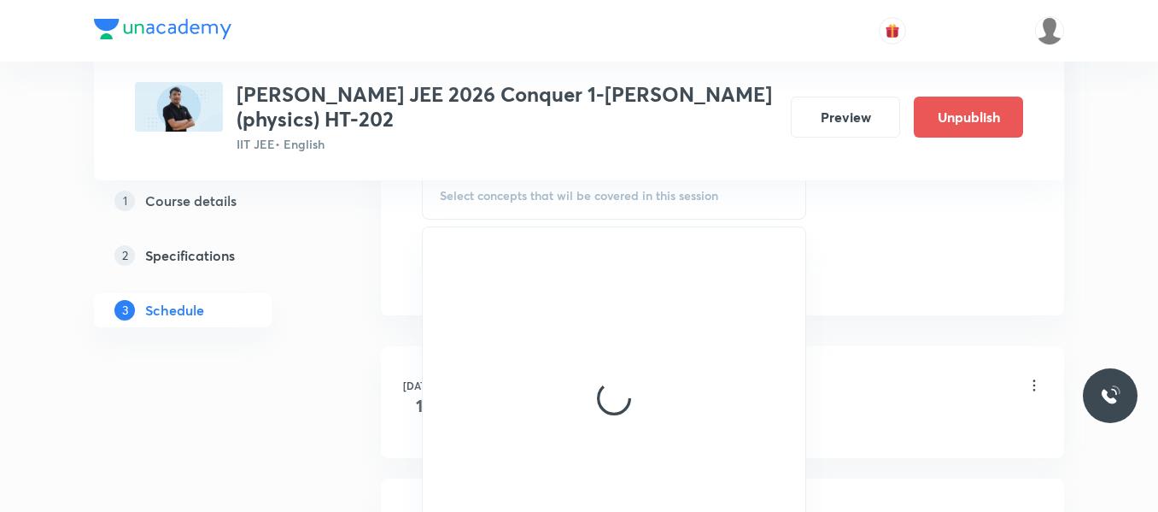
scroll to position [906, 0]
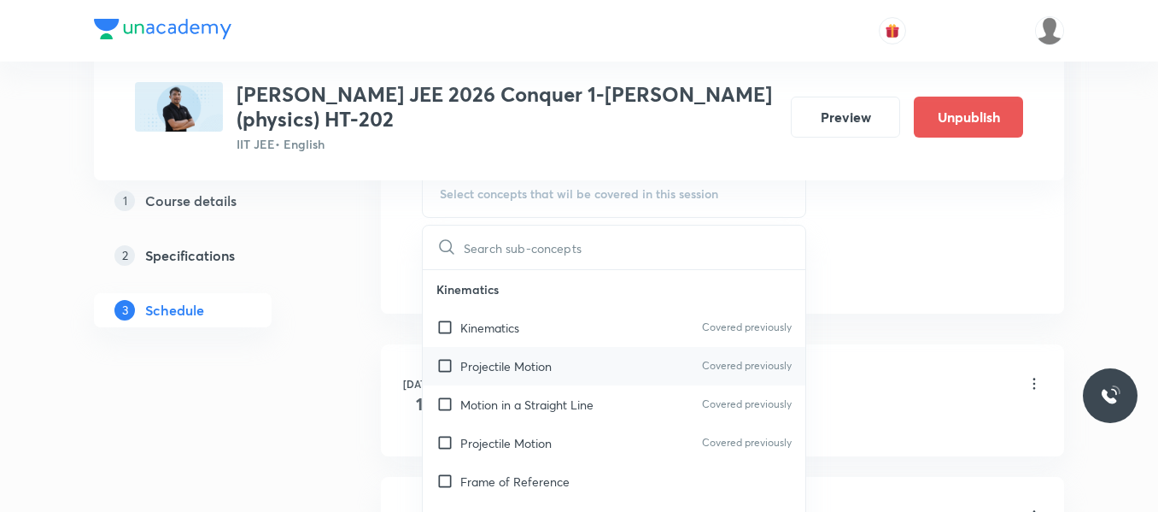
click at [494, 371] on p "Projectile Motion" at bounding box center [505, 366] width 91 height 18
checkbox input "true"
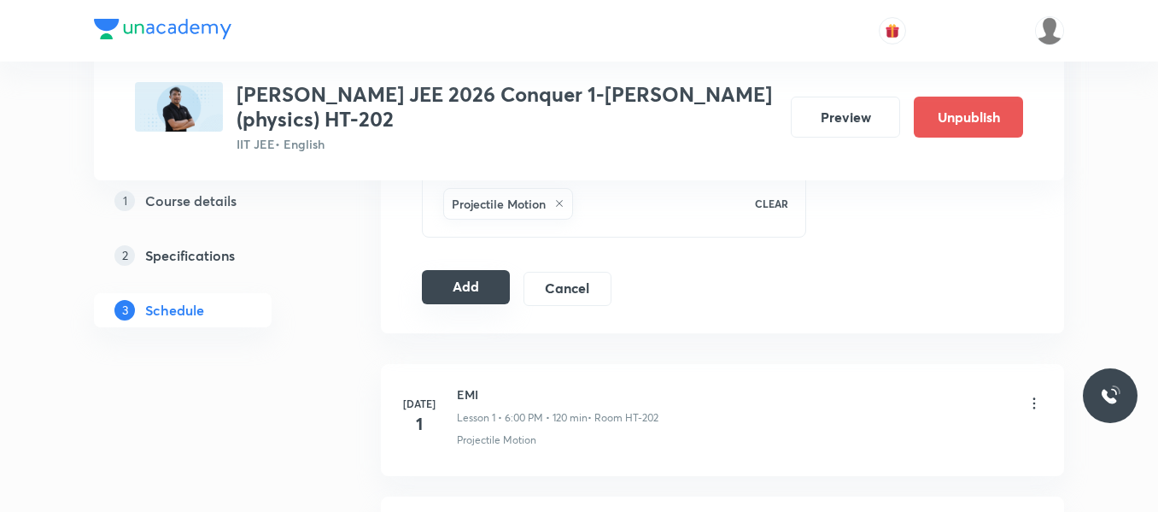
click at [431, 283] on button "Add" at bounding box center [466, 287] width 88 height 34
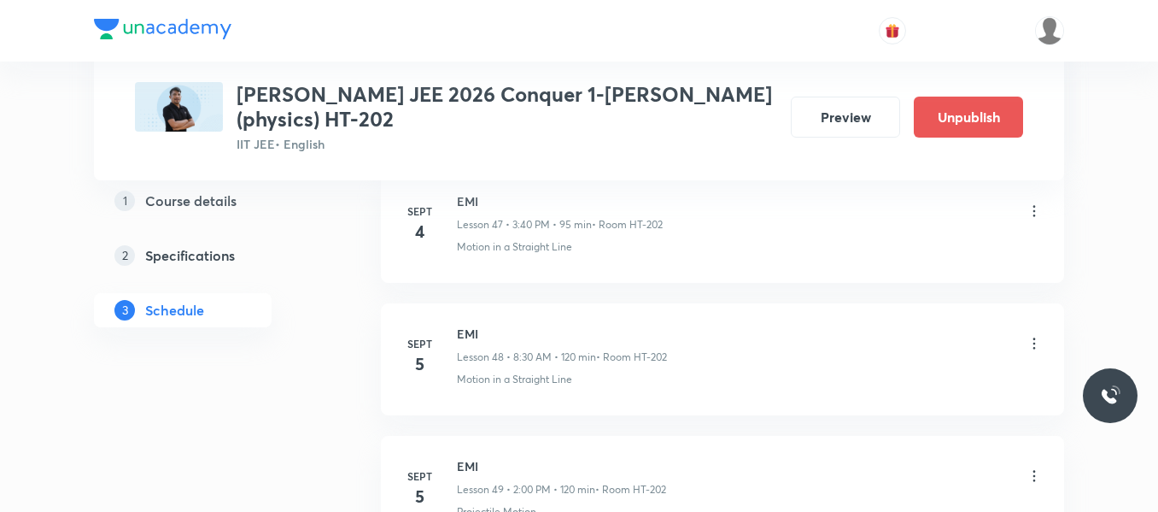
scroll to position [6581, 0]
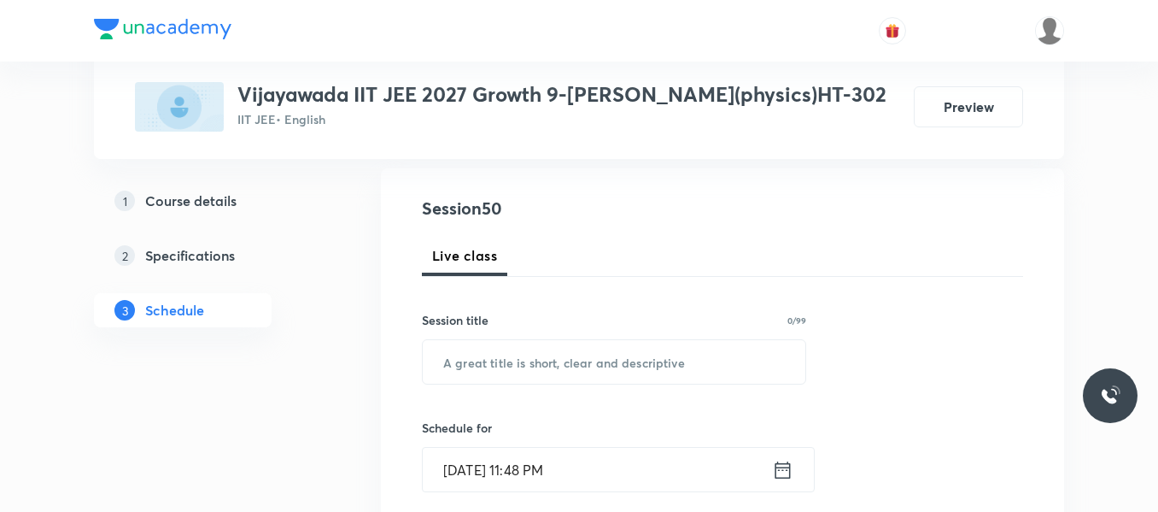
scroll to position [174, 0]
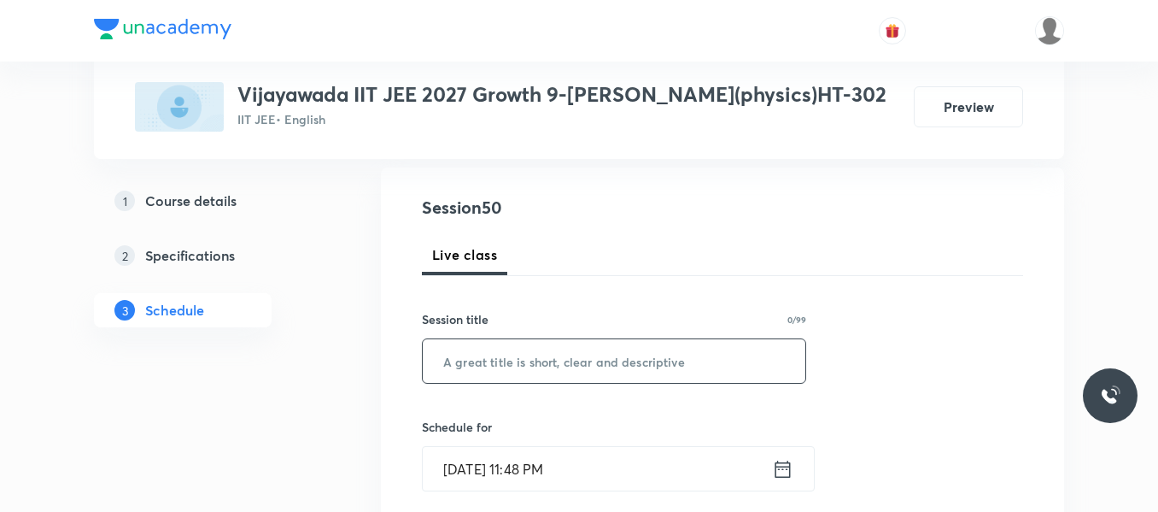
click at [493, 363] on input "text" at bounding box center [614, 361] width 383 height 44
paste input "collision"
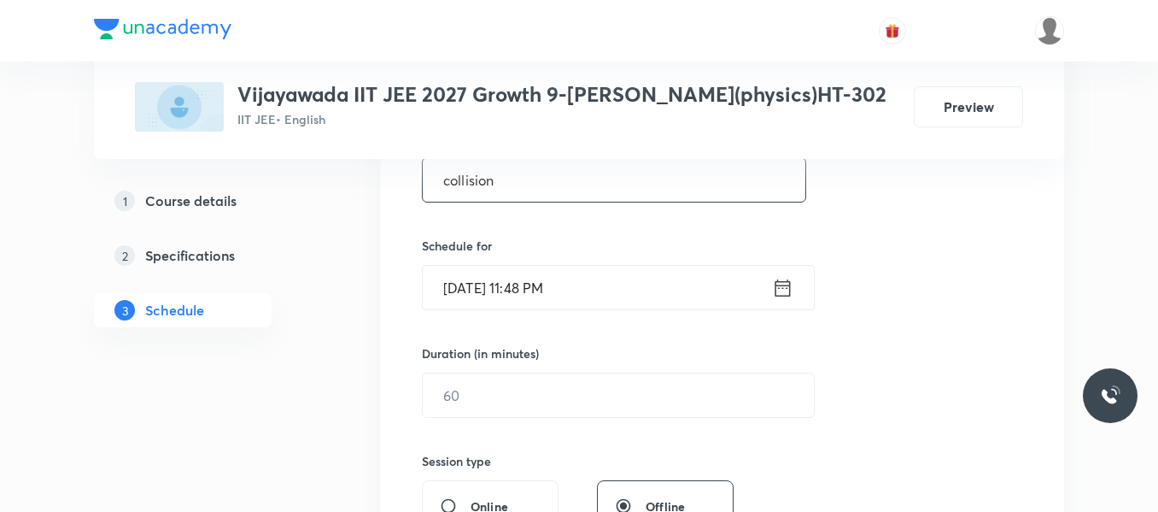
scroll to position [358, 0]
type input "collision"
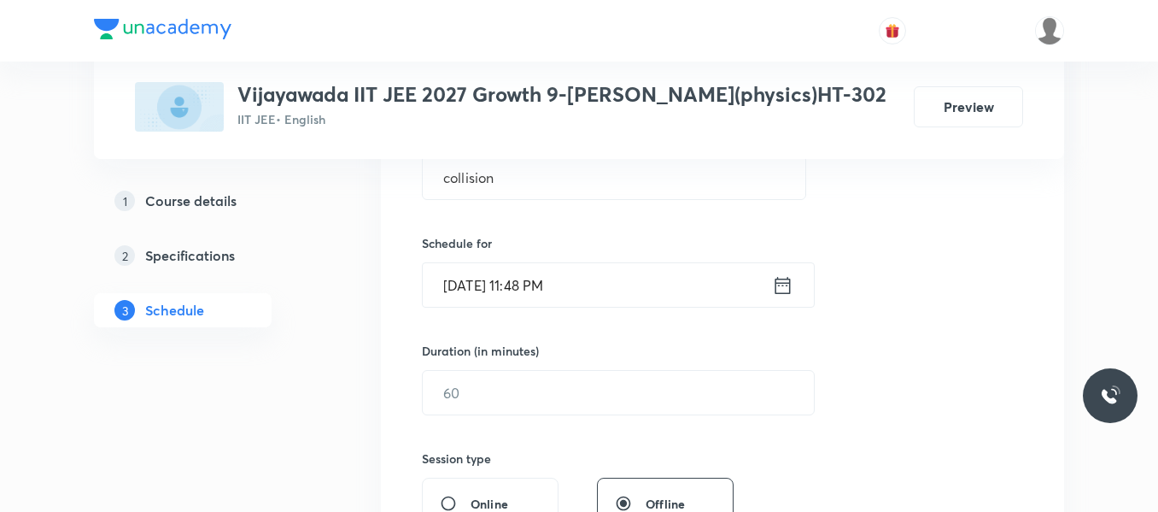
click at [785, 282] on icon at bounding box center [783, 284] width 15 height 17
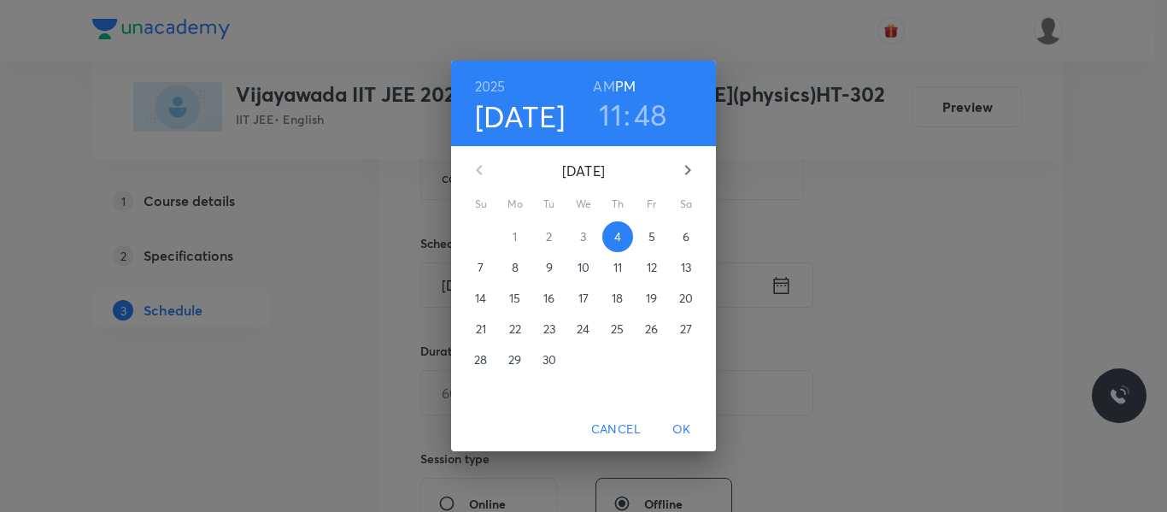
click at [648, 237] on p "5" at bounding box center [651, 236] width 7 height 17
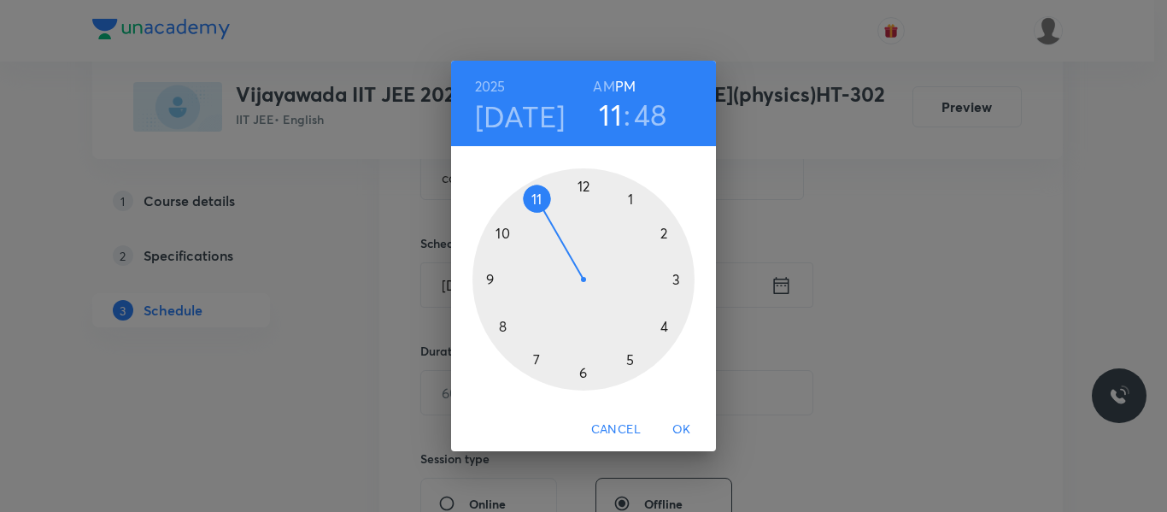
click at [499, 331] on div at bounding box center [583, 279] width 222 height 222
click at [606, 89] on h6 "AM" at bounding box center [603, 86] width 21 height 24
click at [581, 372] on div at bounding box center [583, 279] width 222 height 222
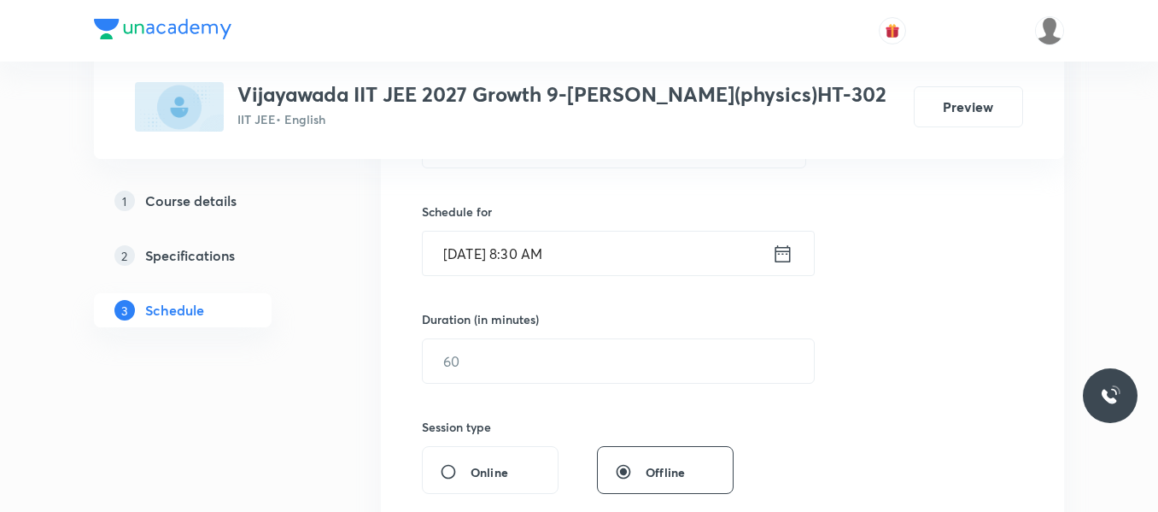
scroll to position [393, 0]
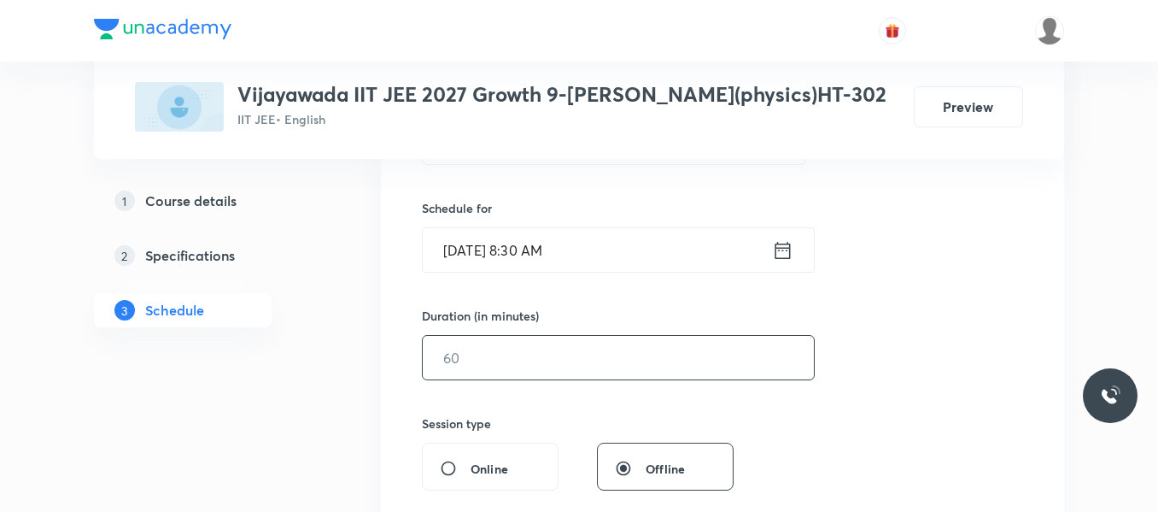
click at [557, 366] on input "text" at bounding box center [618, 358] width 391 height 44
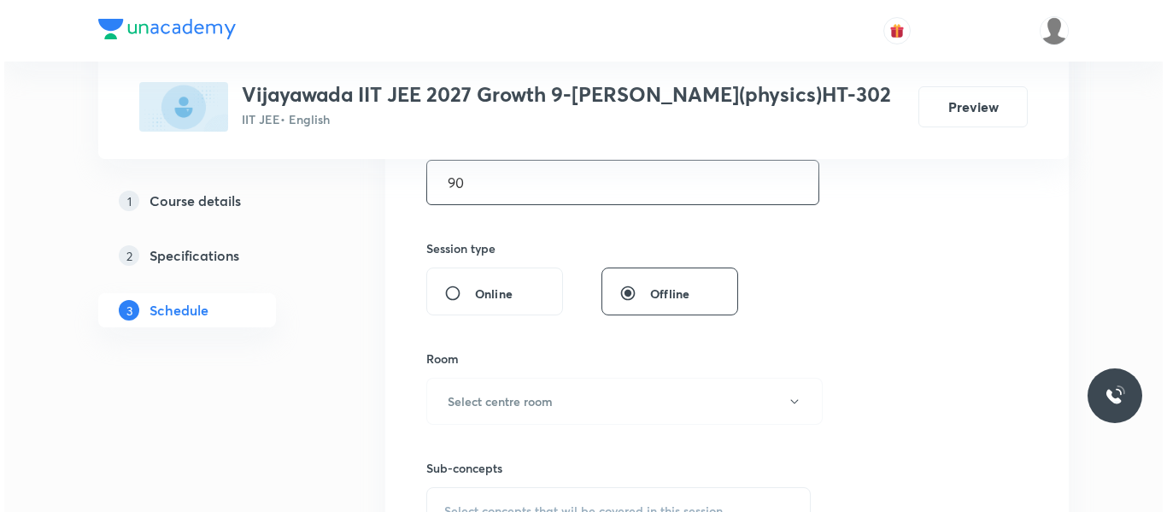
scroll to position [573, 0]
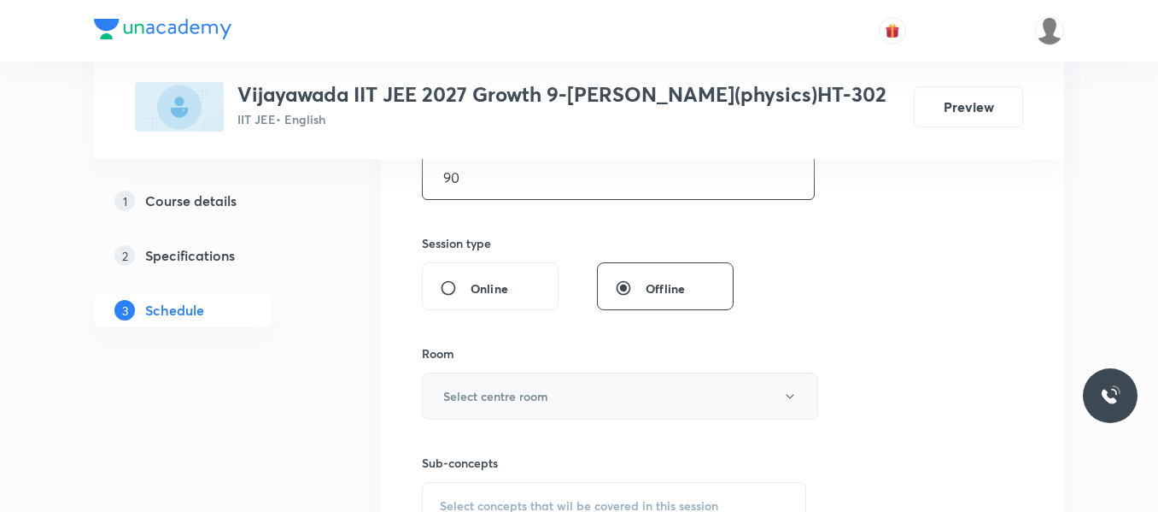
type input "90"
click at [521, 381] on button "Select centre room" at bounding box center [620, 395] width 396 height 47
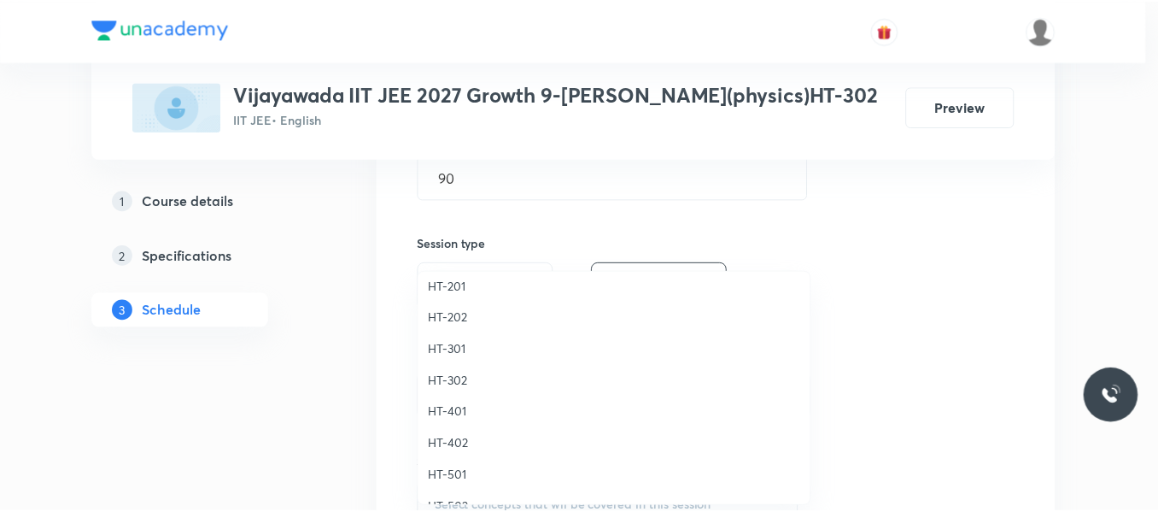
scroll to position [732, 0]
click at [454, 378] on span "HT-302" at bounding box center [618, 384] width 374 height 18
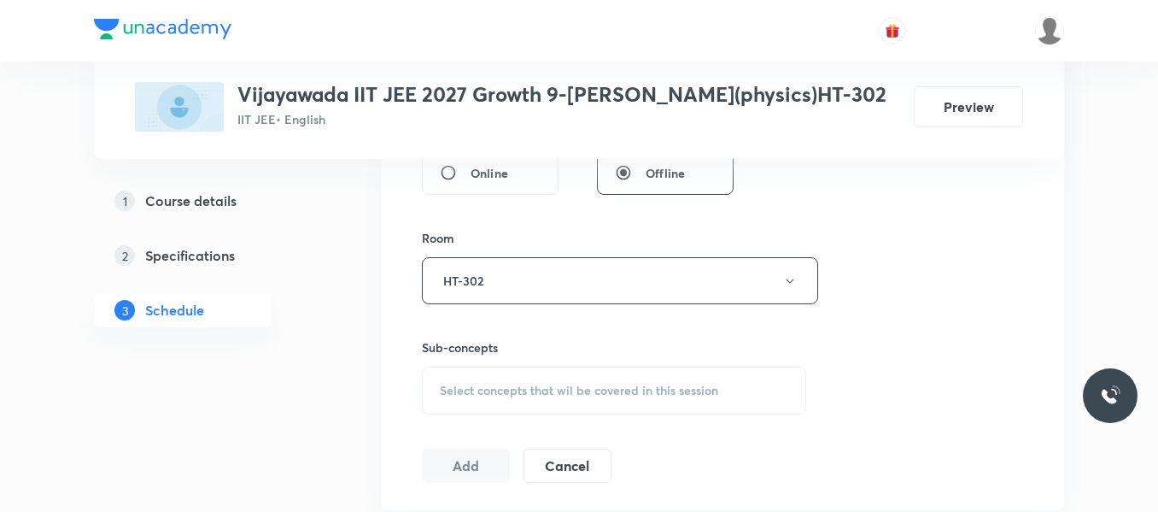
scroll to position [729, 0]
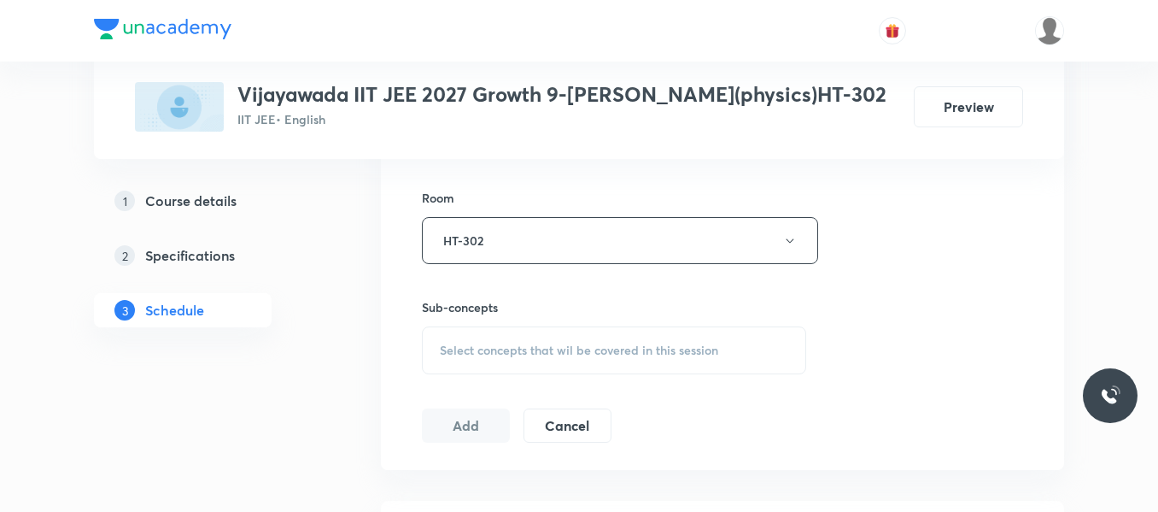
click at [480, 349] on span "Select concepts that wil be covered in this session" at bounding box center [579, 350] width 278 height 14
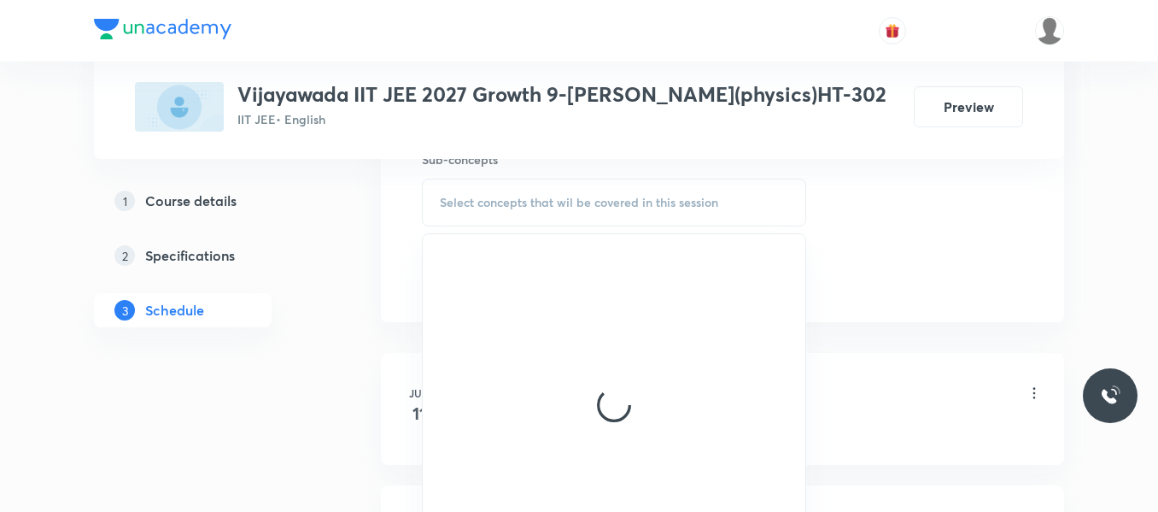
scroll to position [880, 0]
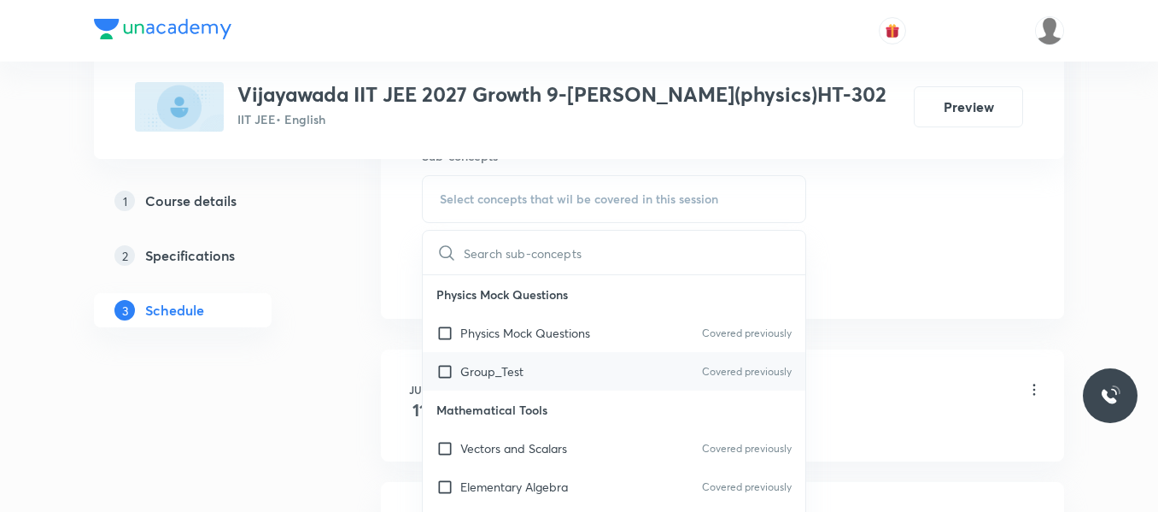
click at [529, 368] on div "Group_Test Covered previously" at bounding box center [614, 371] width 383 height 38
checkbox input "true"
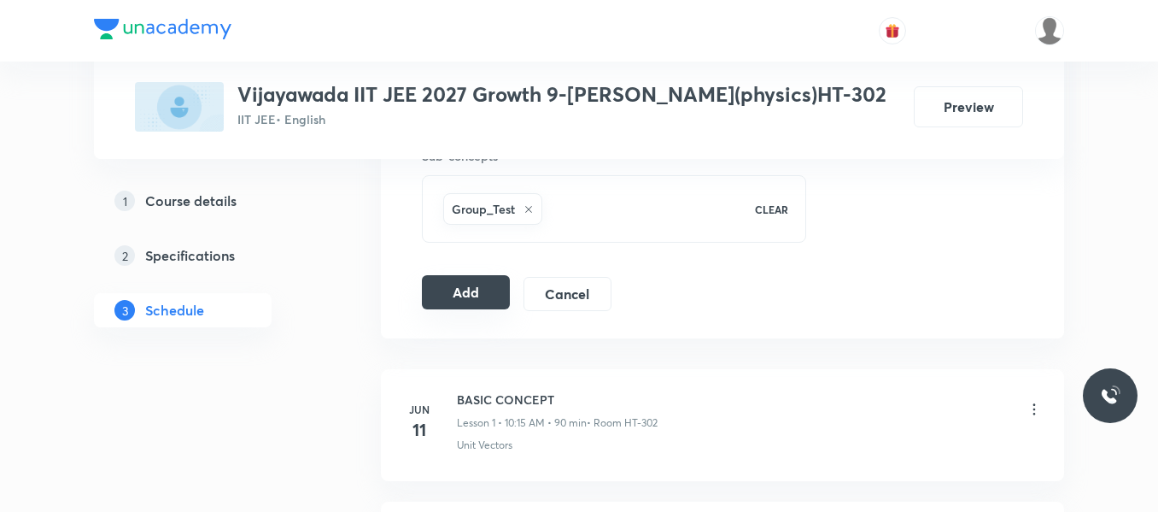
click at [477, 289] on button "Add" at bounding box center [466, 292] width 88 height 34
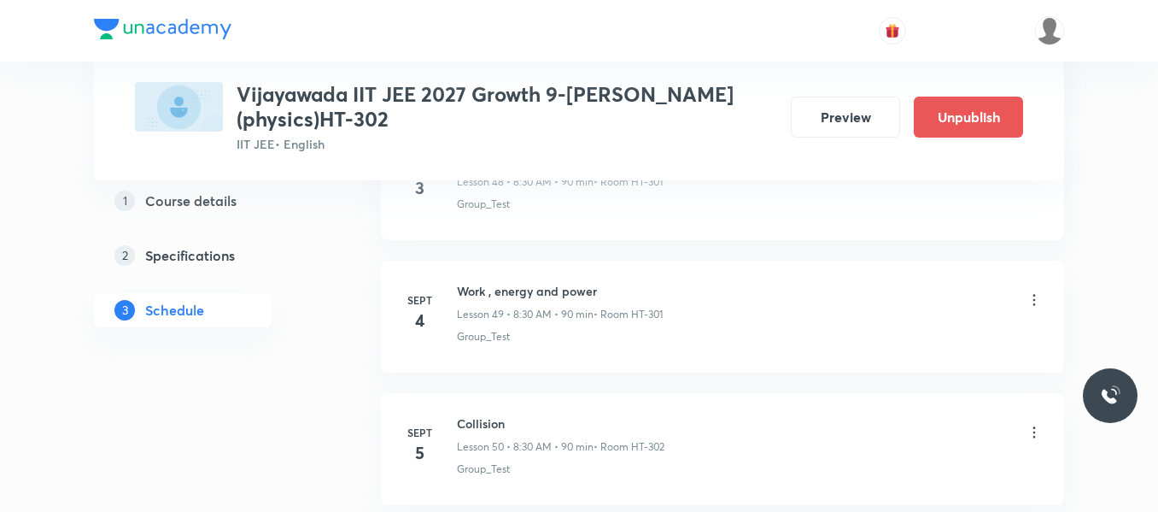
scroll to position [6581, 0]
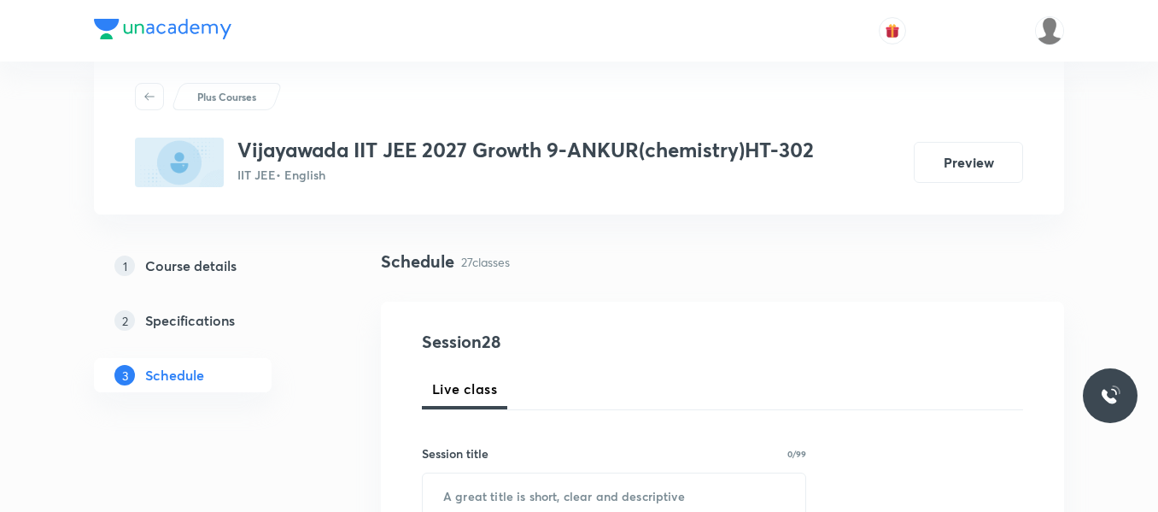
scroll to position [94, 0]
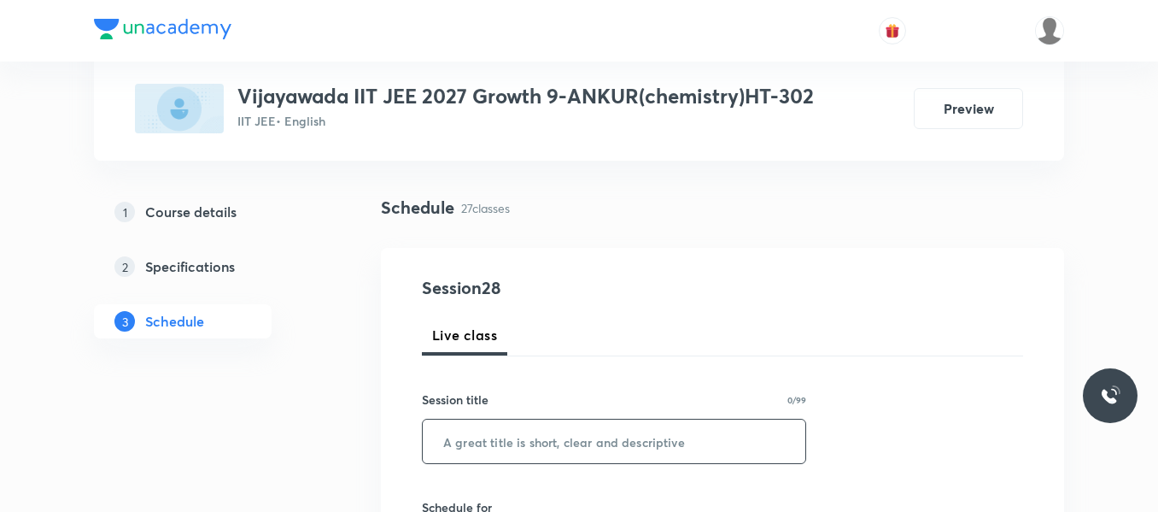
click at [495, 425] on input "text" at bounding box center [614, 441] width 383 height 44
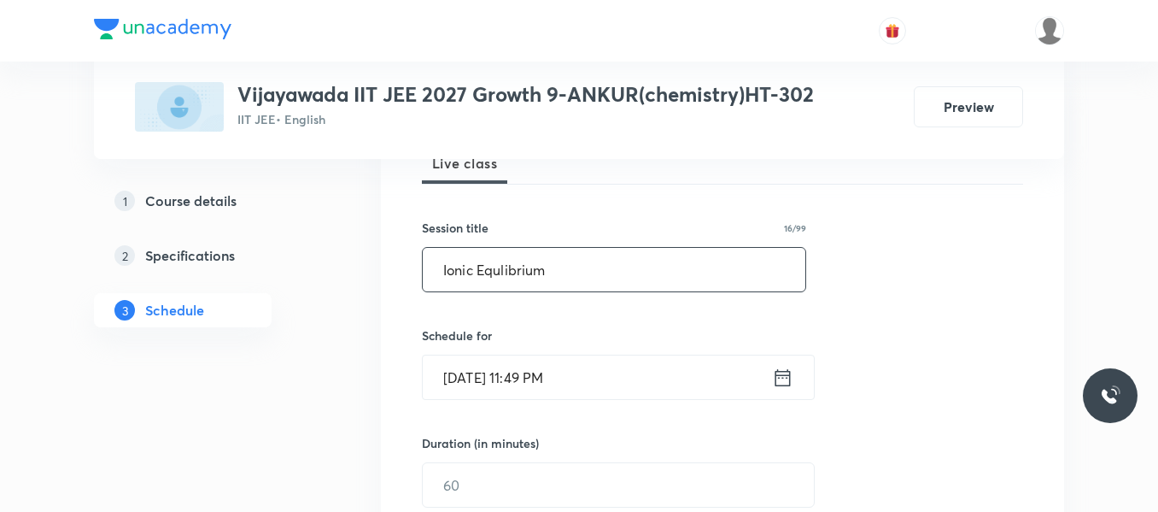
scroll to position [266, 0]
type input "Ionic Equlibrium"
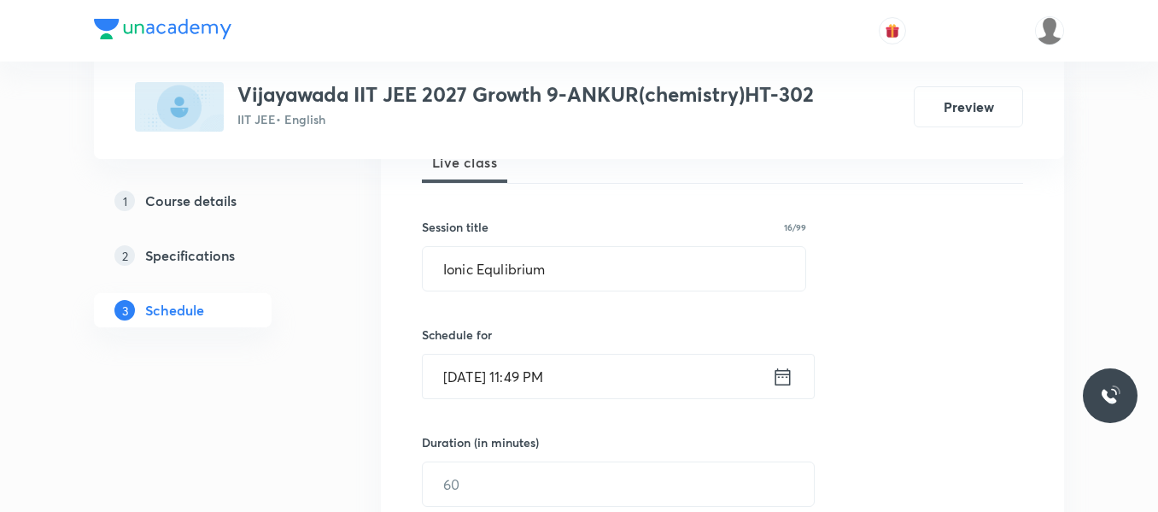
click at [779, 378] on icon at bounding box center [782, 377] width 21 height 24
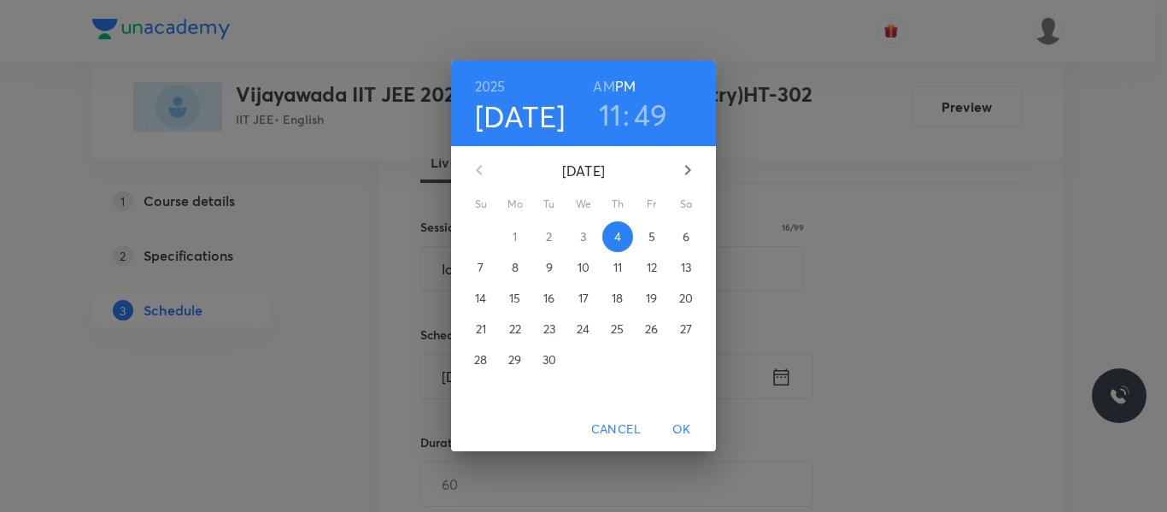
click at [657, 232] on span "5" at bounding box center [651, 236] width 31 height 17
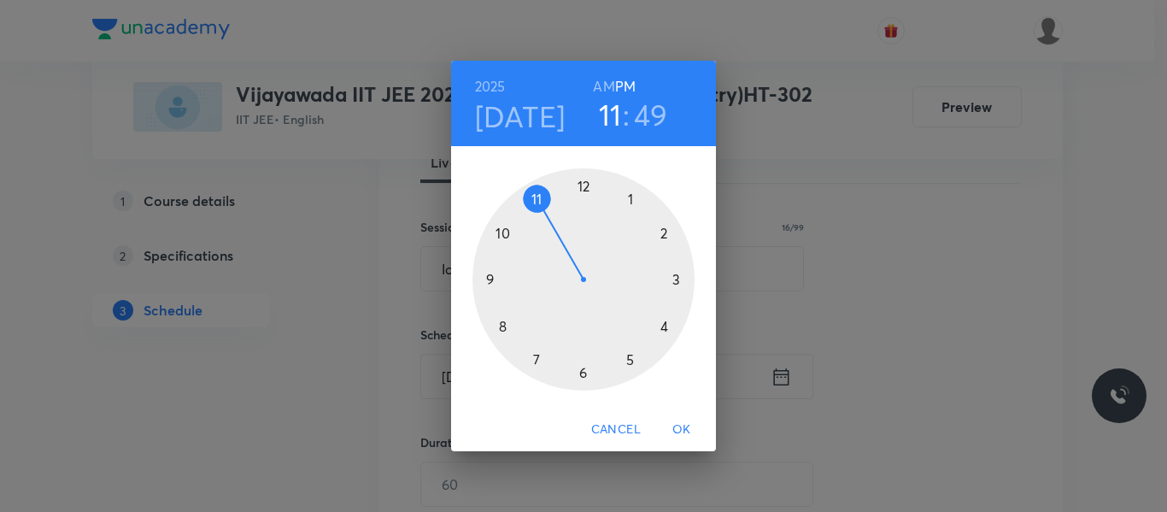
click at [505, 233] on div at bounding box center [583, 279] width 222 height 222
click at [602, 83] on h6 "AM" at bounding box center [603, 86] width 21 height 24
click at [676, 280] on div at bounding box center [583, 279] width 222 height 222
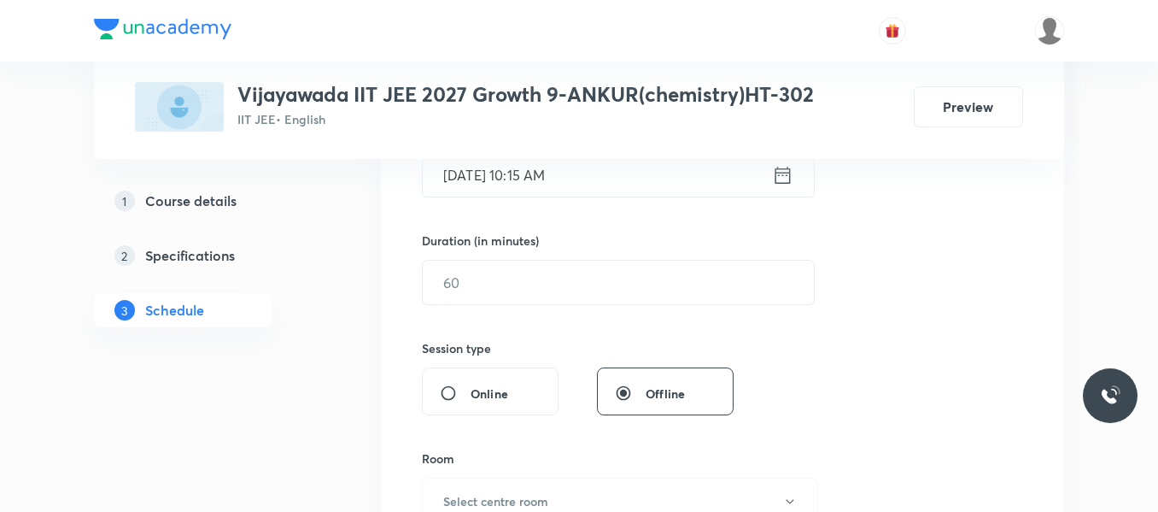
scroll to position [469, 0]
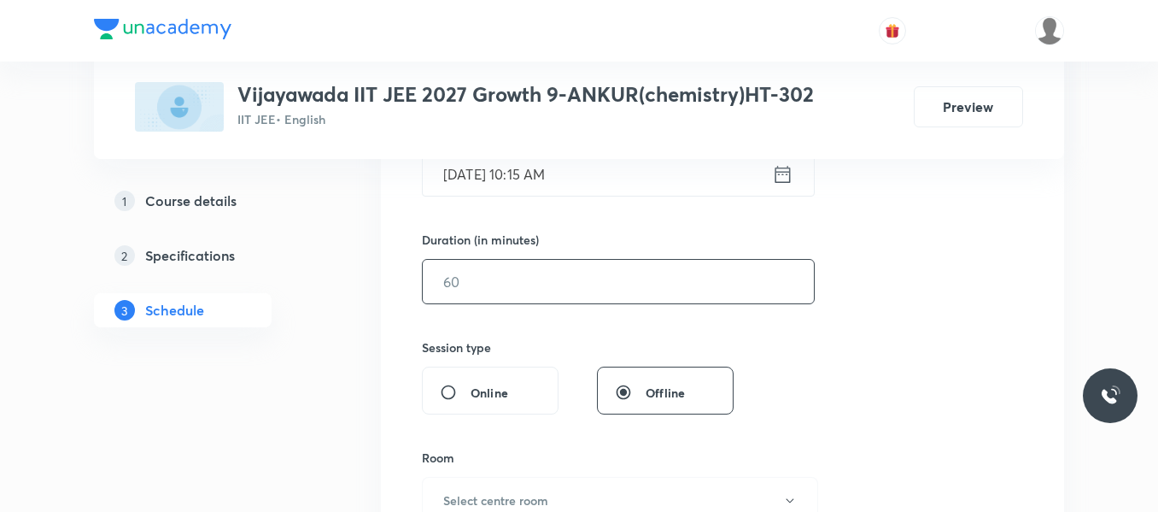
click at [491, 284] on input "text" at bounding box center [618, 282] width 391 height 44
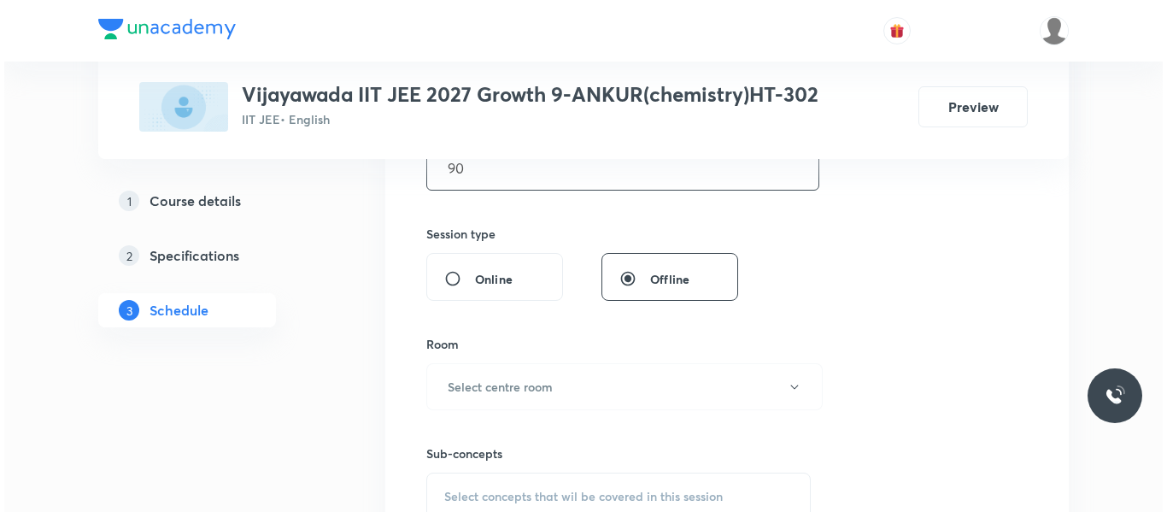
scroll to position [583, 0]
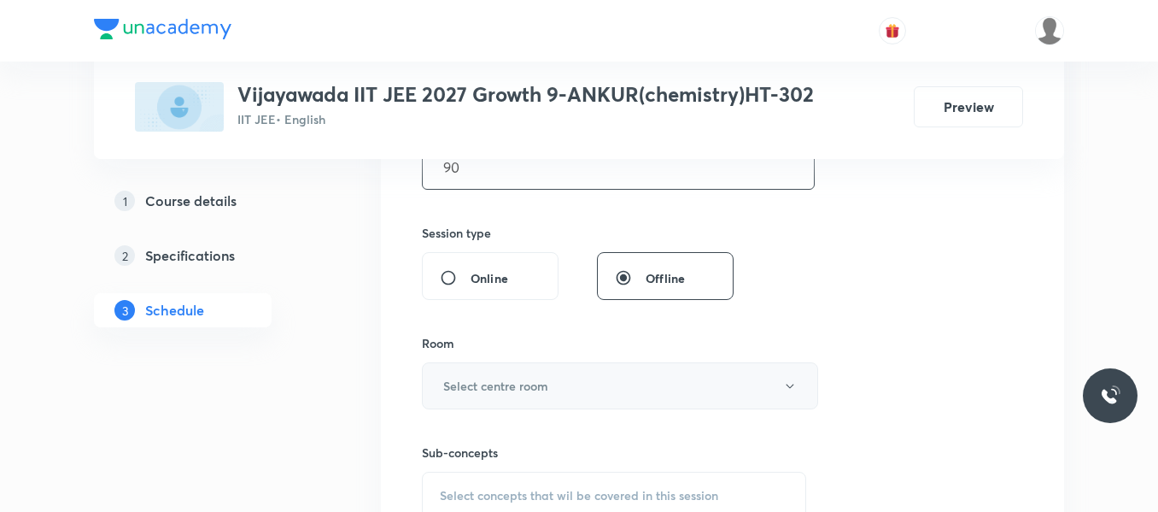
type input "90"
click at [483, 392] on h6 "Select centre room" at bounding box center [495, 386] width 105 height 18
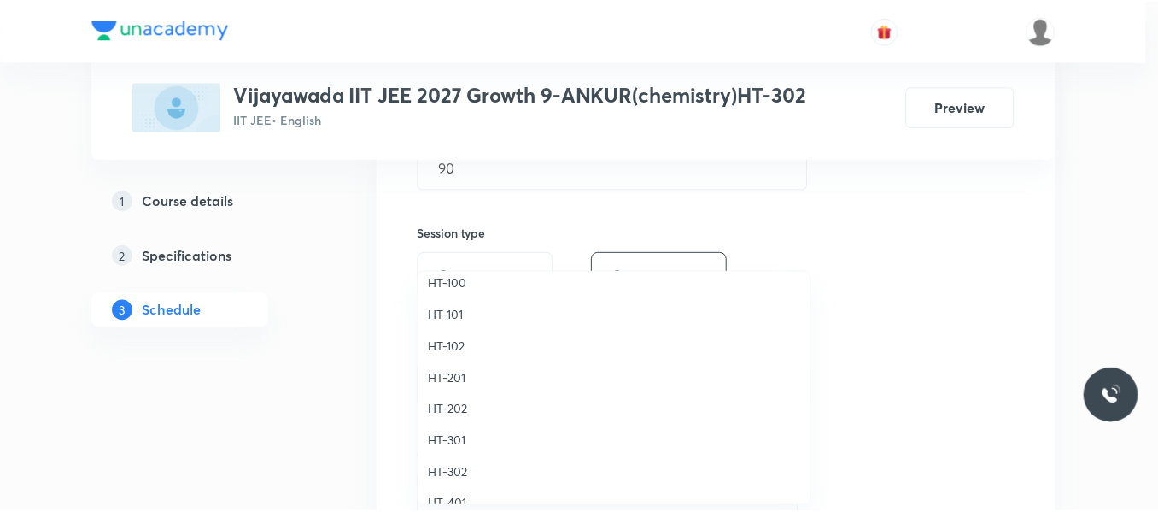
scroll to position [644, 0]
click at [445, 471] on span "HT-302" at bounding box center [618, 472] width 374 height 18
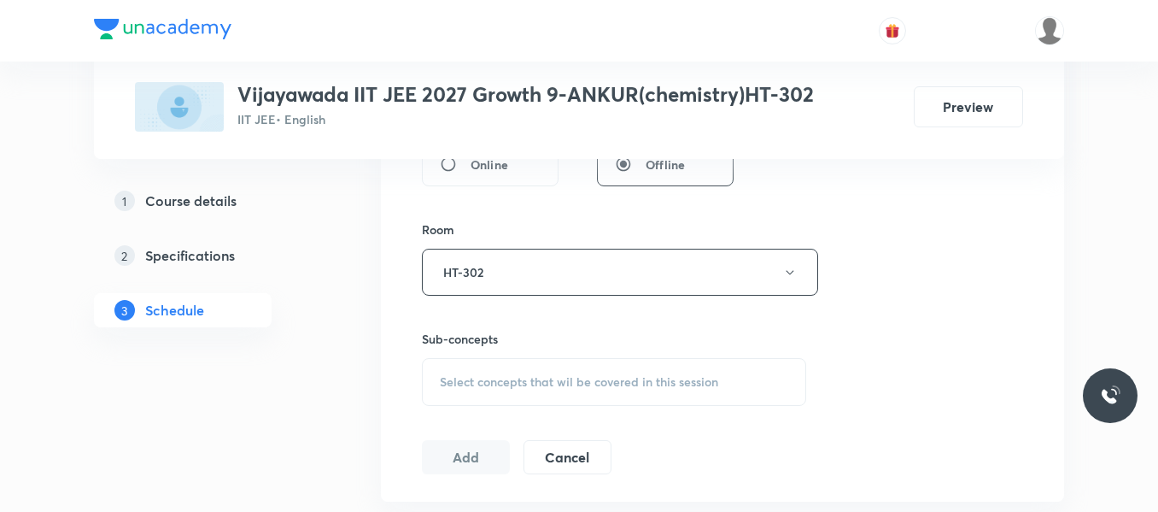
scroll to position [698, 0]
click at [495, 380] on span "Select concepts that wil be covered in this session" at bounding box center [579, 381] width 278 height 14
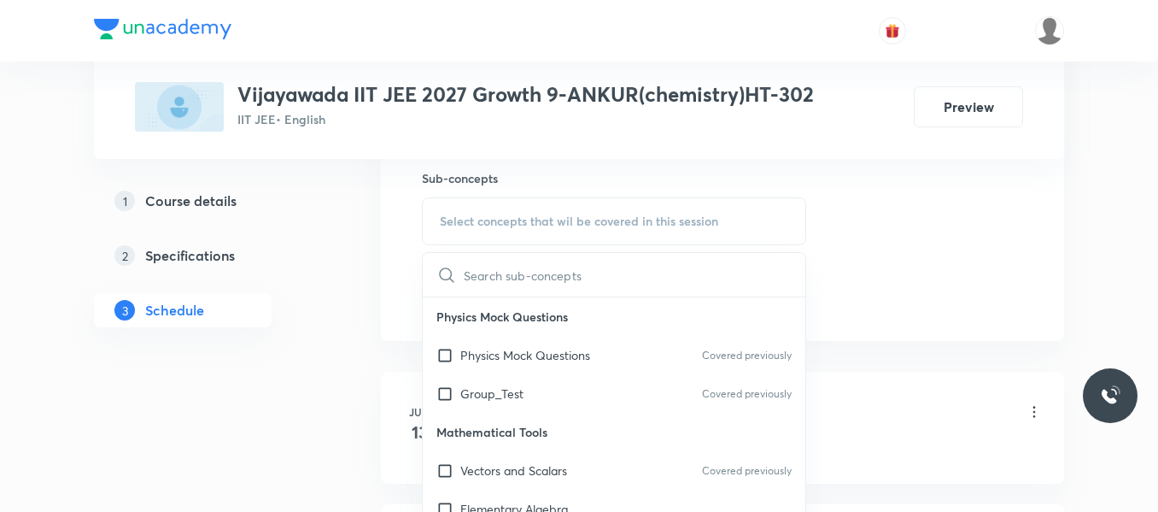
scroll to position [858, 0]
click at [505, 391] on p "Group_Test" at bounding box center [491, 393] width 63 height 18
checkbox input "true"
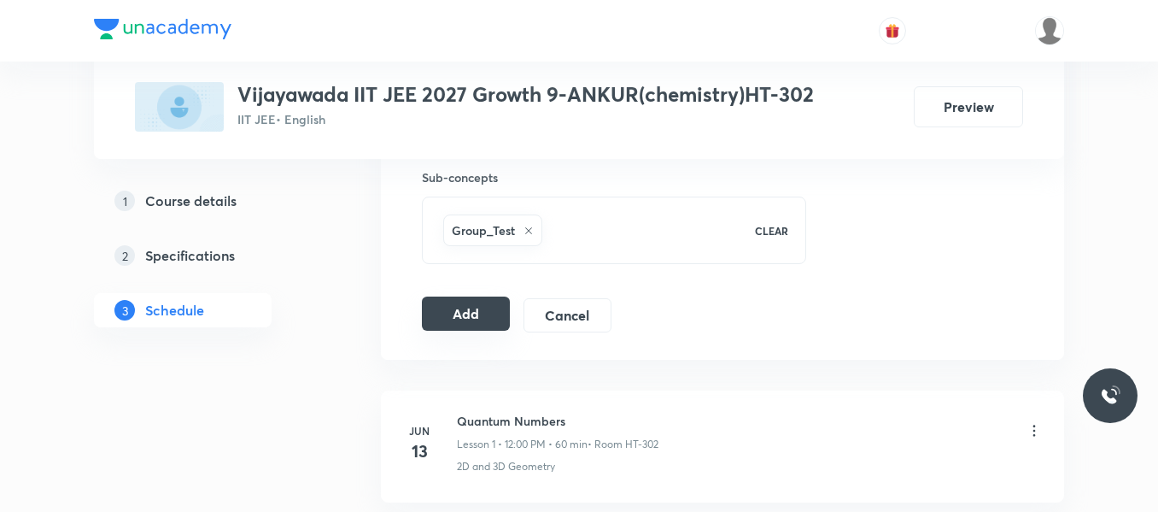
click at [460, 306] on button "Add" at bounding box center [466, 313] width 88 height 34
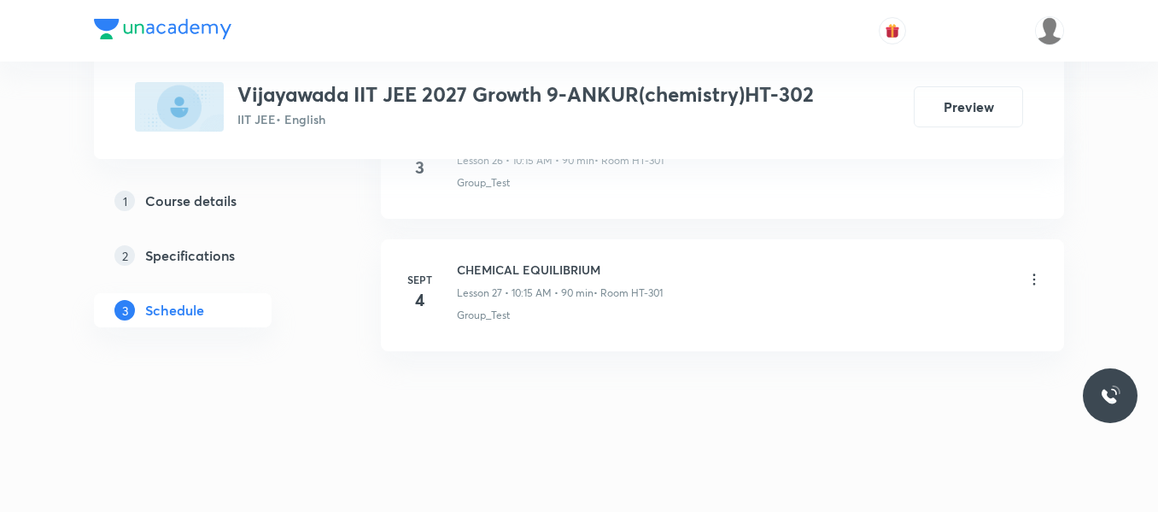
scroll to position [3669, 0]
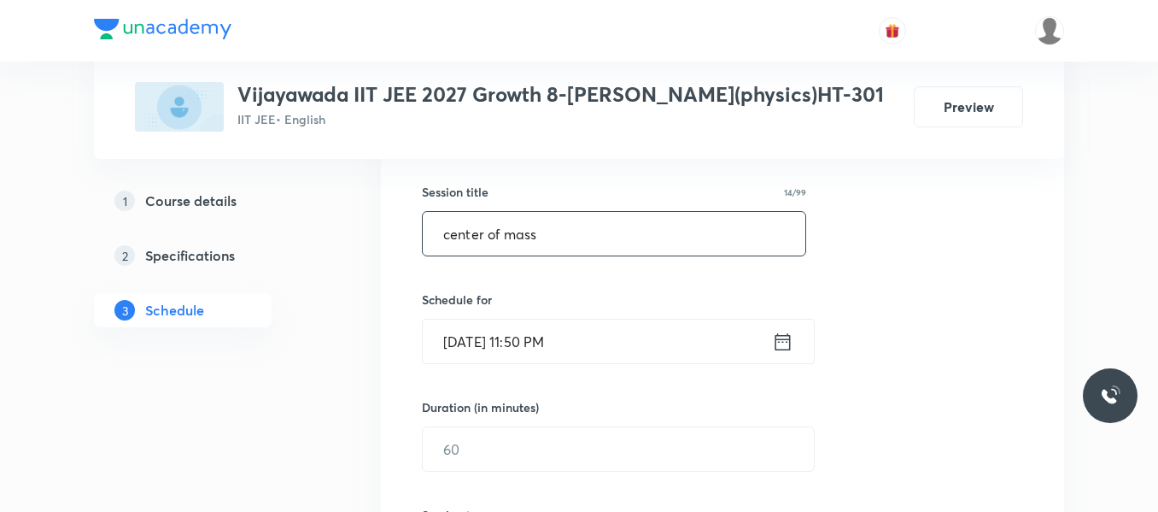
type input "center of mass"
click at [778, 338] on icon at bounding box center [783, 340] width 15 height 17
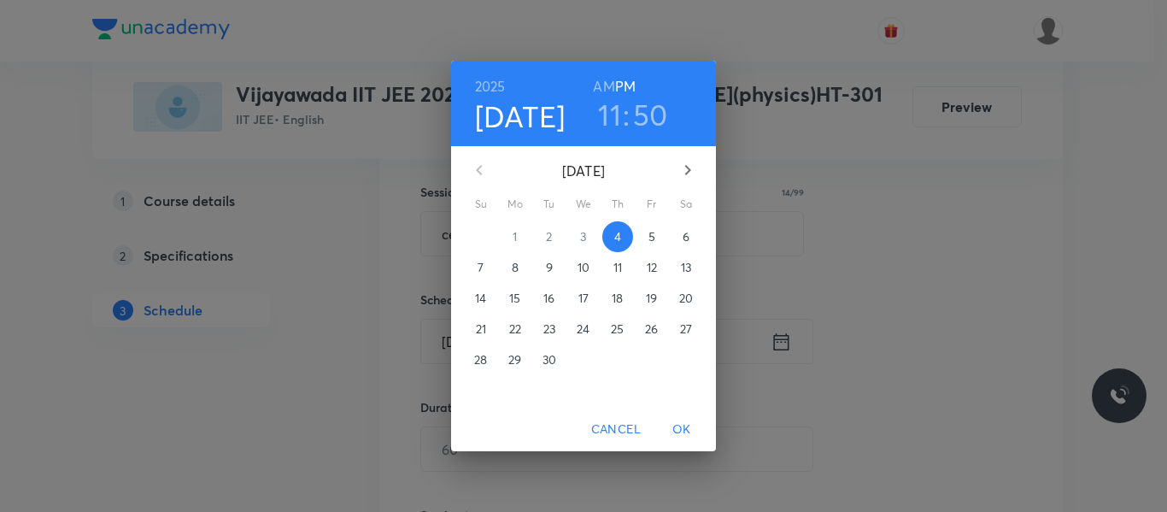
click at [642, 237] on span "5" at bounding box center [651, 236] width 31 height 17
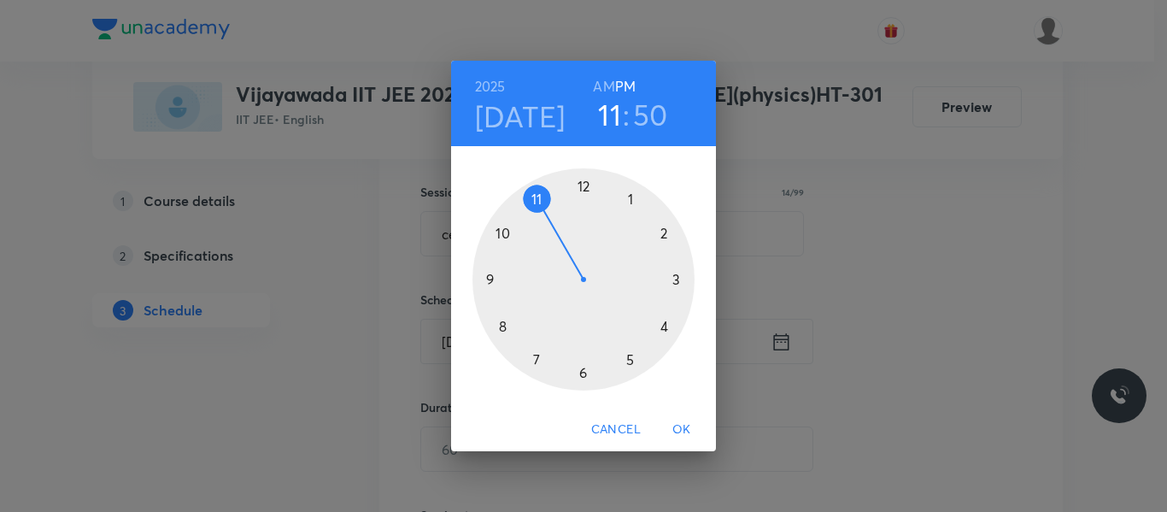
click at [501, 233] on div at bounding box center [583, 279] width 222 height 222
click at [593, 91] on h6 "AM" at bounding box center [603, 86] width 21 height 24
click at [675, 280] on div at bounding box center [583, 279] width 222 height 222
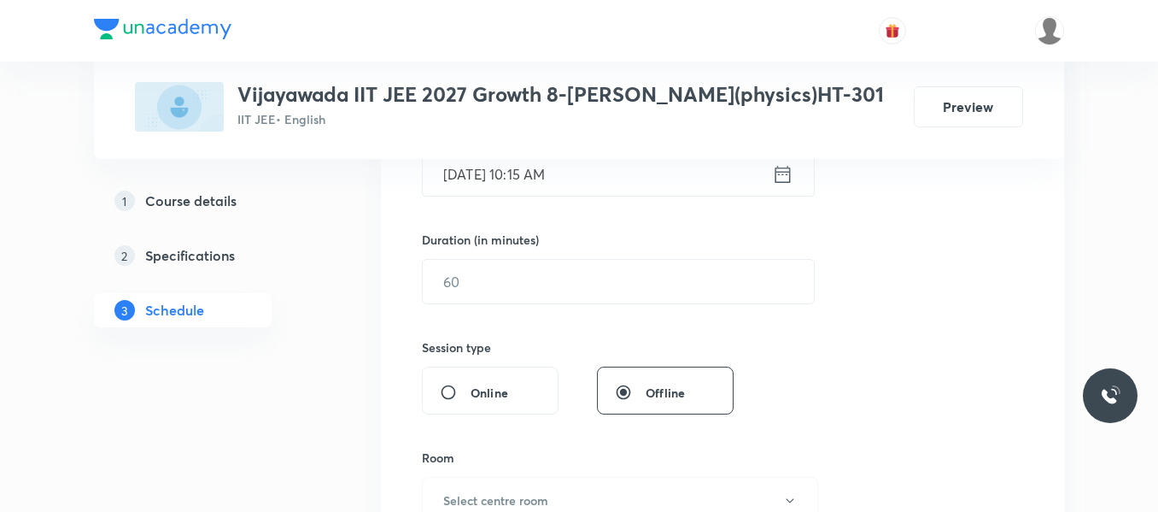
scroll to position [471, 0]
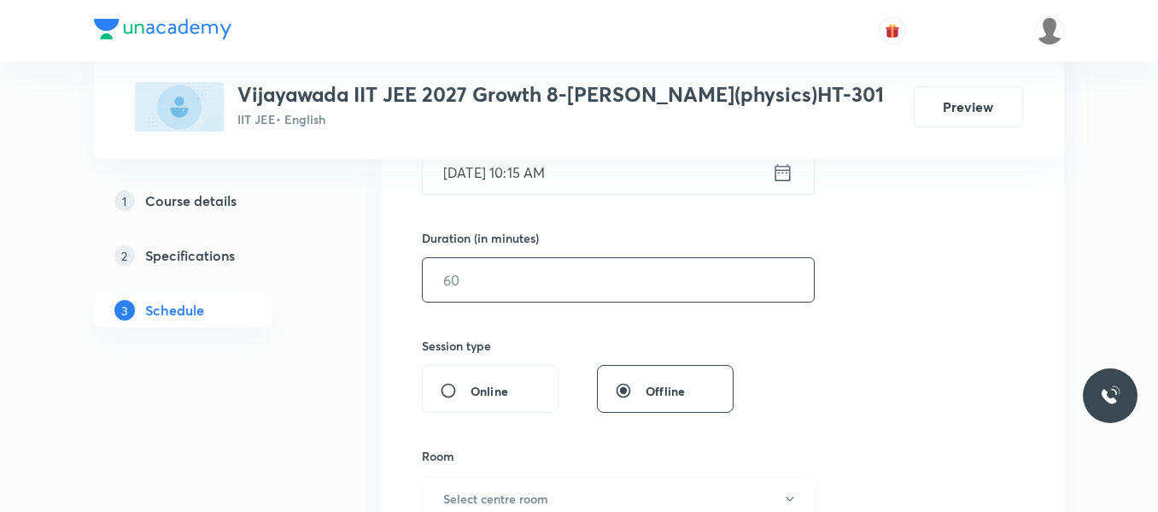
click at [543, 265] on input "text" at bounding box center [618, 280] width 391 height 44
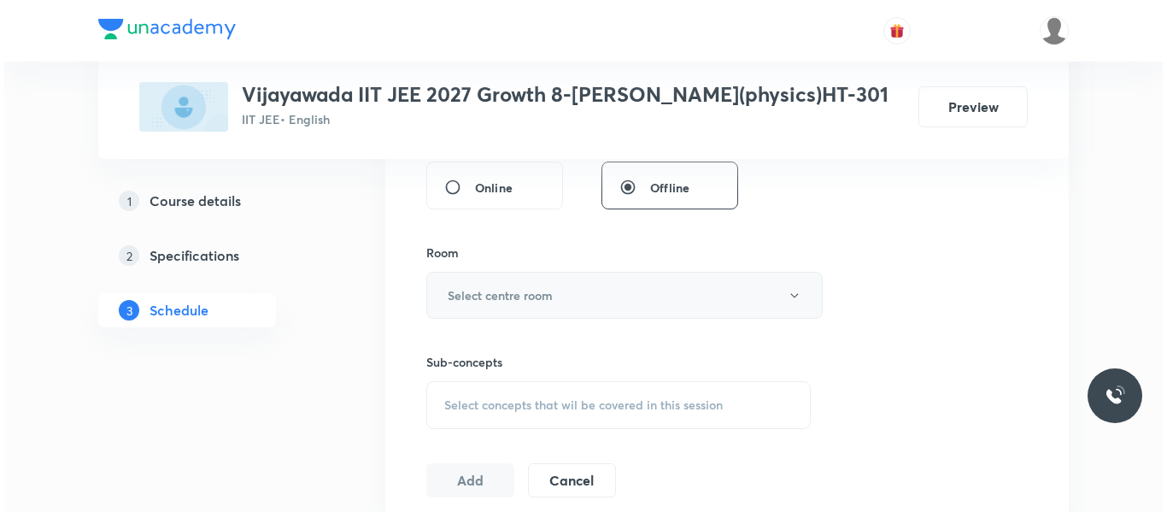
scroll to position [675, 0]
type input "90"
click at [495, 290] on h6 "Select centre room" at bounding box center [495, 294] width 105 height 18
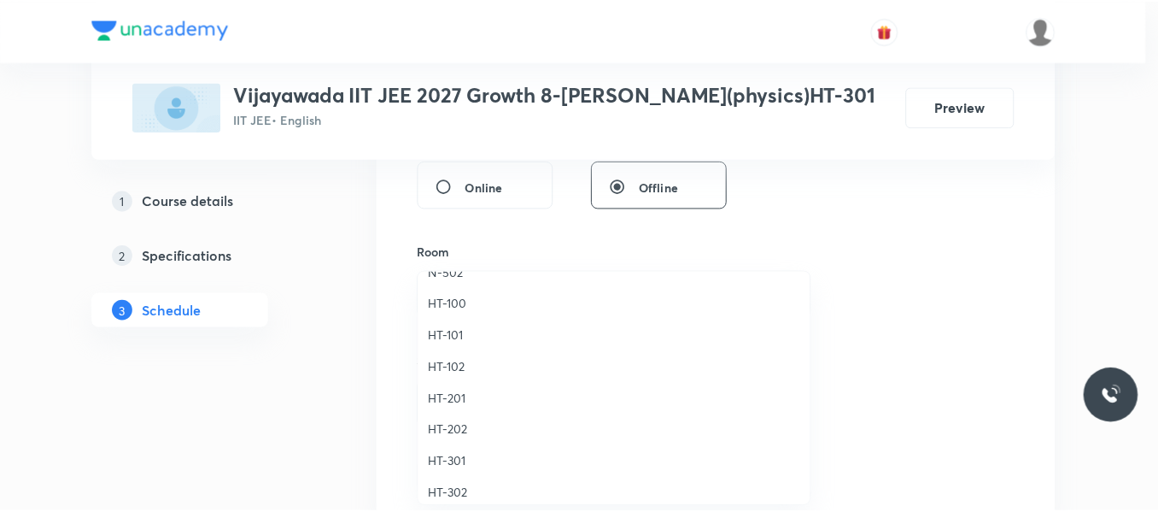
scroll to position [687, 0]
click at [450, 399] on span "HT-301" at bounding box center [618, 398] width 374 height 18
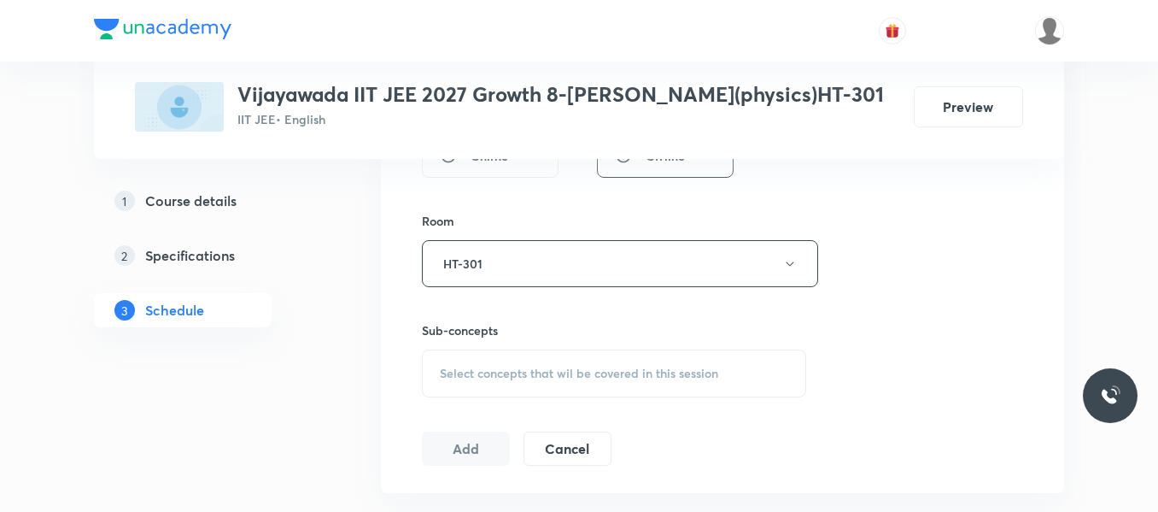
scroll to position [730, 0]
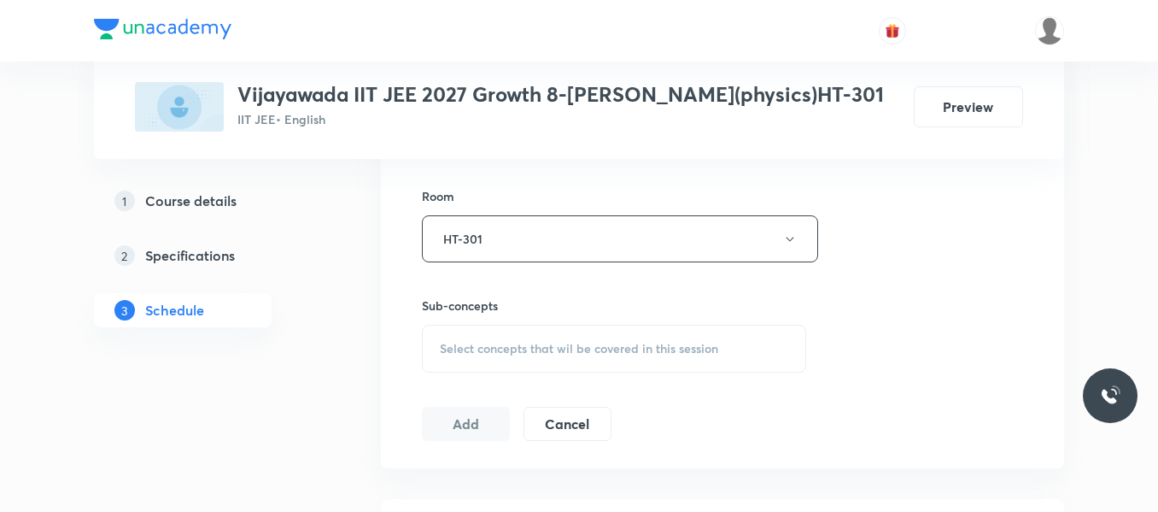
click at [513, 339] on div "Select concepts that wil be covered in this session" at bounding box center [614, 349] width 384 height 48
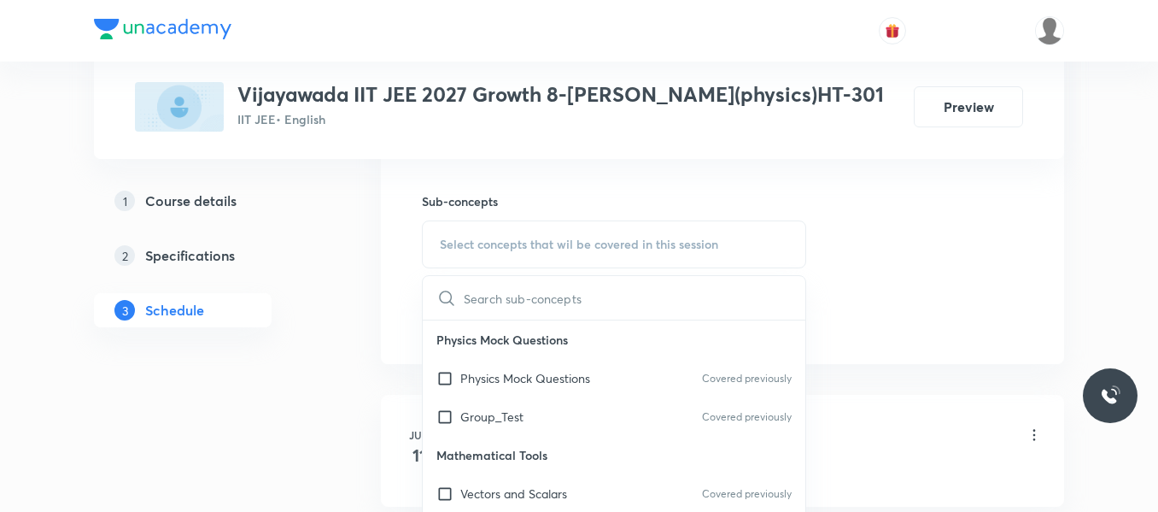
scroll to position [837, 0]
click at [521, 420] on p "Group_Test" at bounding box center [491, 414] width 63 height 18
checkbox input "true"
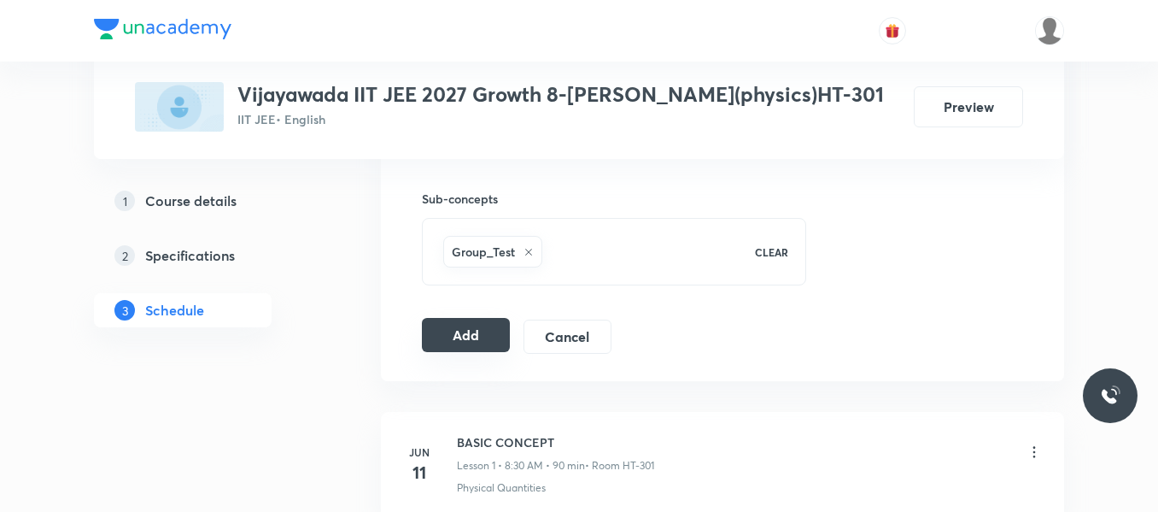
click at [490, 328] on button "Add" at bounding box center [466, 335] width 88 height 34
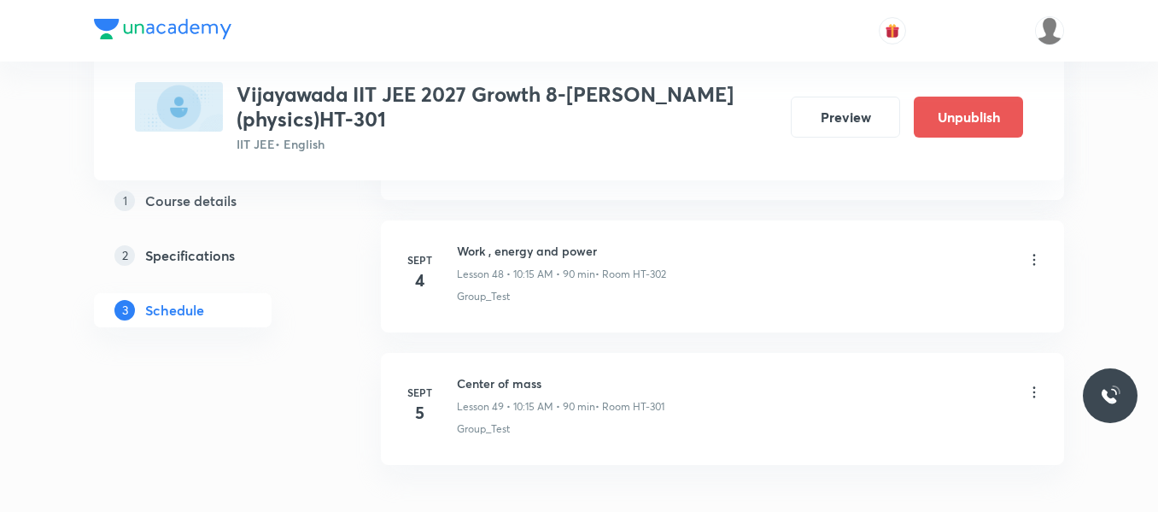
scroll to position [6581, 0]
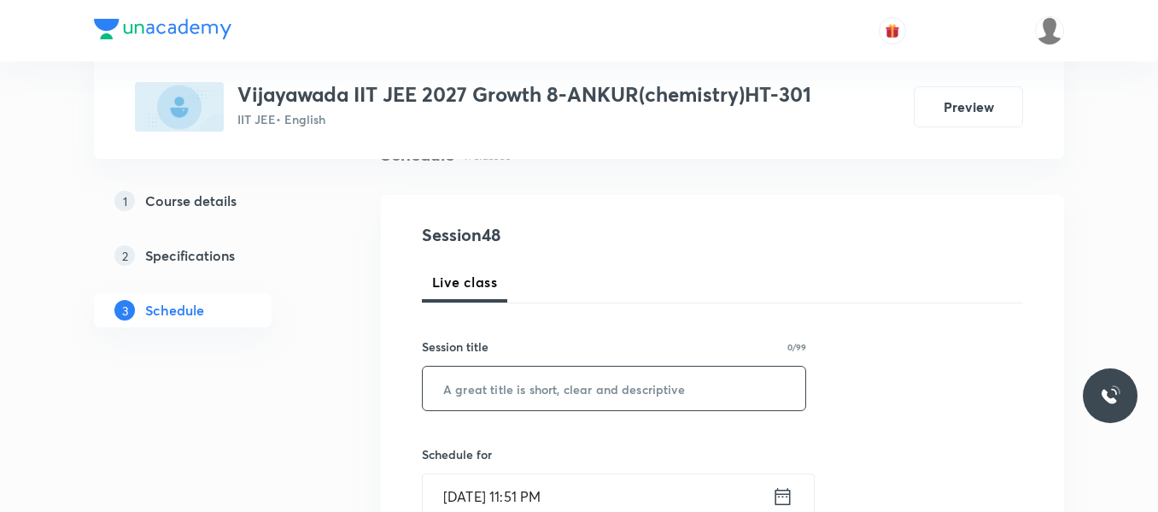
drag, startPoint x: 0, startPoint y: 0, endPoint x: 456, endPoint y: 381, distance: 594.3
click at [456, 381] on input "text" at bounding box center [614, 388] width 383 height 44
click at [548, 390] on input "States of matter Ideal Gas" at bounding box center [614, 388] width 383 height 44
click at [617, 384] on input "States of matter (Ideal Gas" at bounding box center [614, 388] width 383 height 44
type input "States of matter (Ideal Gas)"
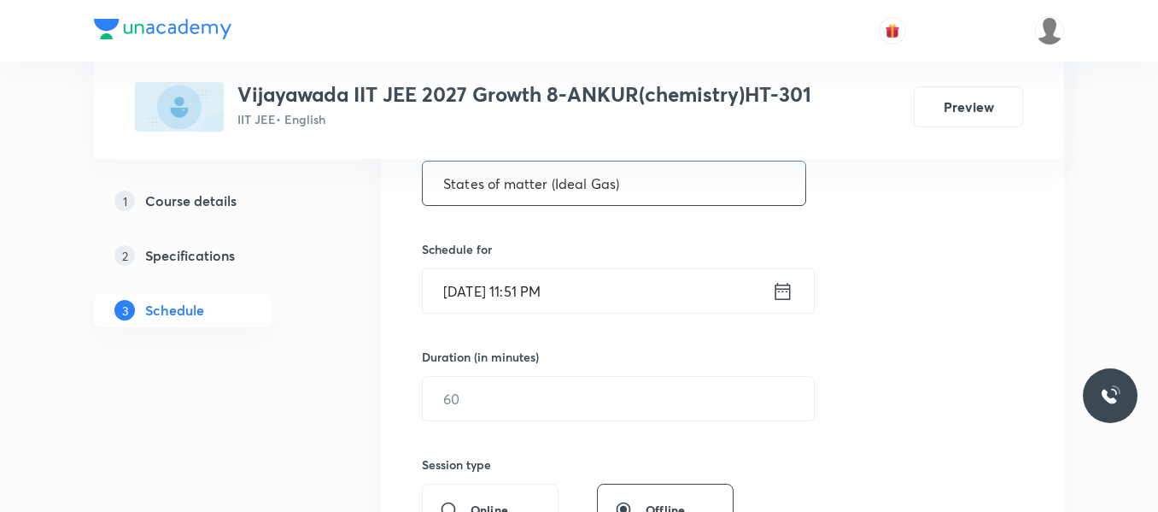
scroll to position [366, 0]
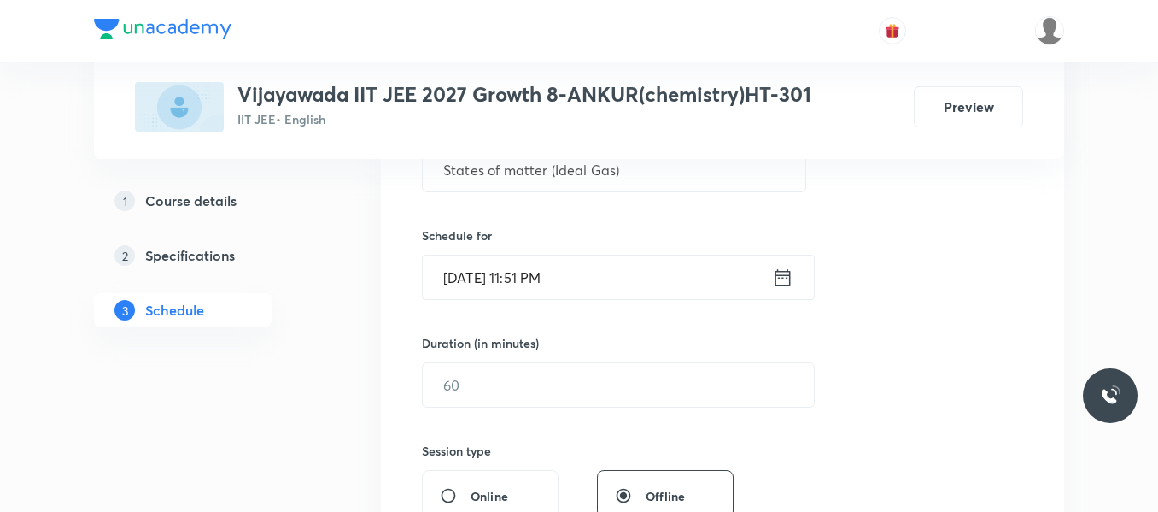
click at [785, 275] on icon at bounding box center [783, 276] width 15 height 17
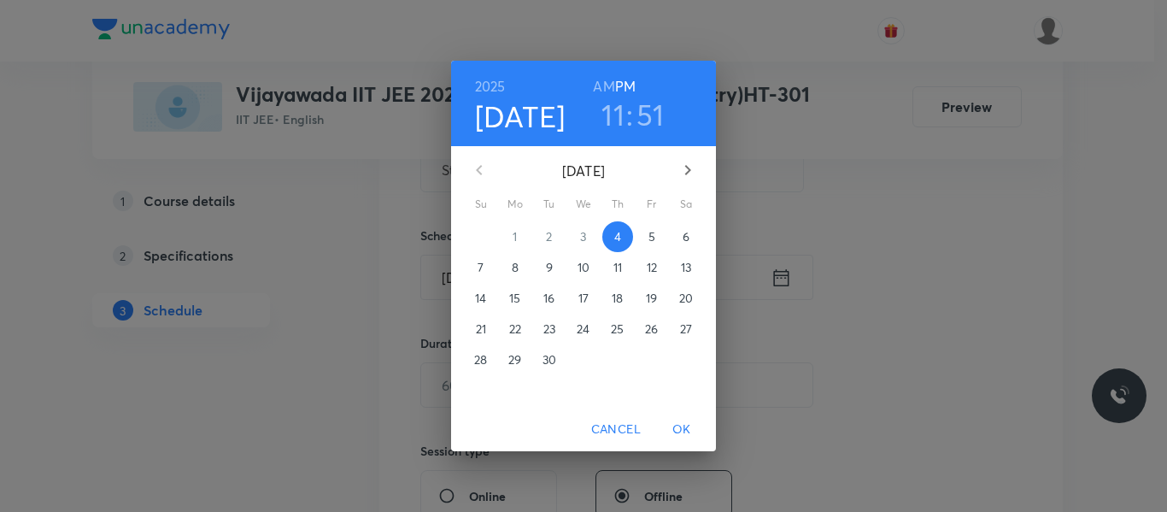
click at [650, 236] on p "5" at bounding box center [651, 236] width 7 height 17
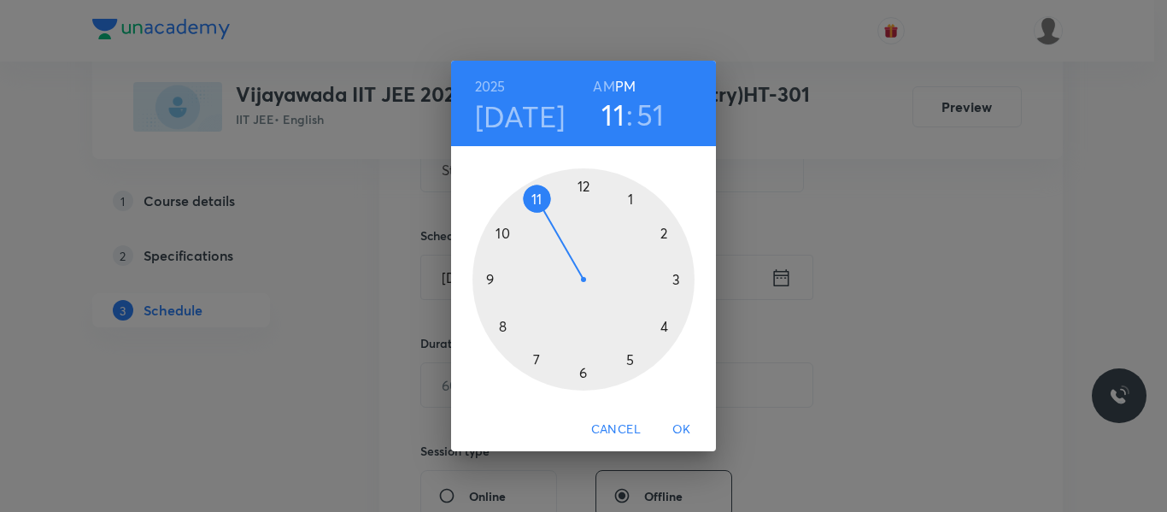
click at [608, 85] on h6 "AM" at bounding box center [603, 86] width 21 height 24
click at [649, 120] on h3 "51" at bounding box center [650, 115] width 28 height 36
click at [501, 232] on div at bounding box center [583, 279] width 222 height 222
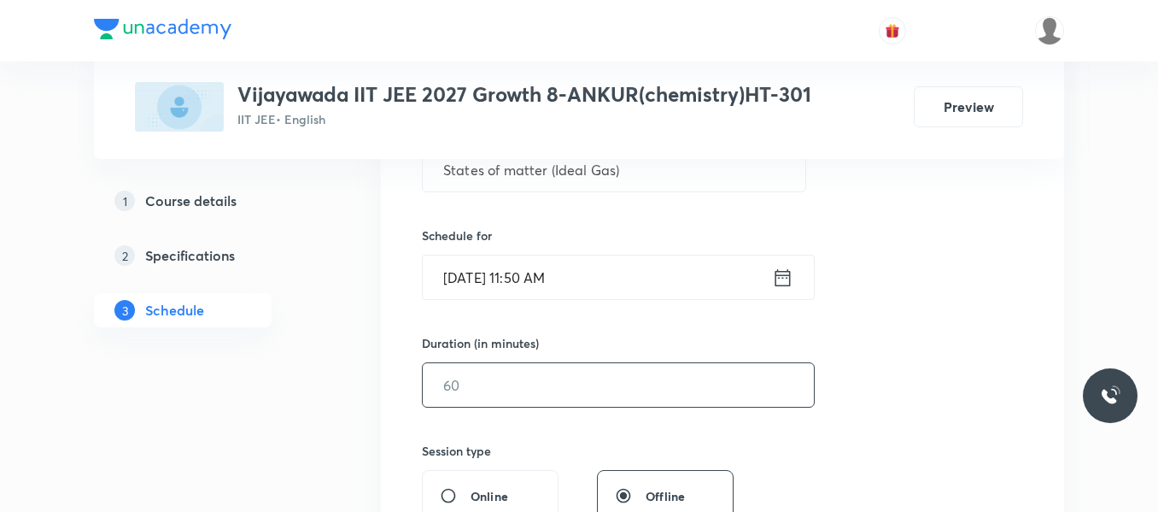
click at [533, 366] on input "text" at bounding box center [618, 385] width 391 height 44
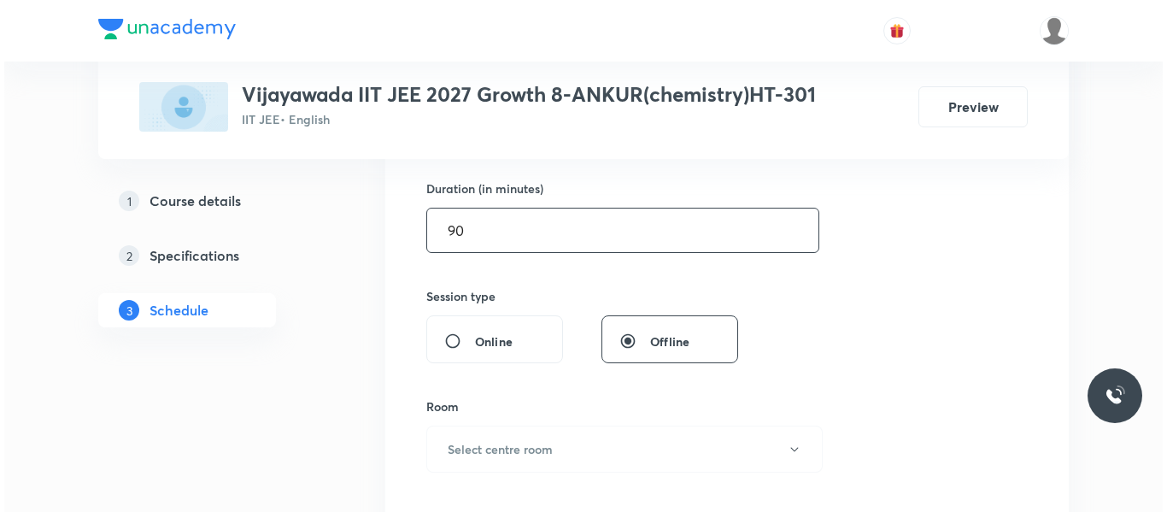
scroll to position [524, 0]
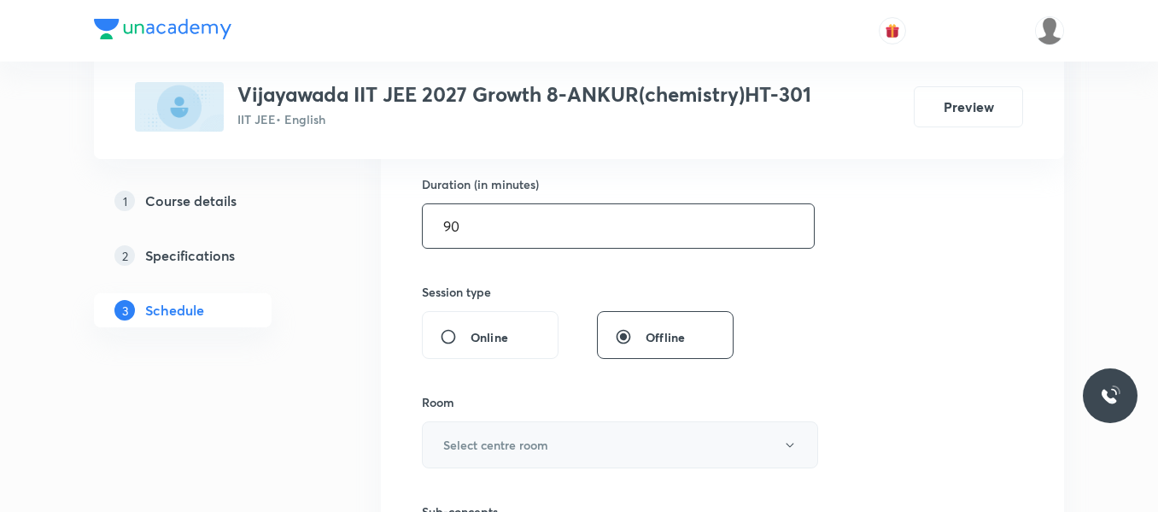
type input "90"
click at [494, 425] on button "Select centre room" at bounding box center [620, 444] width 396 height 47
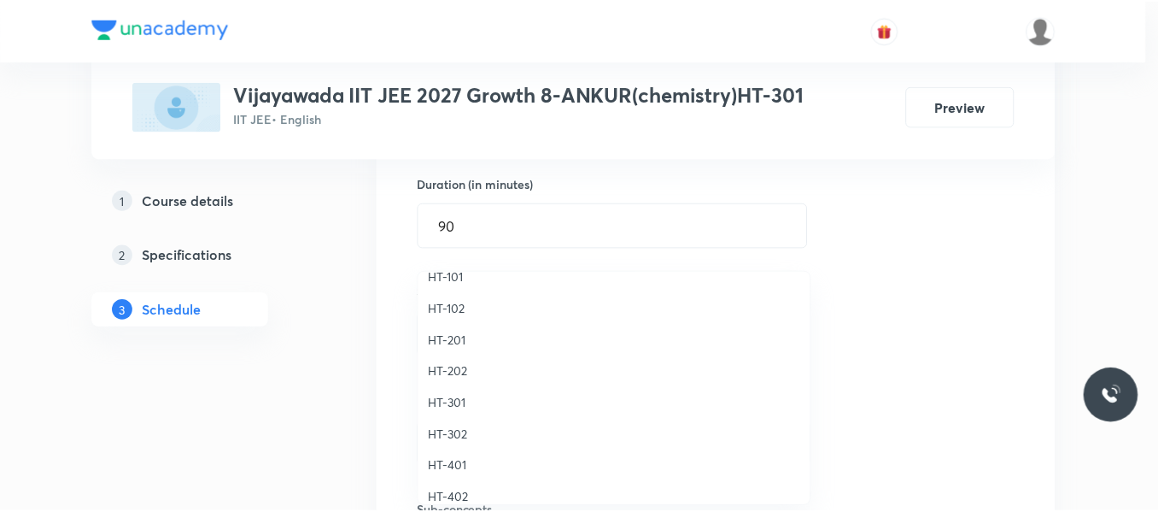
scroll to position [688, 0]
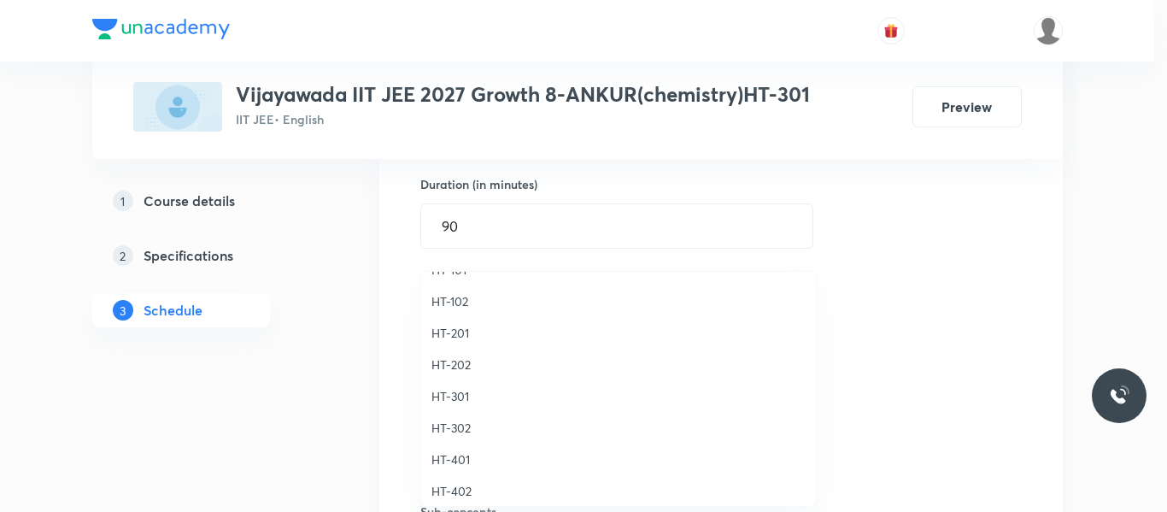
click at [452, 395] on span "HT-301" at bounding box center [618, 396] width 374 height 18
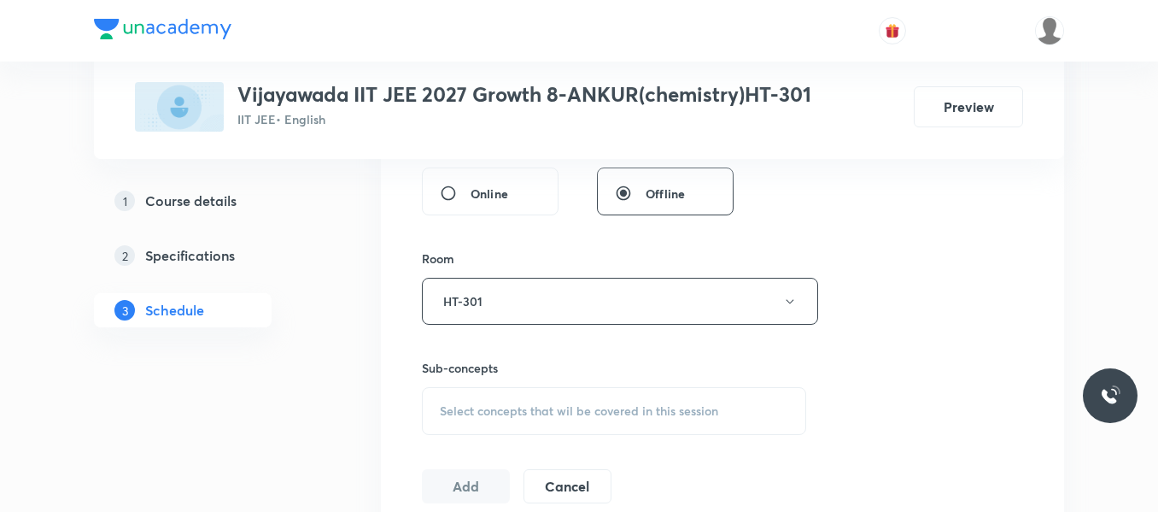
scroll to position [674, 0]
click at [461, 401] on span "Select concepts that wil be covered in this session" at bounding box center [579, 405] width 278 height 14
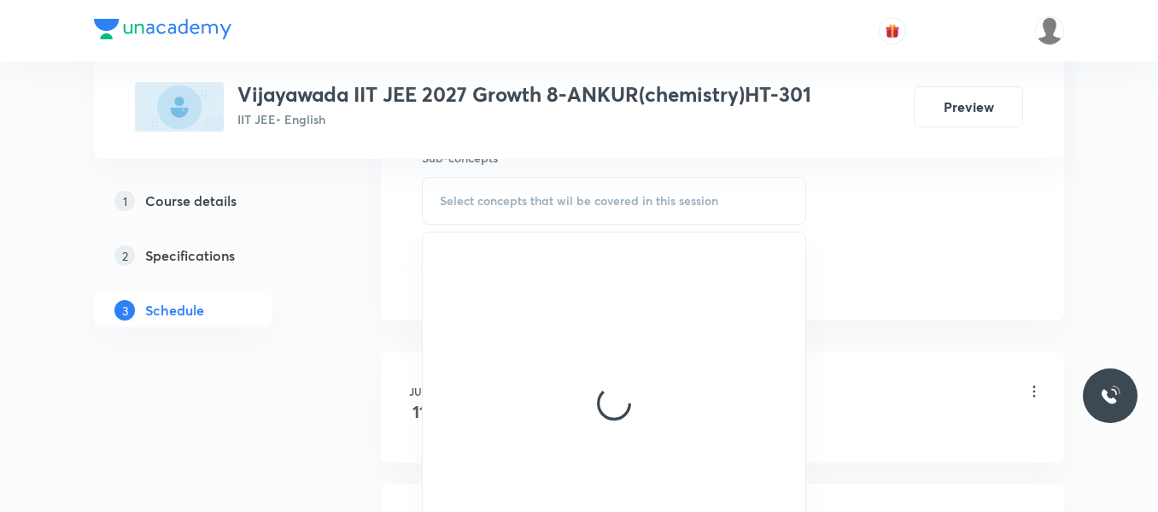
scroll to position [888, 0]
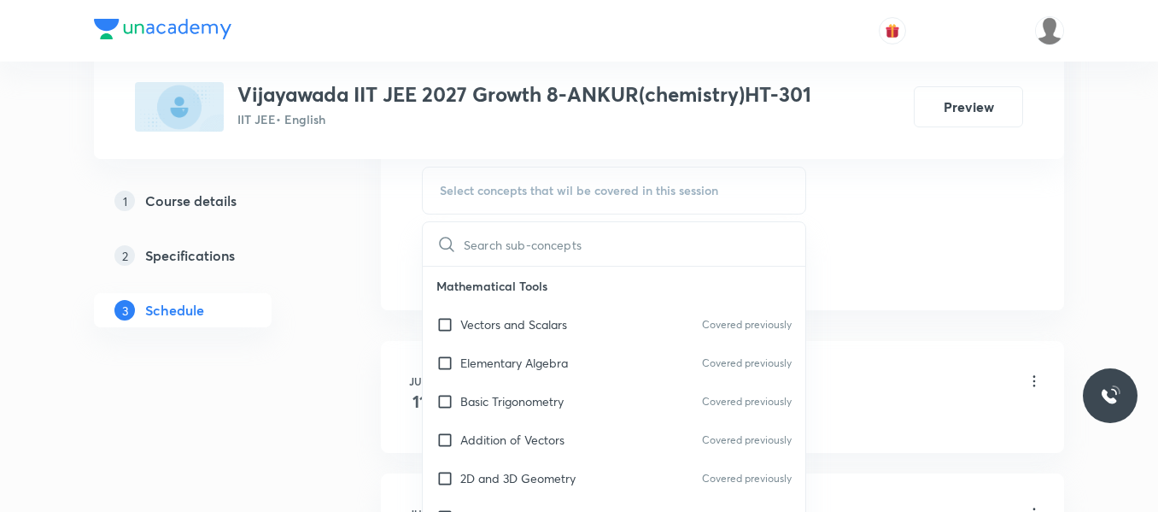
click at [519, 398] on p "Basic Trigonometry" at bounding box center [511, 401] width 103 height 18
checkbox input "true"
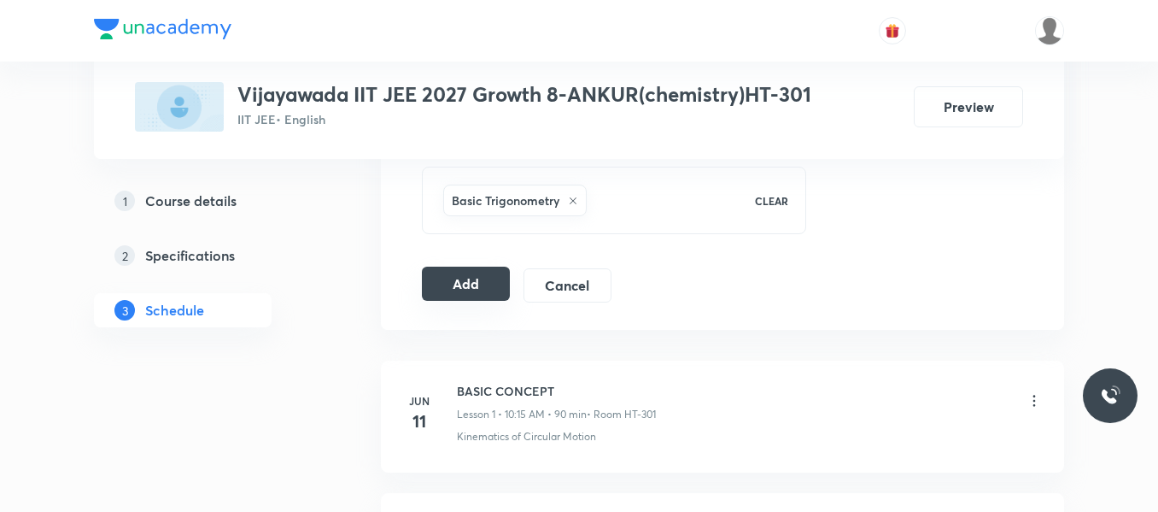
click at [477, 284] on button "Add" at bounding box center [466, 283] width 88 height 34
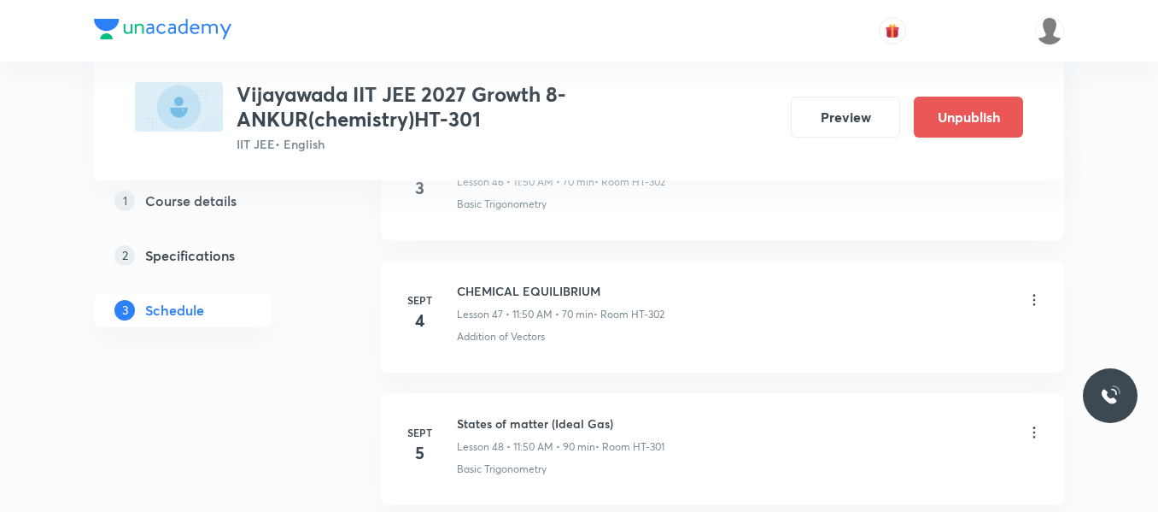
scroll to position [6449, 0]
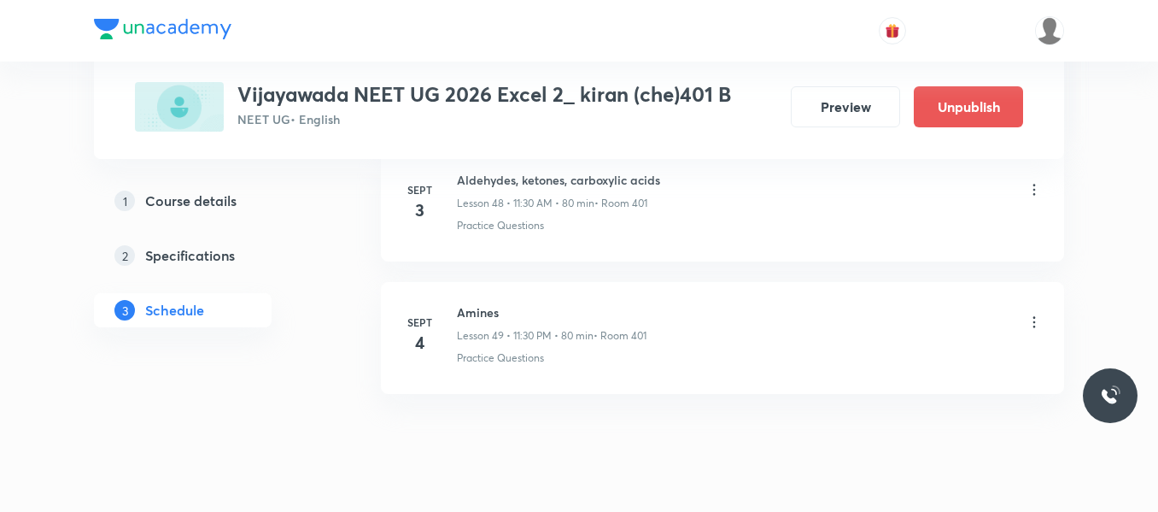
scroll to position [7345, 0]
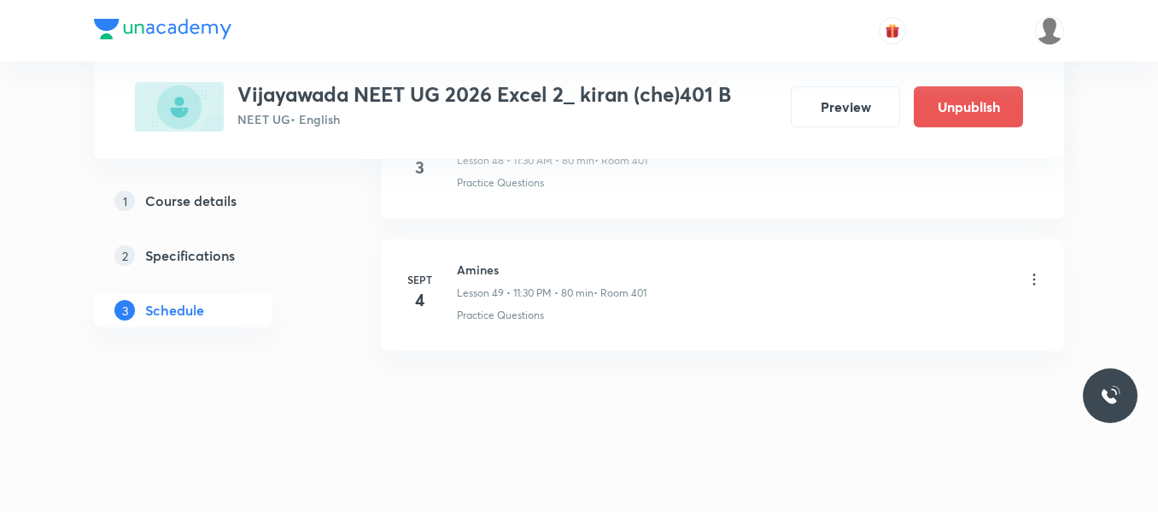
click at [1040, 273] on icon at bounding box center [1034, 279] width 17 height 17
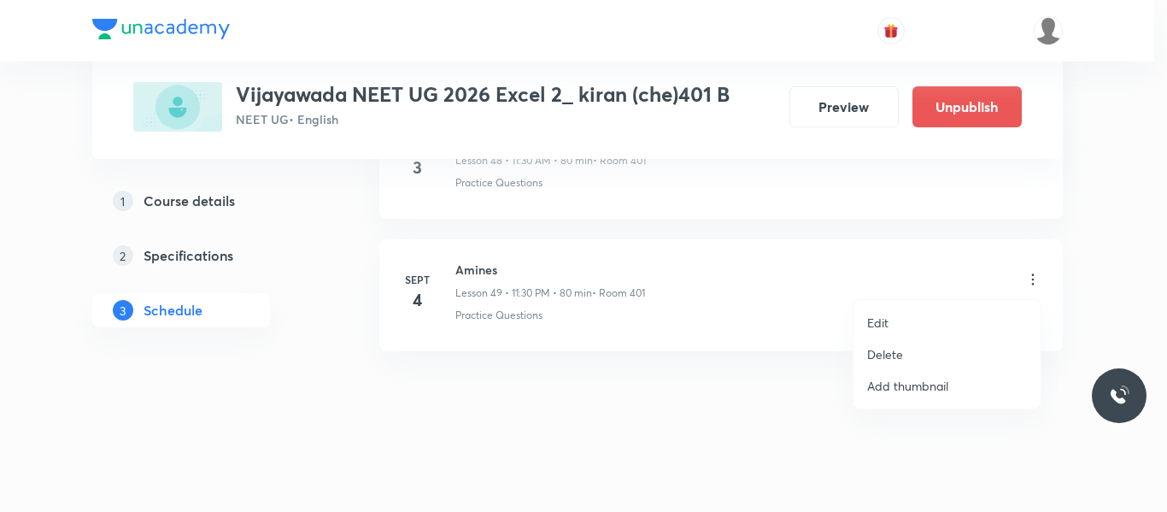
click at [893, 353] on p "Delete" at bounding box center [885, 354] width 36 height 18
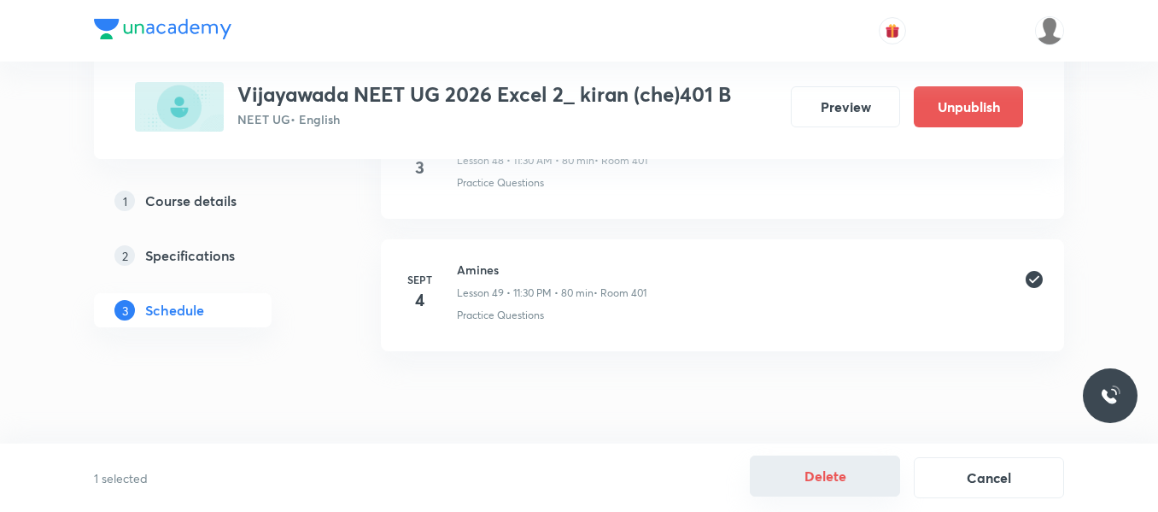
click at [810, 471] on button "Delete" at bounding box center [825, 475] width 150 height 41
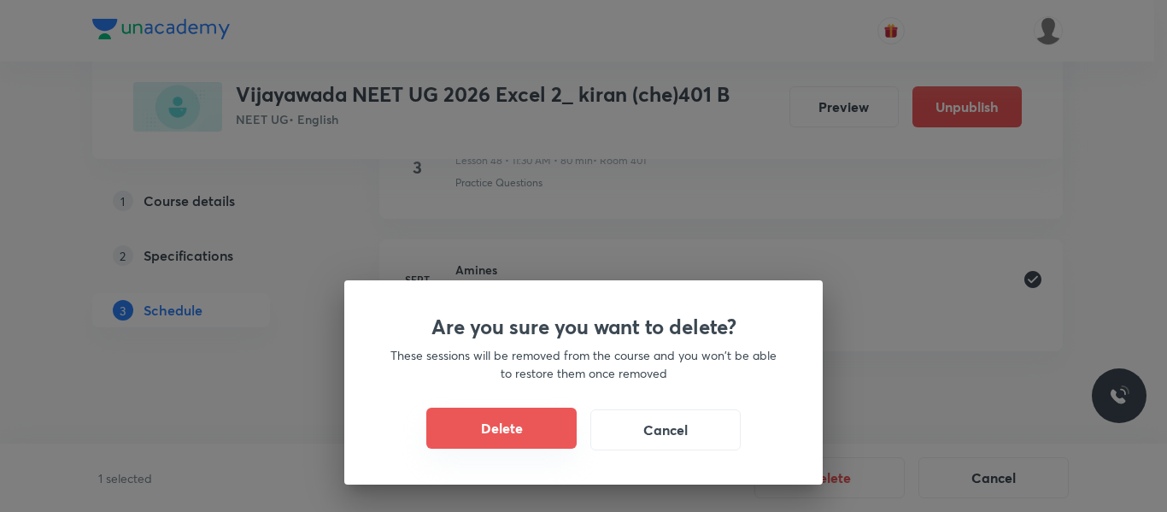
click at [487, 425] on button "Delete" at bounding box center [501, 427] width 150 height 41
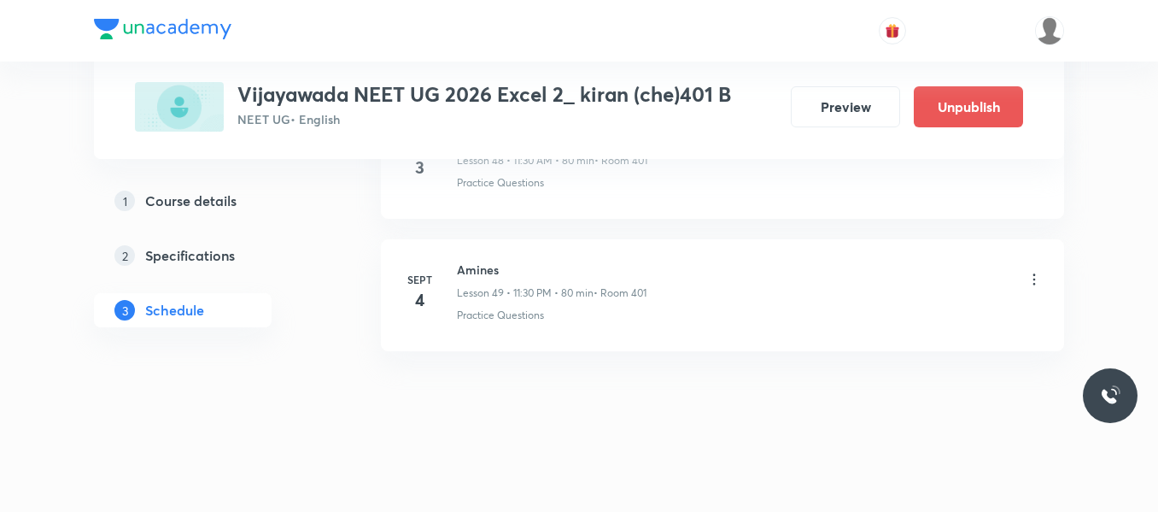
scroll to position [7213, 0]
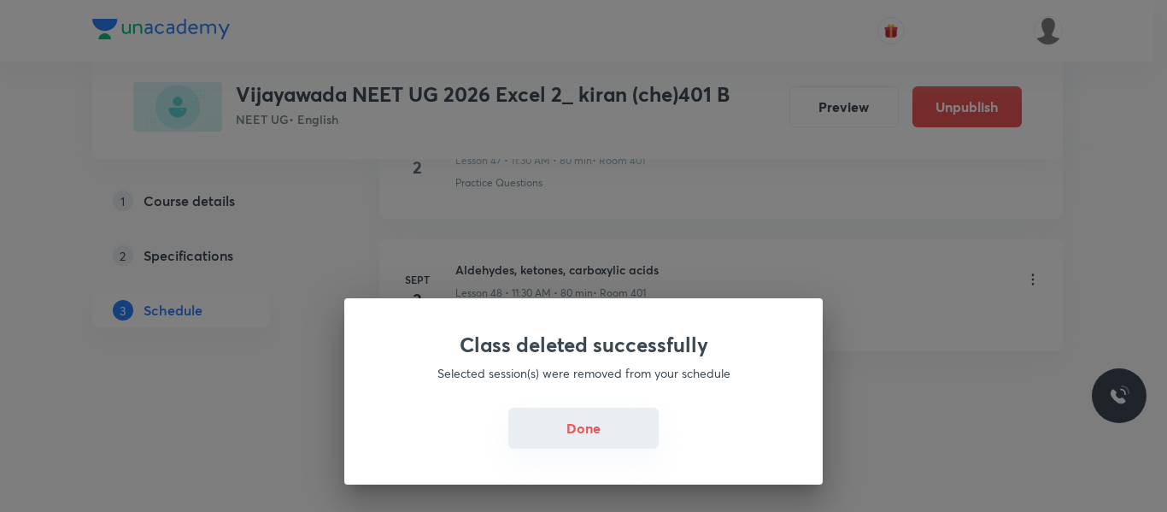
click at [581, 446] on button "Done" at bounding box center [583, 427] width 150 height 41
